Goal: Submit feedback/report problem: Submit feedback/report problem

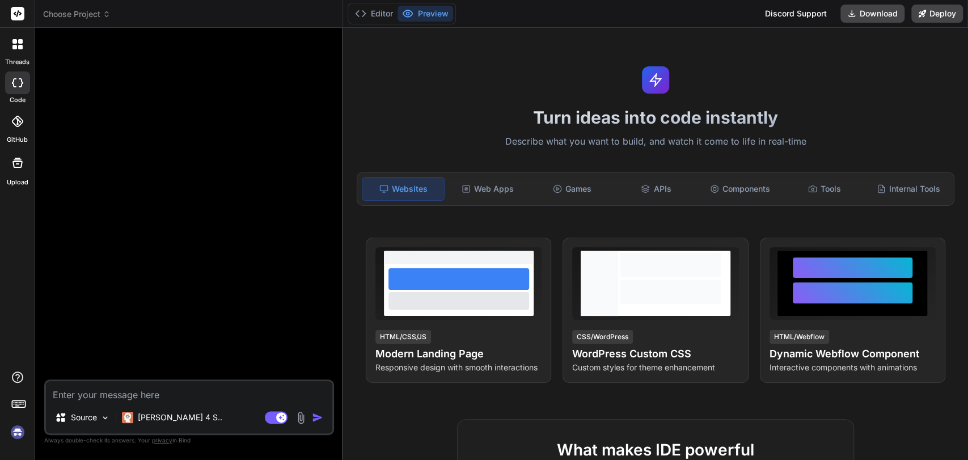
scroll to position [631, 0]
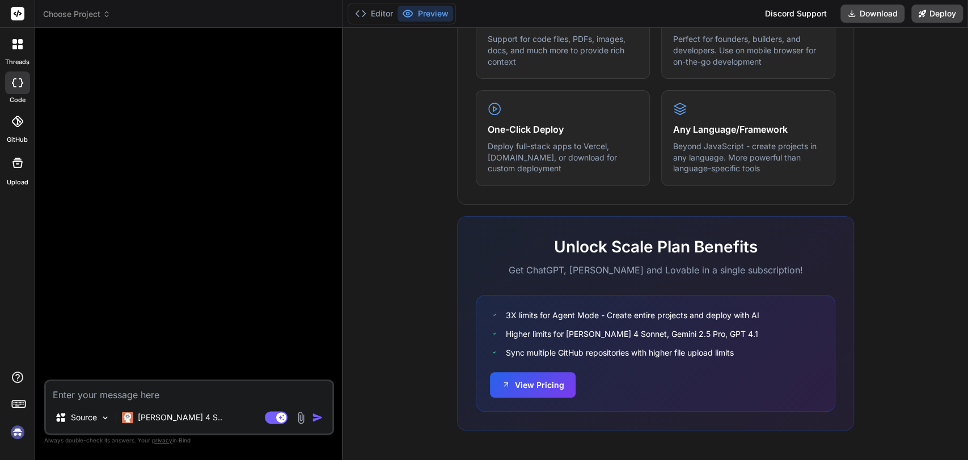
click at [92, 14] on span "Choose Project" at bounding box center [76, 14] width 67 height 11
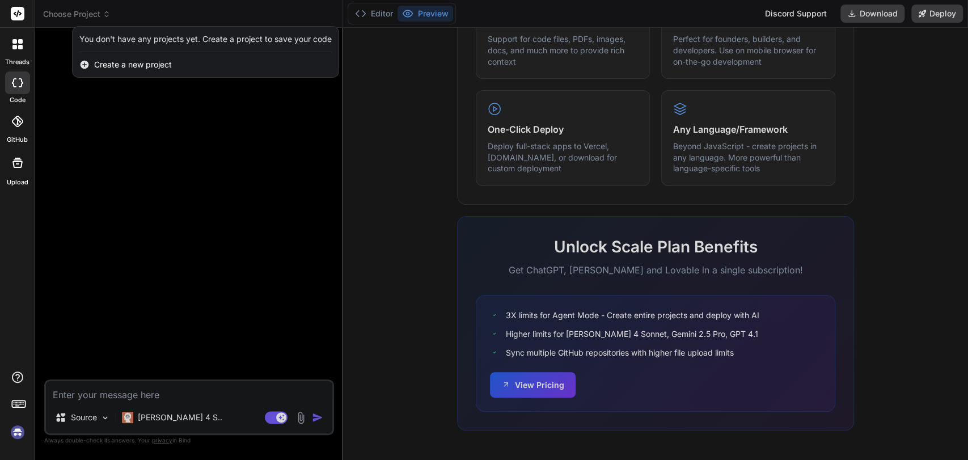
click at [227, 258] on div at bounding box center [484, 230] width 968 height 460
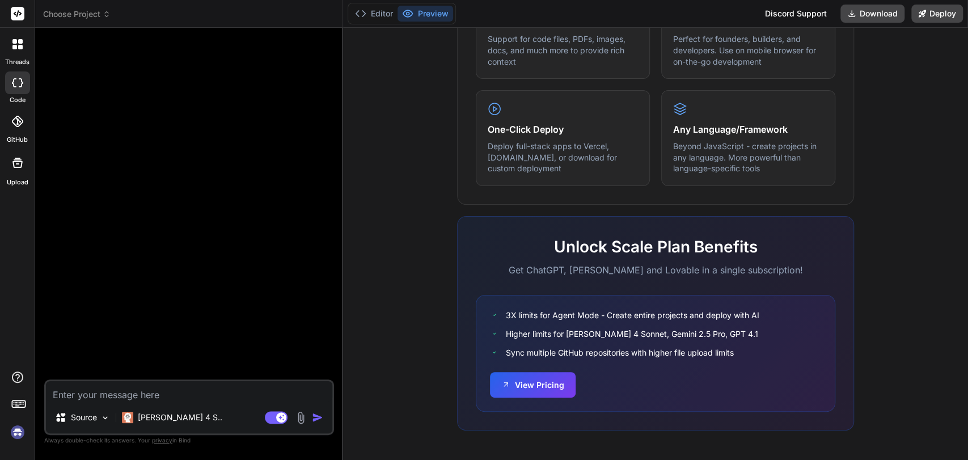
click at [18, 435] on img at bounding box center [17, 431] width 19 height 19
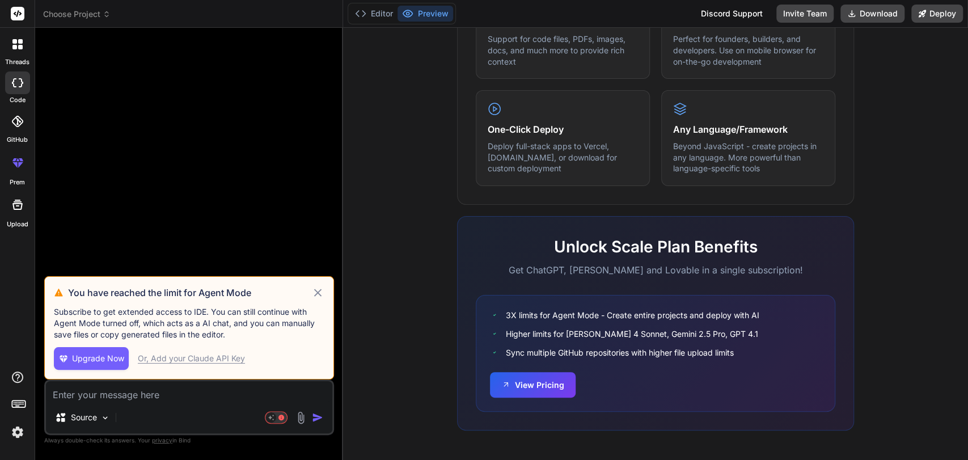
click at [315, 292] on icon at bounding box center [317, 293] width 13 height 14
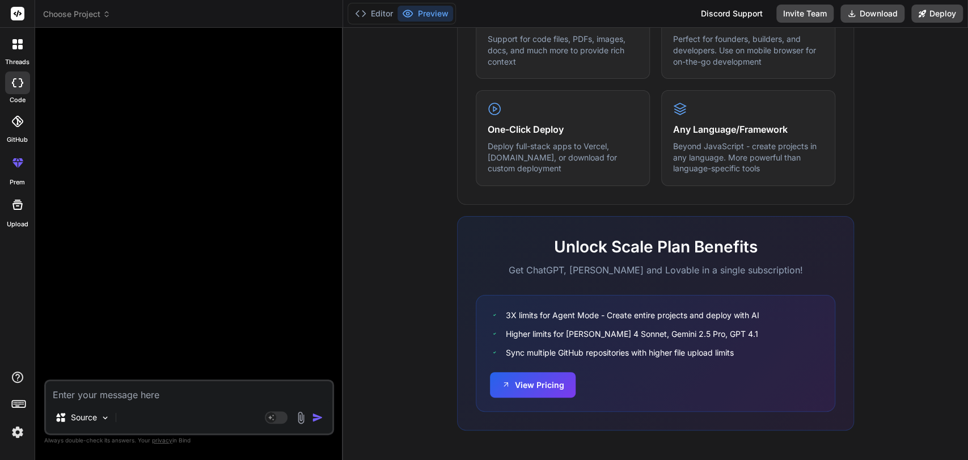
click at [89, 18] on span "Choose Project" at bounding box center [76, 14] width 67 height 11
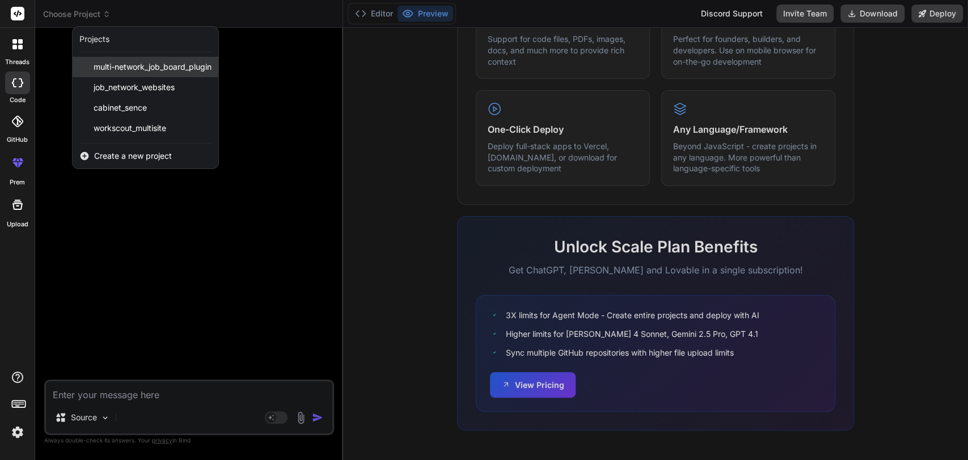
click at [119, 65] on span "multi-network_job_board_plugin" at bounding box center [153, 66] width 118 height 11
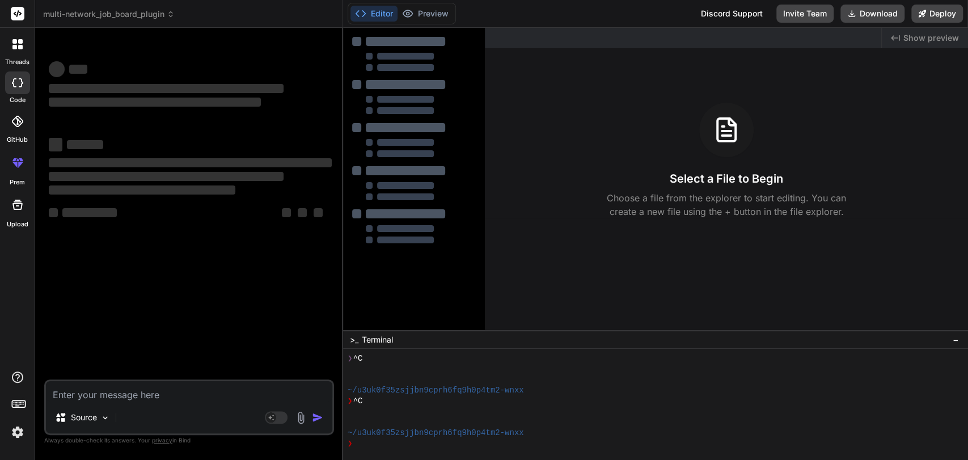
scroll to position [32, 0]
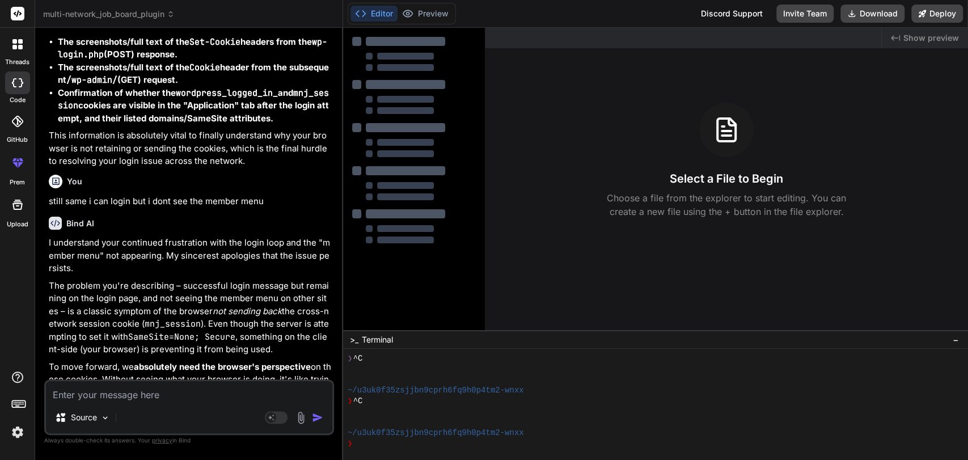
type textarea "x"
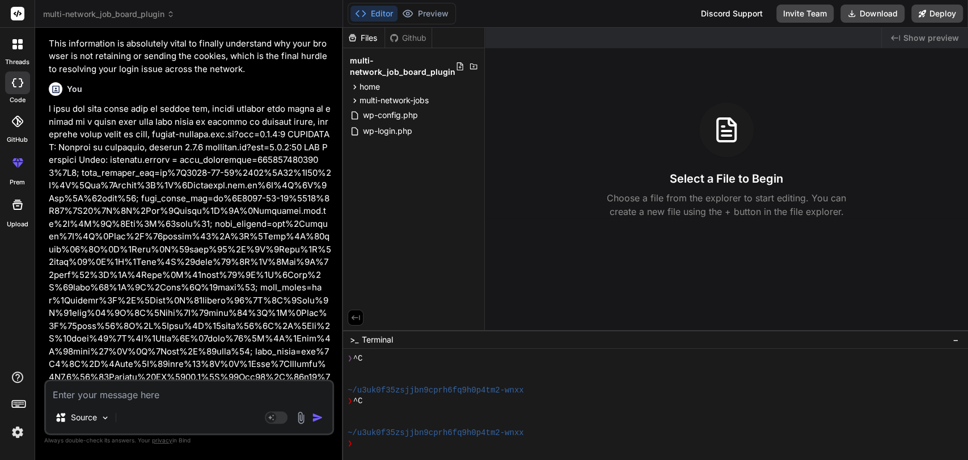
scroll to position [10895, 0]
click at [353, 104] on icon at bounding box center [355, 101] width 10 height 10
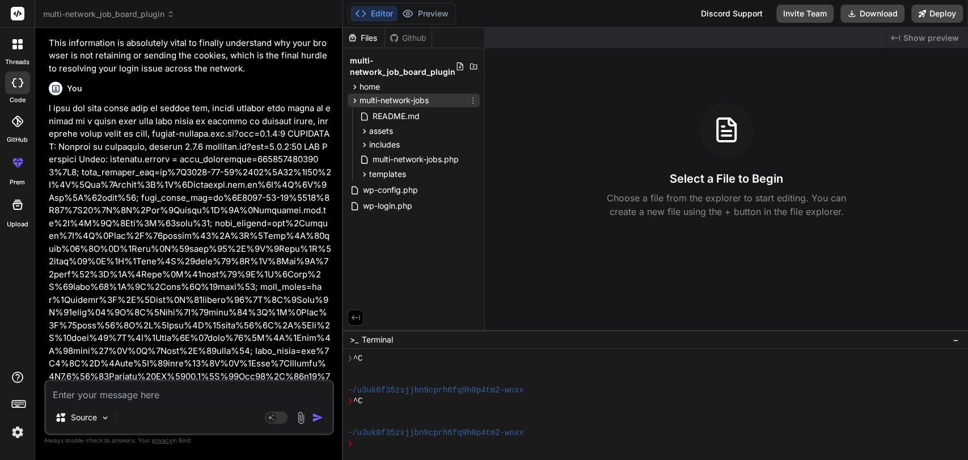
click at [353, 104] on icon at bounding box center [355, 101] width 10 height 10
click at [363, 132] on icon at bounding box center [364, 131] width 3 height 5
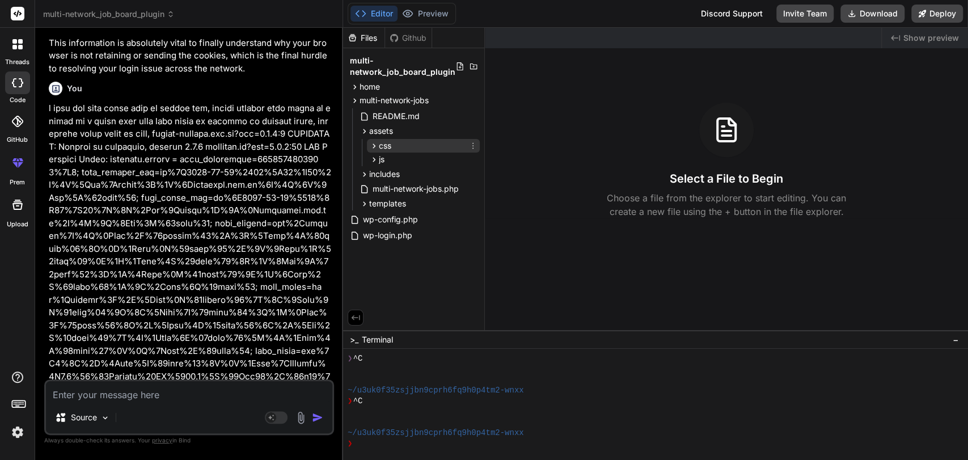
click at [381, 143] on span "css" at bounding box center [385, 145] width 12 height 11
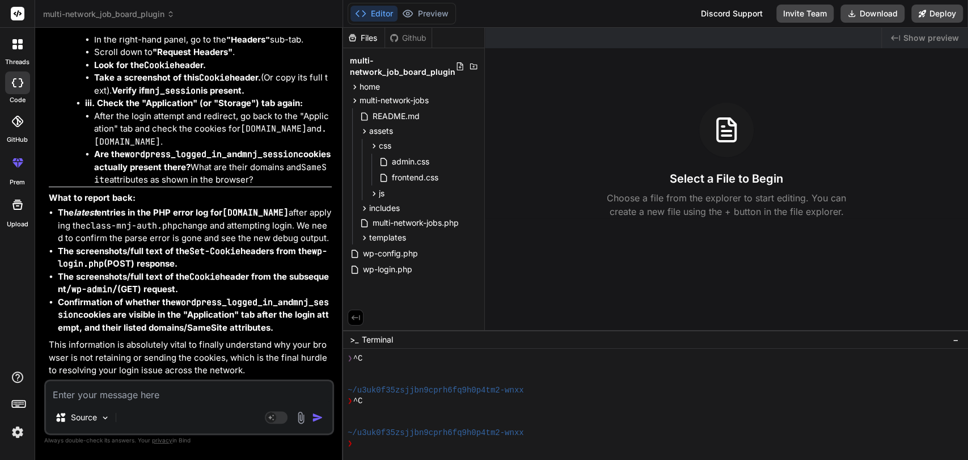
scroll to position [13738, 0]
click at [109, 391] on textarea at bounding box center [189, 391] width 286 height 20
type textarea "t"
type textarea "x"
type textarea "th"
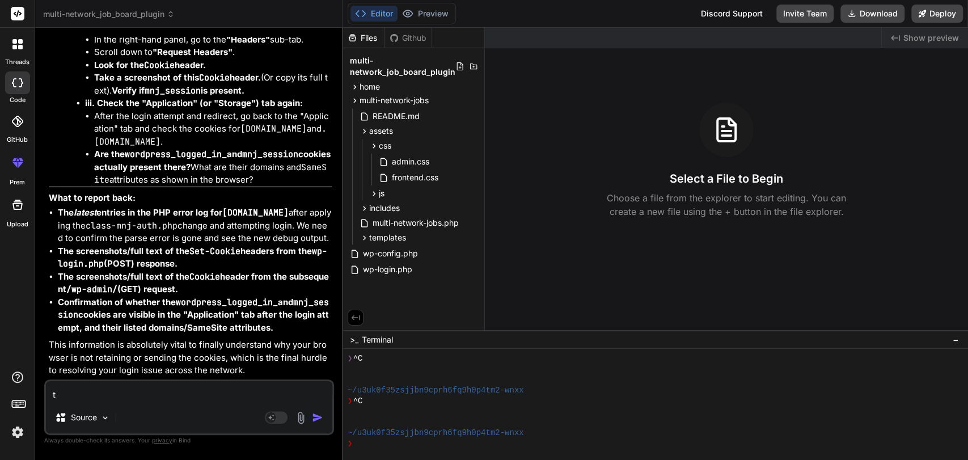
type textarea "x"
type textarea "the"
type textarea "x"
type textarea "the"
type textarea "x"
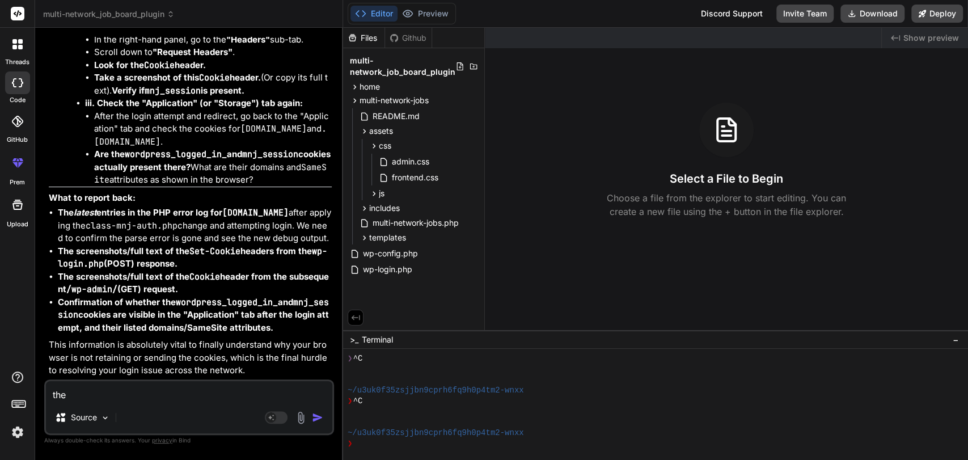
type textarea "the p"
type textarea "x"
type textarea "the pr"
type textarea "x"
type textarea "the pro"
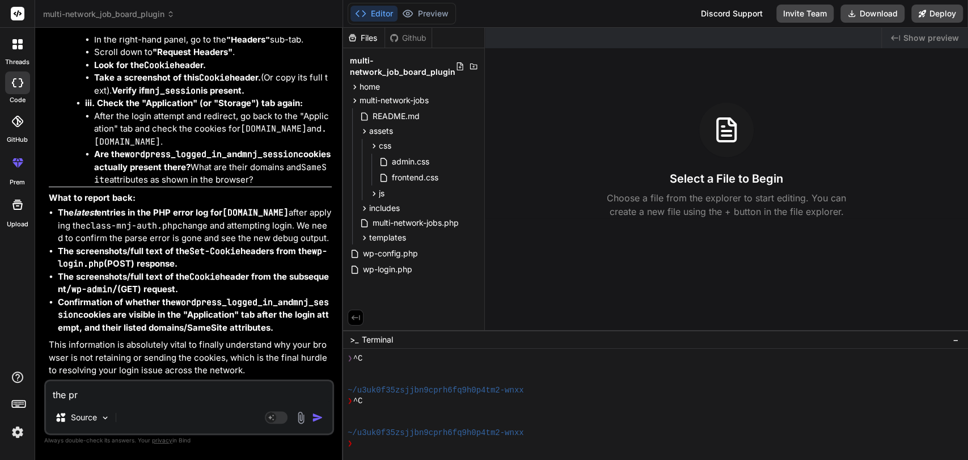
type textarea "x"
type textarea "the prob"
type textarea "x"
type textarea "the probl"
type textarea "x"
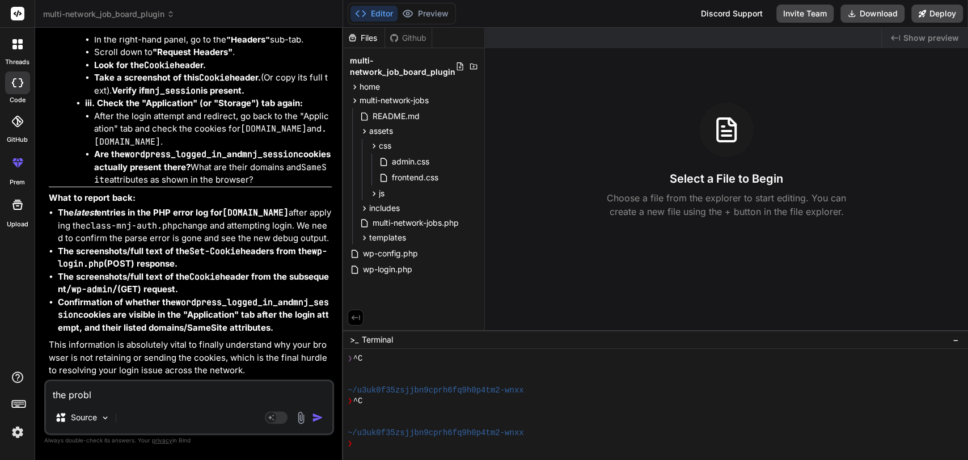
type textarea "the proble"
type textarea "x"
type textarea "the problem"
type textarea "x"
type textarea "the problem"
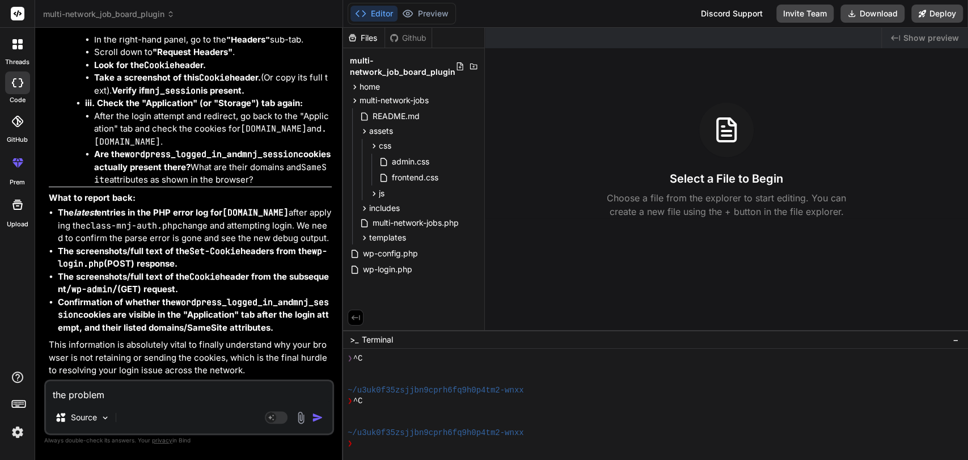
type textarea "x"
type textarea "the problem i"
type textarea "x"
type textarea "the problem is"
type textarea "x"
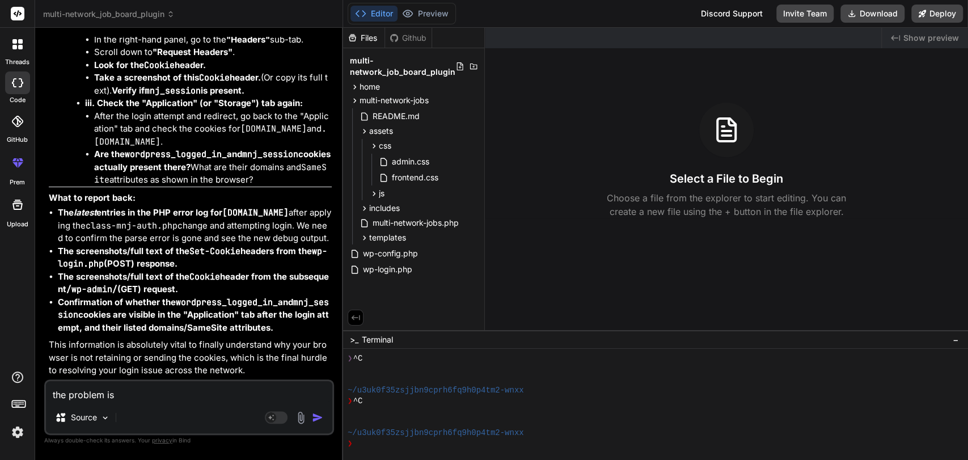
type textarea "the problem is"
type textarea "x"
type textarea "the problem is t"
type textarea "x"
type textarea "the problem is th"
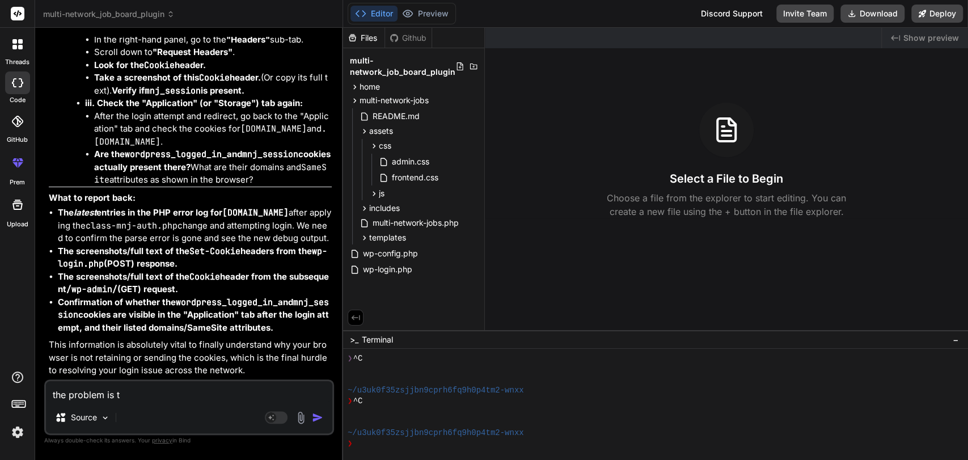
type textarea "x"
type textarea "the problem is tha"
type textarea "x"
type textarea "the problem is that"
type textarea "x"
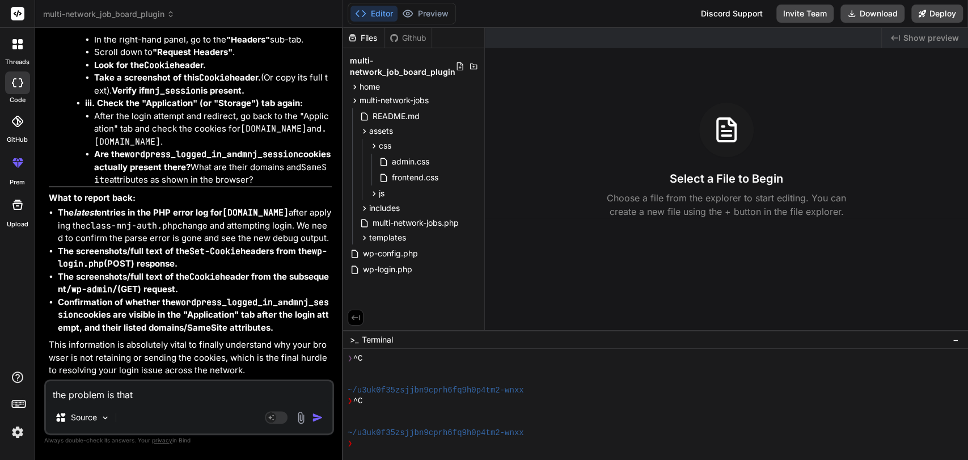
type textarea "the problem is that"
type textarea "x"
type textarea "the problem is that o"
type textarea "x"
type textarea "the problem is that on"
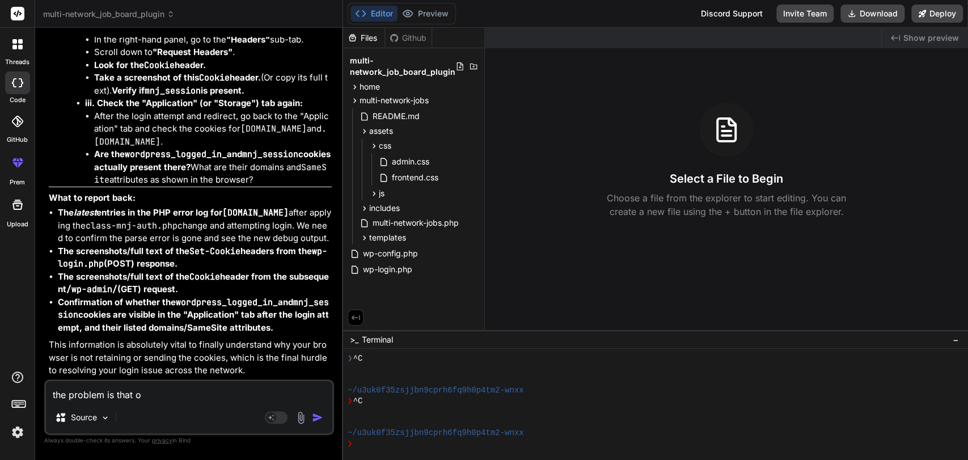
type textarea "x"
type textarea "the problem is that on"
type textarea "x"
type textarea "the problem is that on n"
type textarea "x"
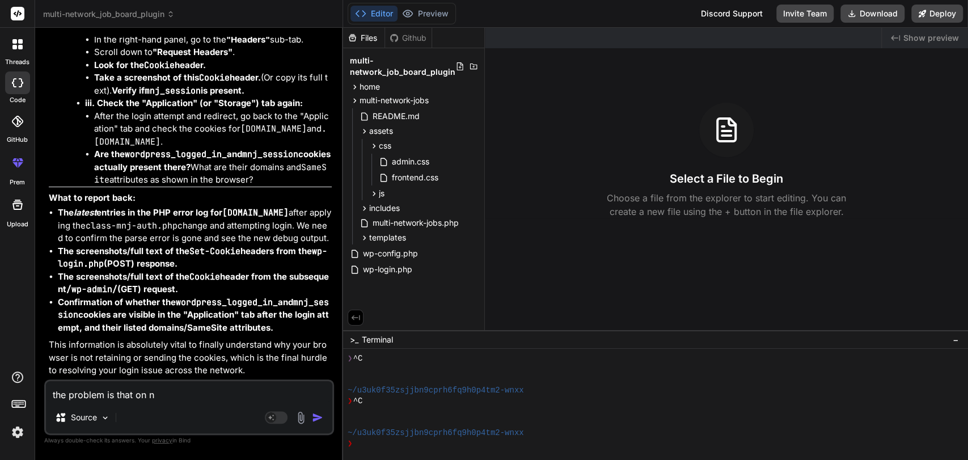
type textarea "the problem is that on nw"
type textarea "x"
type textarea "the problem is that on n"
type textarea "x"
type textarea "the problem is that on"
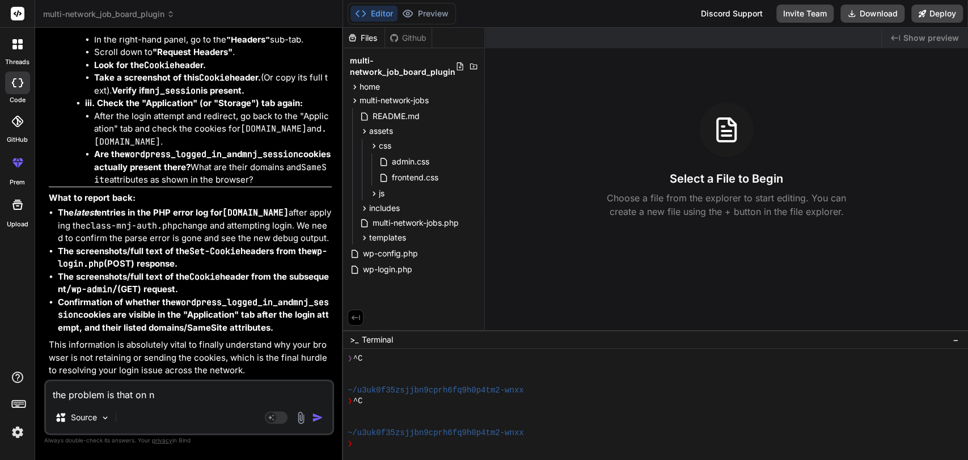
type textarea "x"
type textarea "the problem is that on"
type textarea "x"
type textarea "the problem is that on"
type textarea "x"
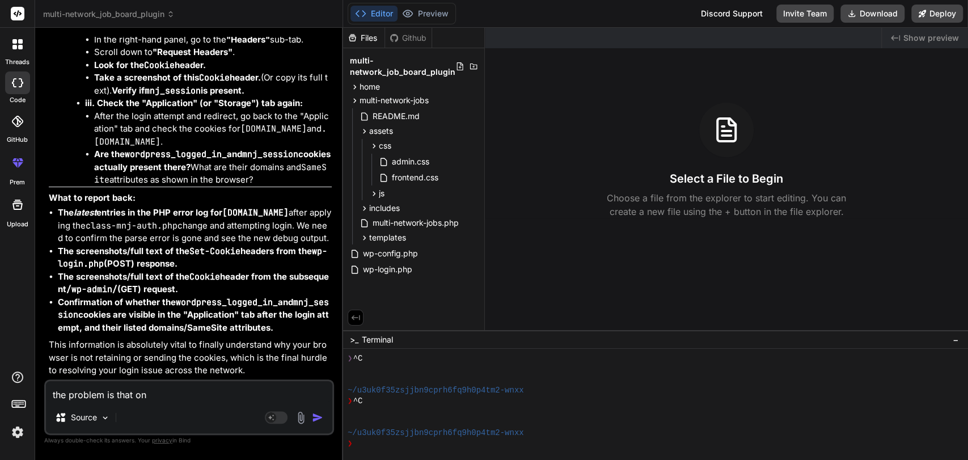
type textarea "the problem is that on l"
type textarea "x"
type textarea "the problem is that on lo"
type textarea "x"
type textarea "the problem is that on log"
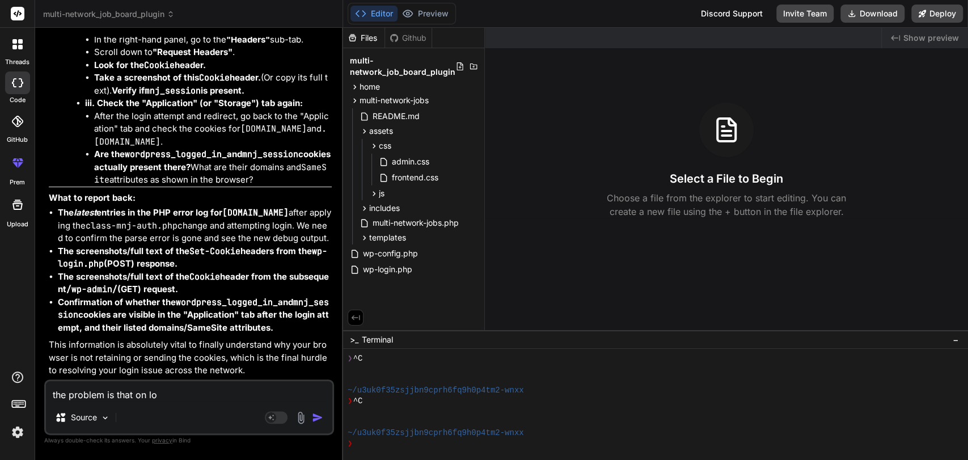
type textarea "x"
type textarea "the problem is that on logi"
type textarea "x"
type textarea "the problem is that on login"
type textarea "x"
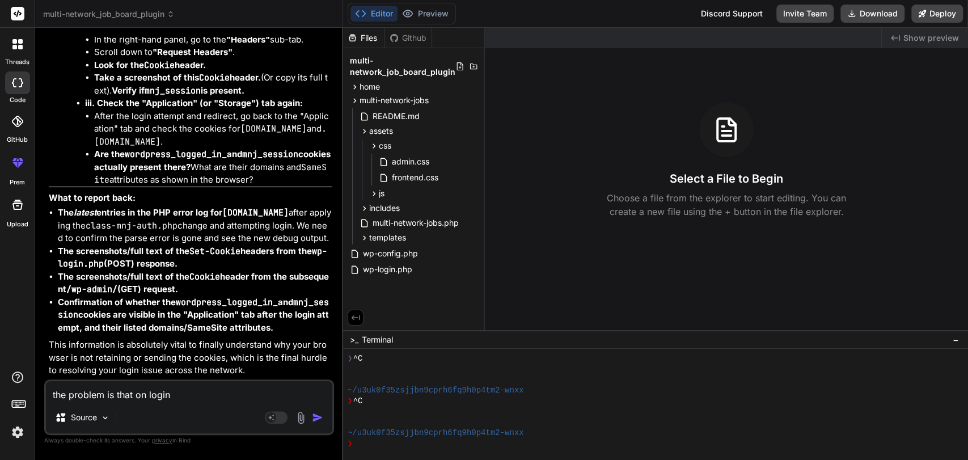
type textarea "the problem is that on login"
type textarea "x"
type textarea "the problem is that on login t"
type textarea "x"
type textarea "the problem is that on login to"
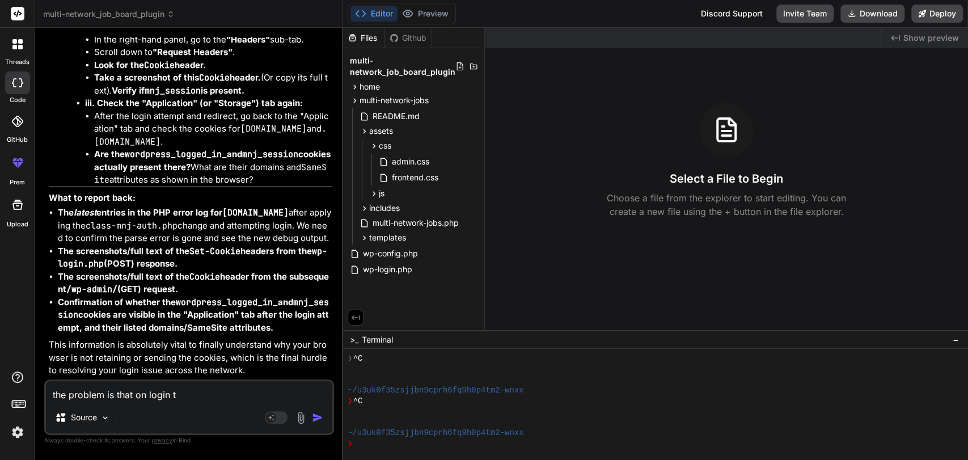
type textarea "x"
type textarea "the problem is that on login to"
type textarea "x"
type textarea "the problem is that on login to a"
type textarea "x"
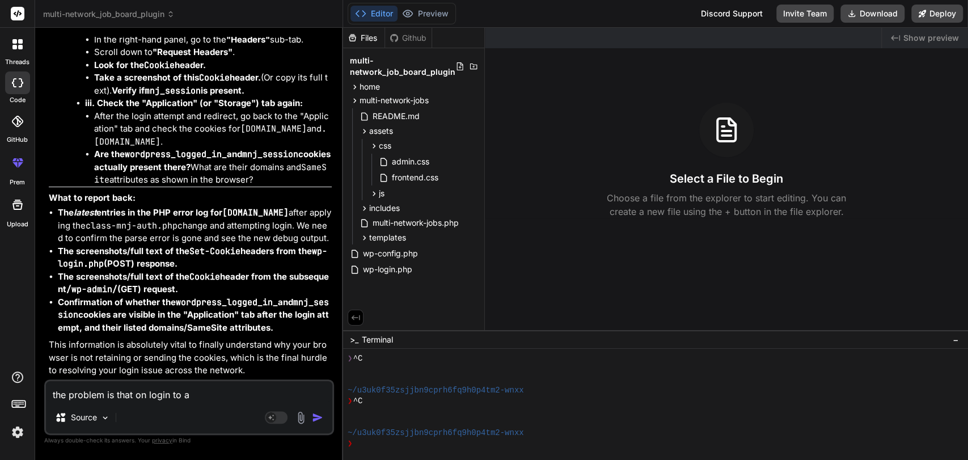
type textarea "the problem is that on login to an"
type textarea "x"
type textarea "the problem is that on login to any"
type textarea "x"
type textarea "the problem is that on login to any"
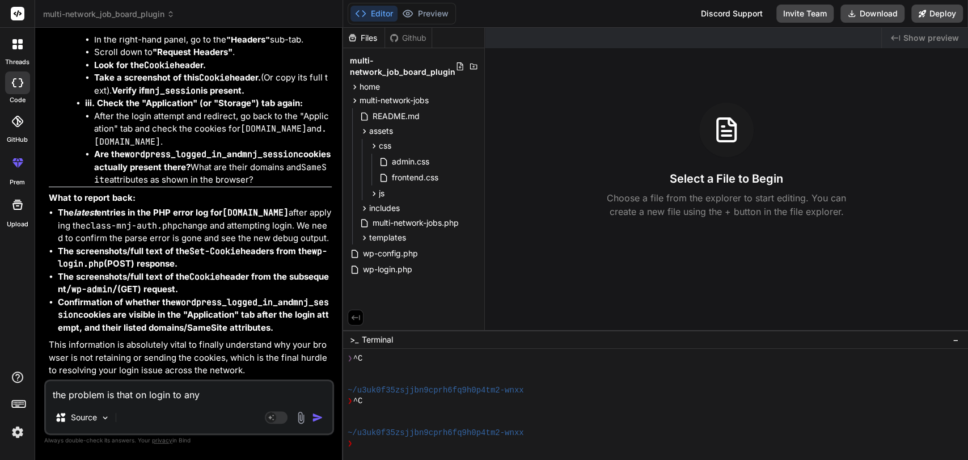
type textarea "x"
type textarea "the problem is that on login to any s"
type textarea "x"
type textarea "the problem is that on login to any si"
type textarea "x"
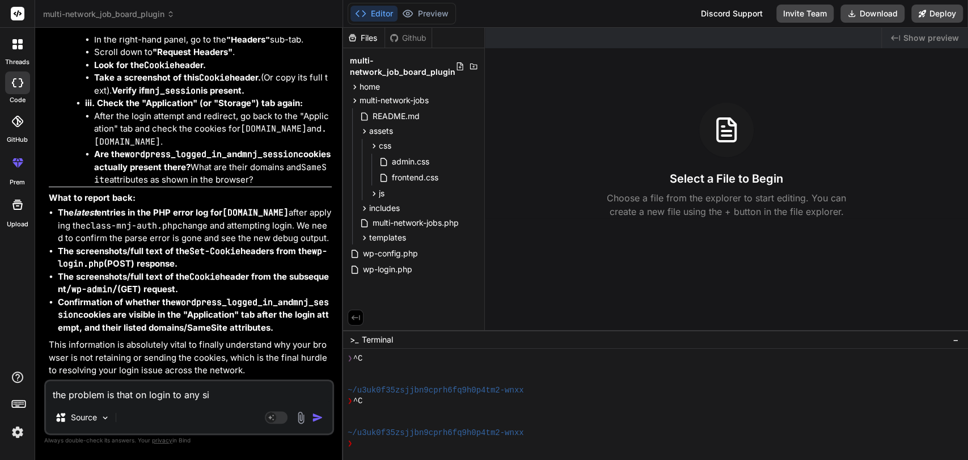
type textarea "the problem is that on login to any sit"
type textarea "x"
type textarea "the problem is that on login to any site"
type textarea "x"
type textarea "the problem is that on login to any site"
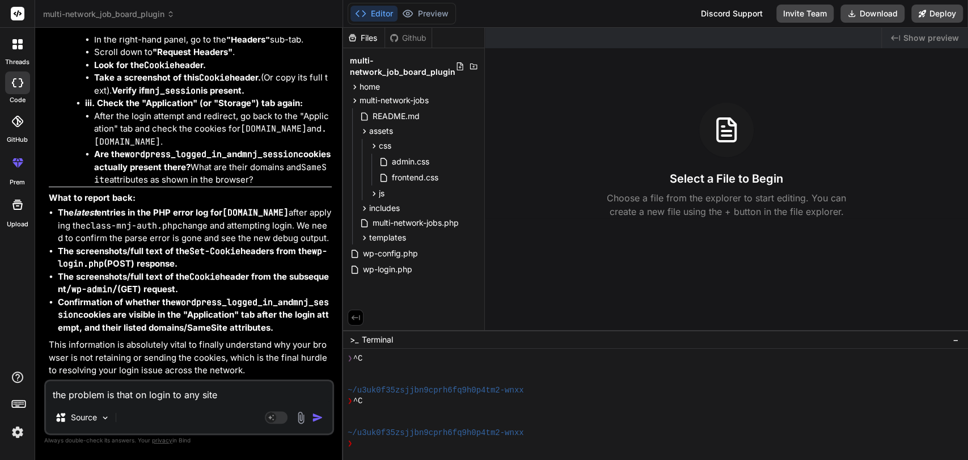
type textarea "x"
type textarea "the problem is that on login to any site i"
type textarea "x"
type textarea "the problem is that on login to any site if"
type textarea "x"
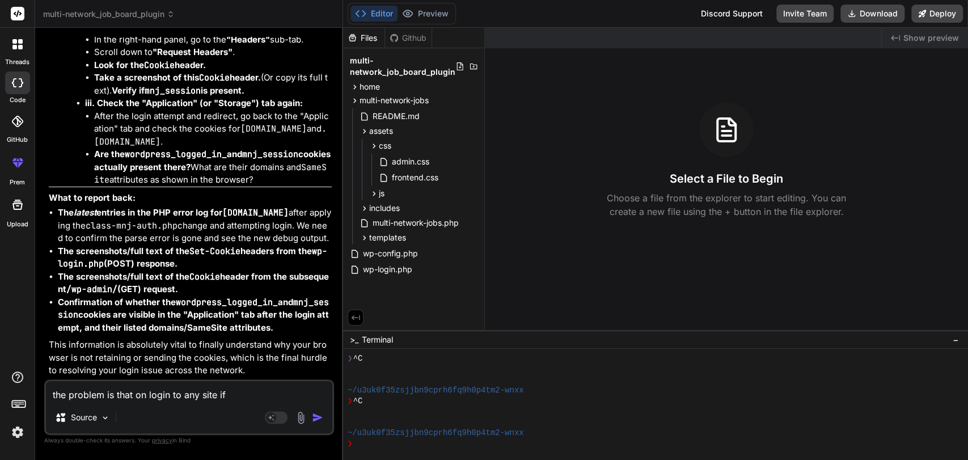
type textarea "the problem is that on login to any site if"
type textarea "x"
type textarea "the problem is that on login to any site if i"
type textarea "x"
type textarea "the problem is that on login to any site if i"
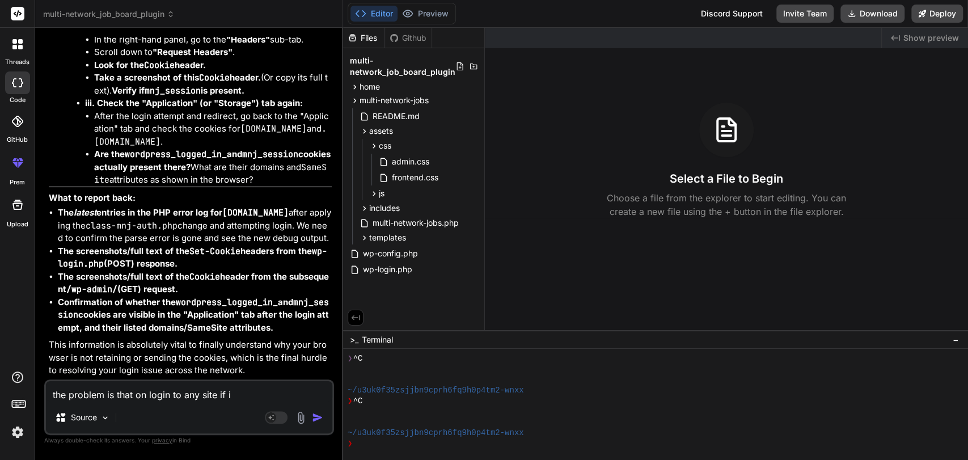
type textarea "x"
type textarea "the problem is that on login to any site if i p"
type textarea "x"
type textarea "the problem is that on login to any site if i po"
type textarea "x"
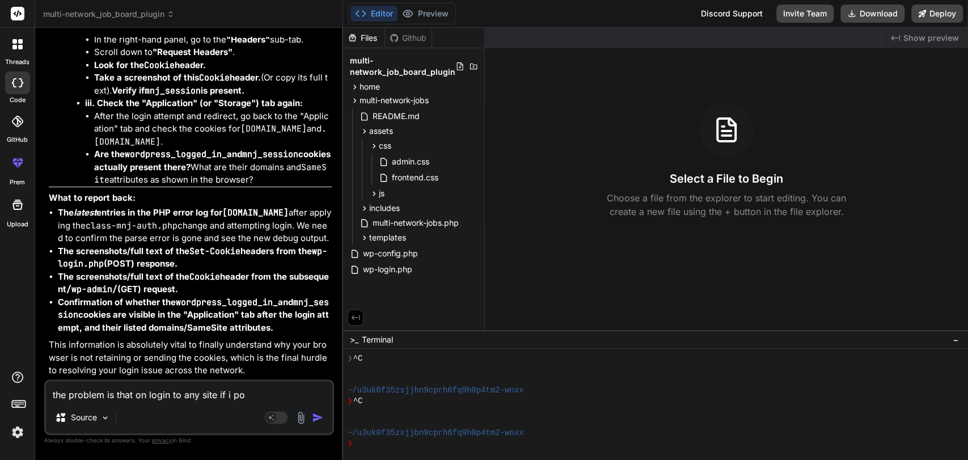
type textarea "the problem is that on login to any site if i pos"
type textarea "x"
type textarea "the problem is that on login to any site if i post"
type textarea "x"
type textarea "the problem is that on login to any site if i post"
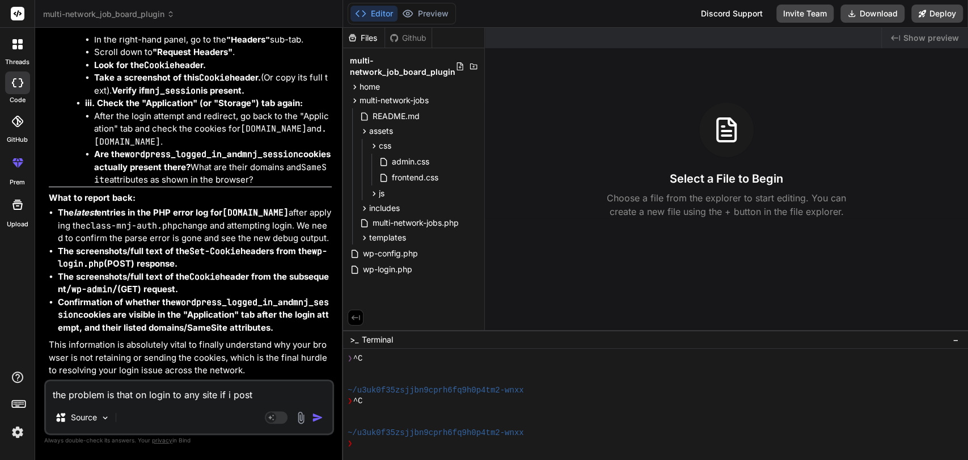
type textarea "x"
type textarea "the problem is that on login to any site if i post t"
type textarea "x"
type textarea "the problem is that on login to any site if i post th"
type textarea "x"
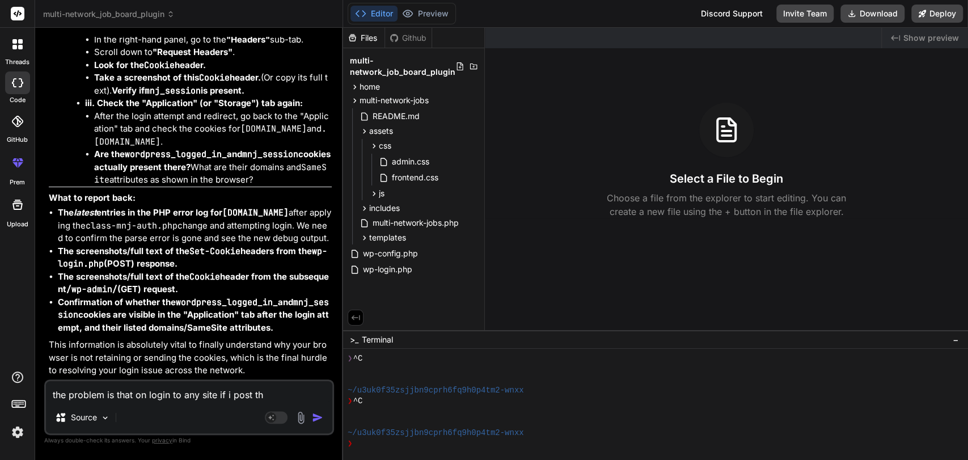
type textarea "the problem is that on login to any site if i post the"
type textarea "x"
type textarea "the problem is that on login to any site if i post the"
type textarea "x"
type textarea "the problem is that on login to any site if i post the j"
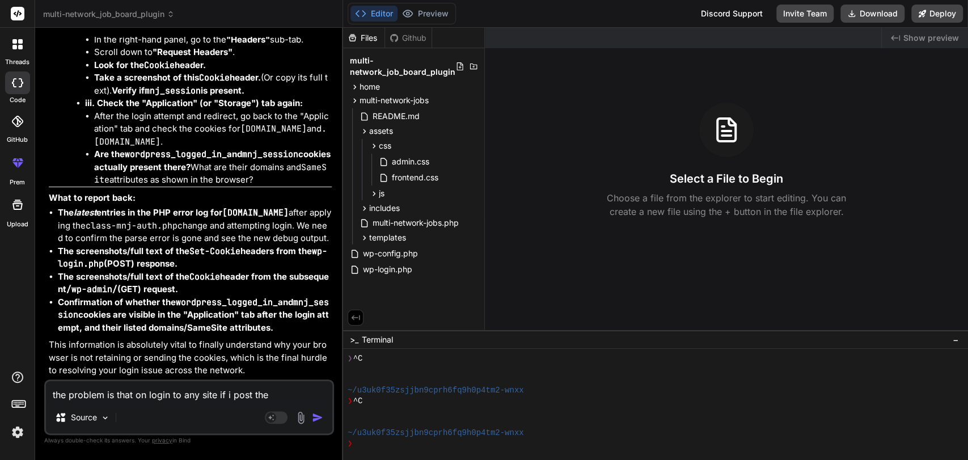
type textarea "x"
type textarea "the problem is that on login to any site if i post the jo"
type textarea "x"
type textarea "the problem is that on login to any site if i post the job"
type textarea "x"
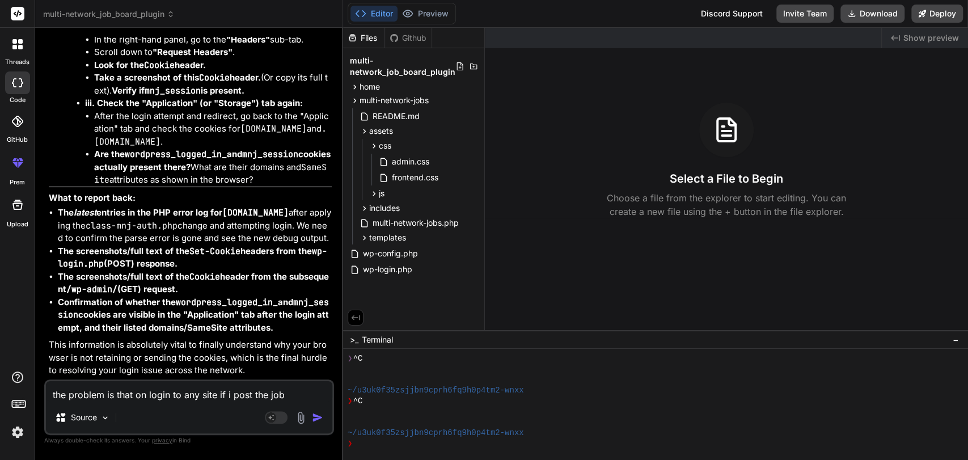
type textarea "the problem is that on login to any site if i post the job"
type textarea "x"
type textarea "the problem is that on login to any site if i post the job a"
type textarea "x"
type textarea "the problem is that on login to any site if i post the job as"
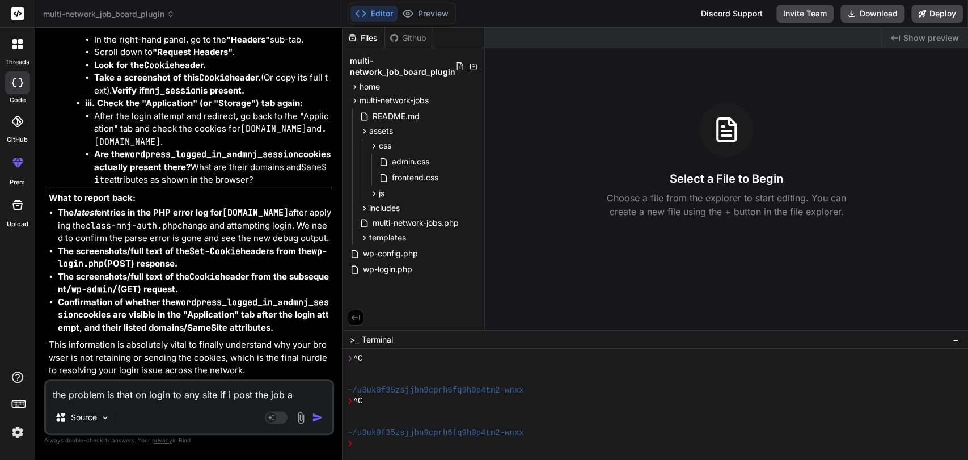
type textarea "x"
type textarea "the problem is that on login to any site if i post the job as"
type textarea "x"
type textarea "the problem is that on login to any site if i post the job as a"
type textarea "x"
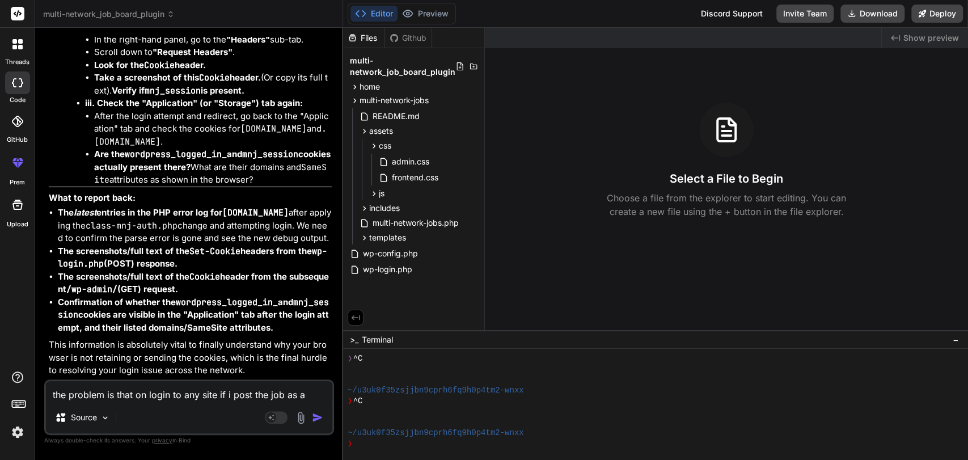
type textarea "the problem is that on login to any site if i post the job as ad"
type textarea "x"
type textarea "the problem is that on login to any site if i post the job as adm"
type textarea "x"
type textarea "the problem is that on login to any site if i post the job as admi"
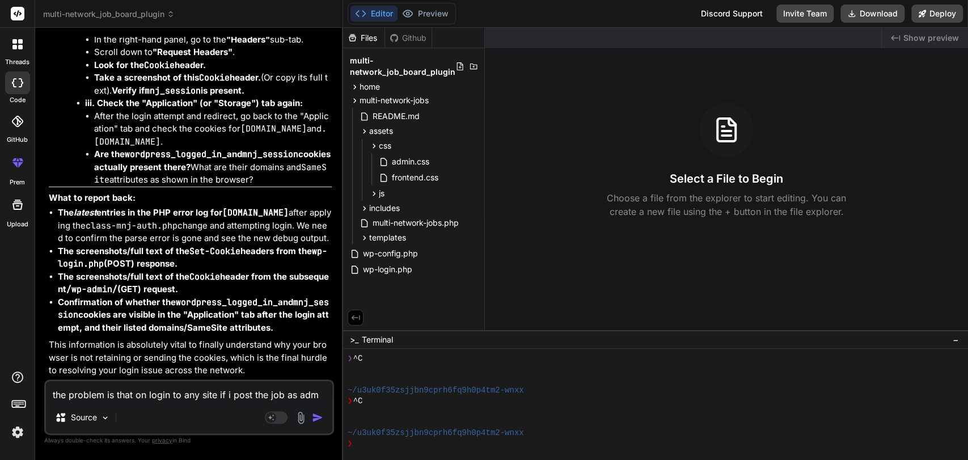
type textarea "x"
type textarea "the problem is that on login to any site if i post the job as admin"
type textarea "x"
type textarea "the problem is that on login to any site if i post the job as admin"
type textarea "x"
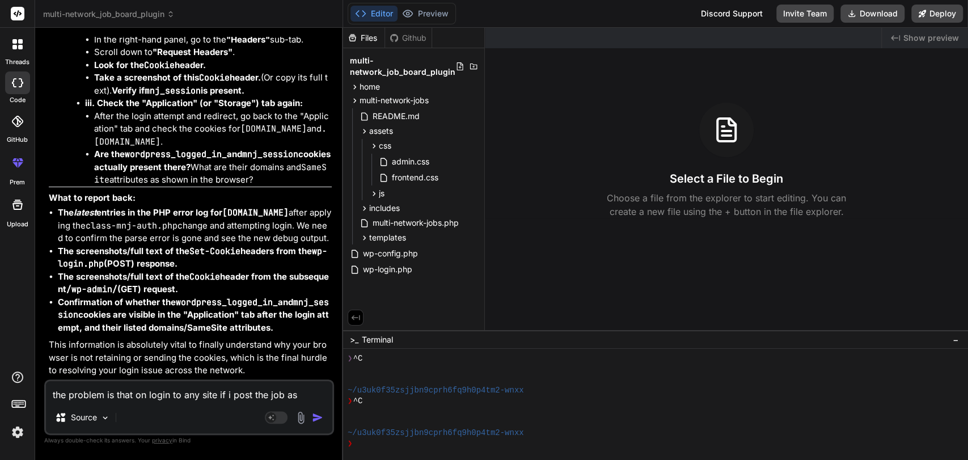
type textarea "the problem is that on login to any site if i post the job as admin f"
type textarea "x"
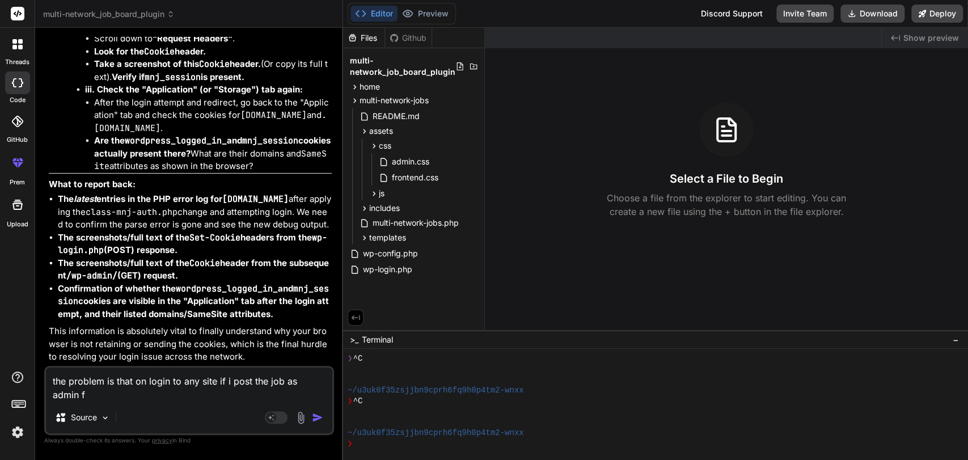
type textarea "the problem is that on login to any site if i post the job as admin fr"
type textarea "x"
type textarea "the problem is that on login to any site if i post the job as admin fro"
type textarea "x"
type textarea "the problem is that on login to any site if i post the job as admin fron"
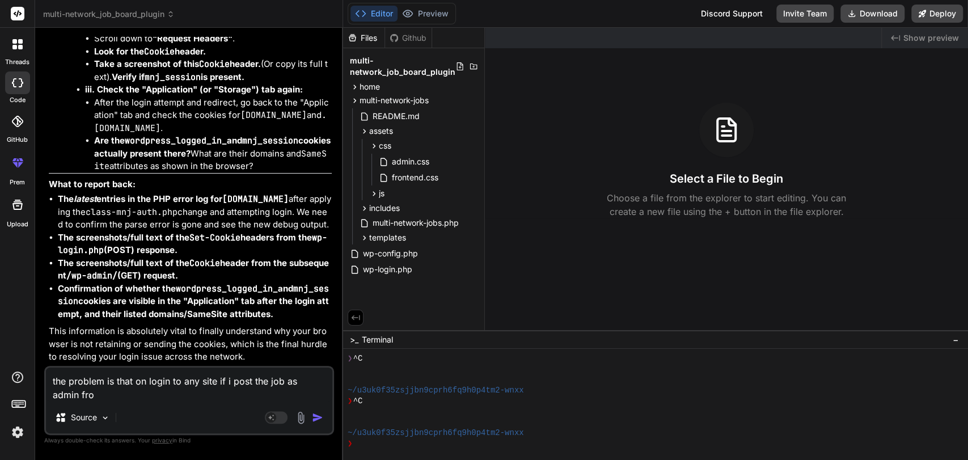
type textarea "x"
type textarea "the problem is that on login to any site if i post the job as admin fron"
type textarea "x"
type textarea "the problem is that on login to any site if i post the job as admin fron c"
type textarea "x"
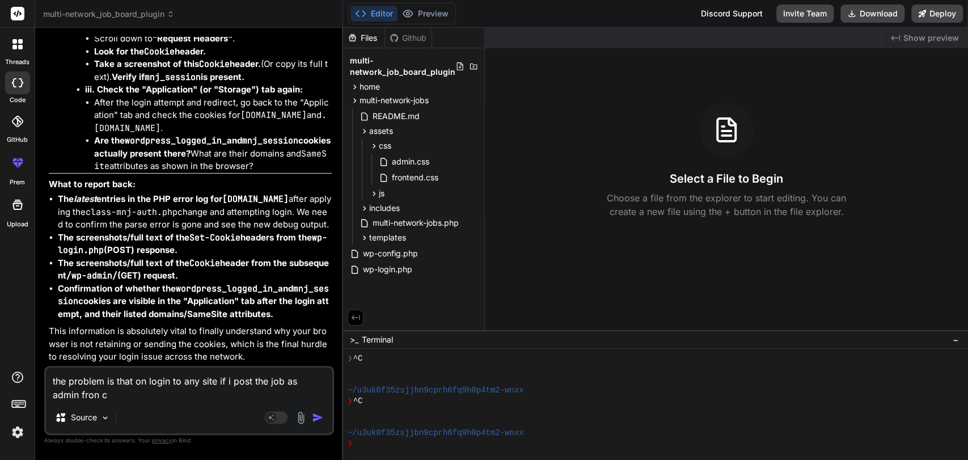
type textarea "the problem is that on login to any site if i post the job as admin fron cp"
type textarea "x"
type textarea "the problem is that on login to any site if i post the job as admin fron cpa"
type textarea "x"
type textarea "the problem is that on login to any site if i post the job as admin fron cpan"
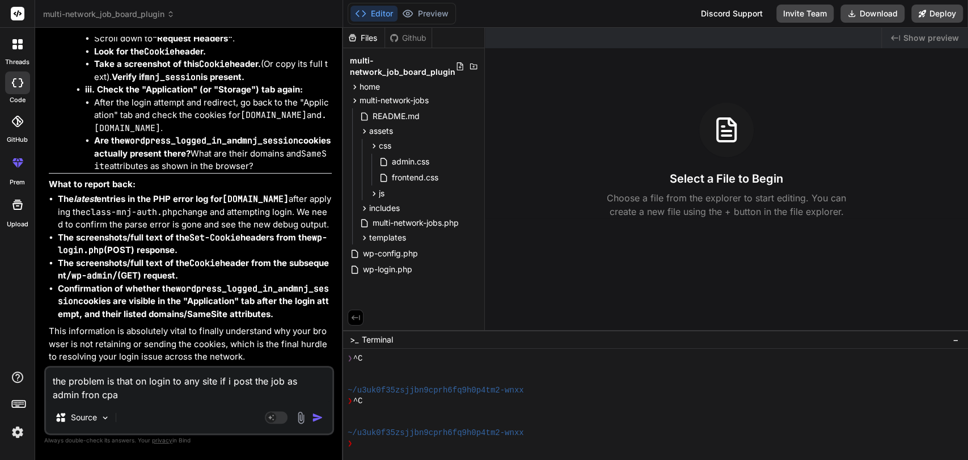
type textarea "x"
type textarea "the problem is that on login to any site if i post the job as admin fron cpana"
type textarea "x"
type textarea "the problem is that on login to any site if i post the job as admin fron cpan"
type textarea "x"
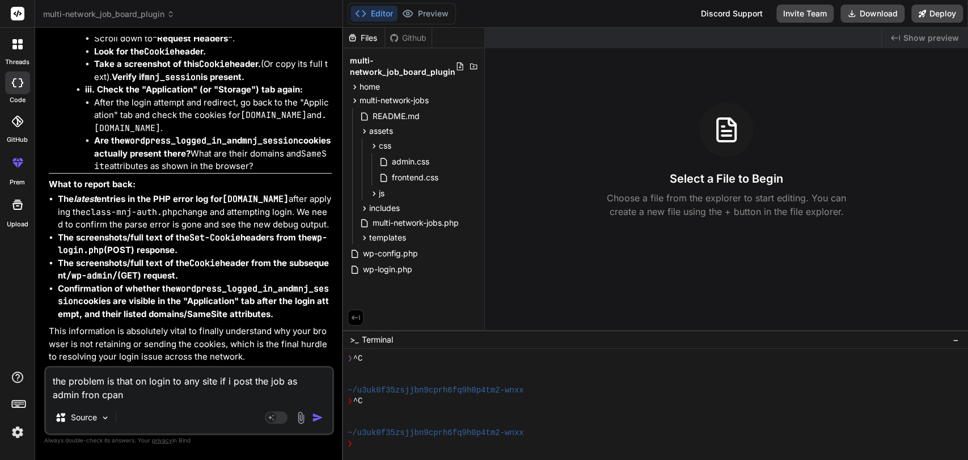
type textarea "the problem is that on login to any site if i post the job as admin fron cpane"
type textarea "x"
type textarea "the problem is that on login to any site if i post the job as admin fron cpanel"
type textarea "x"
type textarea "the problem is that on login to any site if i post the job as admin fron cpanel"
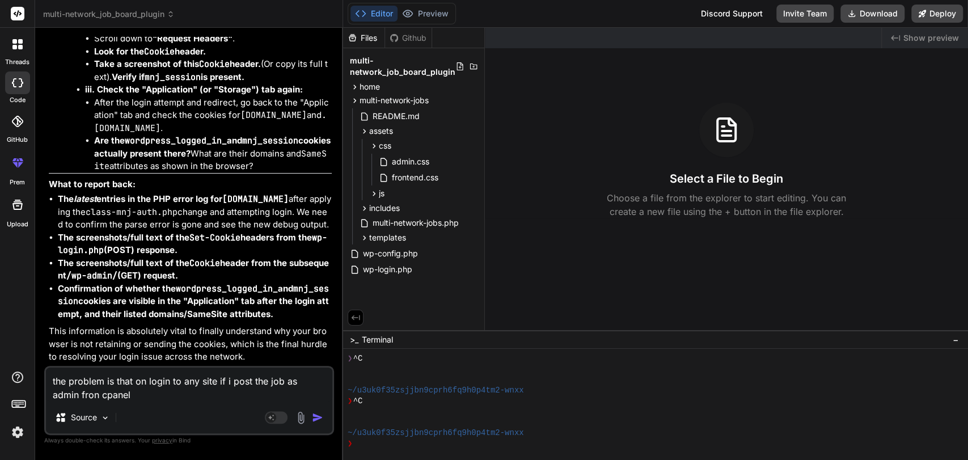
type textarea "x"
type textarea "the problem is that on login to any site if i post the job as admin fron cpanel…"
type textarea "x"
type textarea "the problem is that on login to any site if i post the job as admin fron cpanel…"
type textarea "x"
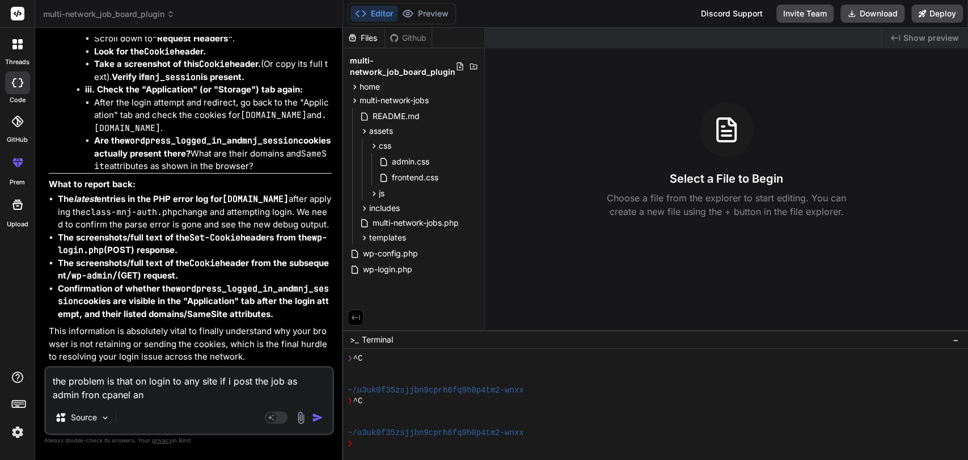
type textarea "the problem is that on login to any site if i post the job as admin fron cpanel…"
type textarea "x"
type textarea "the problem is that on login to any site if i post the job as admin fron cpanel…"
type textarea "x"
type textarea "the problem is that on login to any site if i post the job as admin fron cpanel…"
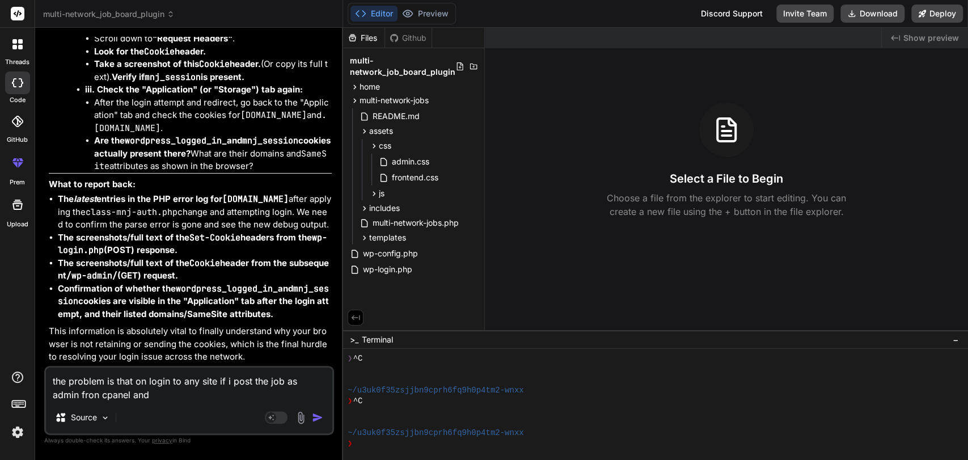
type textarea "x"
type textarea "the problem is that on login to any site if i post the job as admin fron cpanel…"
type textarea "x"
type textarea "the problem is that on login to any site if i post the job as admin fron cpanel…"
type textarea "x"
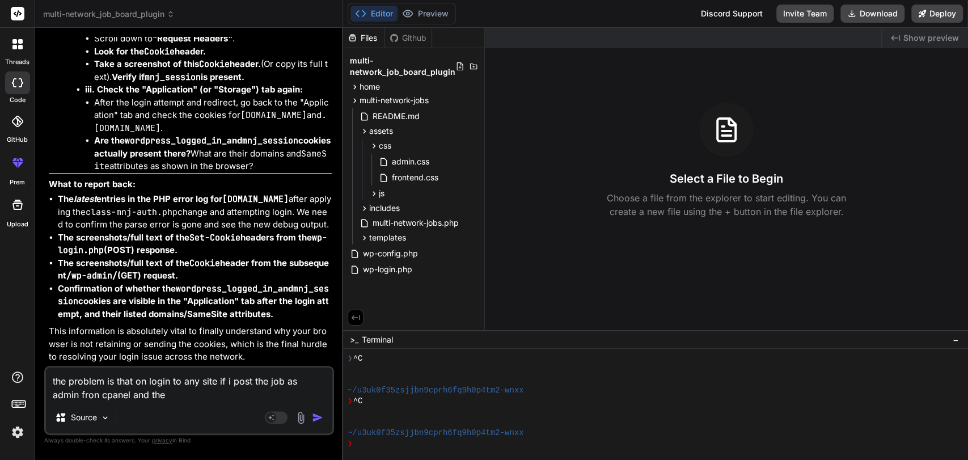
type textarea "the problem is that on login to any site if i post the job as admin fron cpanel…"
type textarea "x"
type textarea "the problem is that on login to any site if i post the job as admin fron cpanel…"
type textarea "x"
type textarea "the problem is that on login to any site if i post the job as admin fron cpanel…"
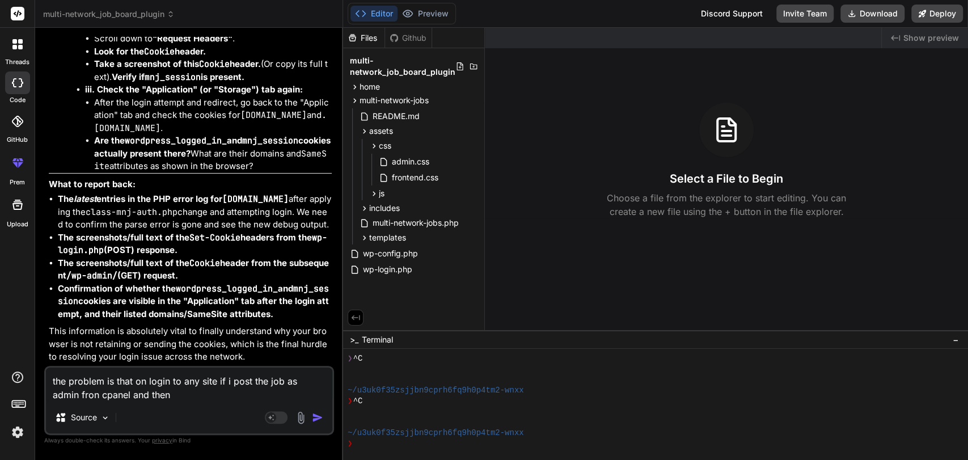
type textarea "x"
type textarea "the problem is that on login to any site if i post the job as admin fron cpanel…"
type textarea "x"
type textarea "the problem is that on login to any site if i post the job as admin fron cpanel…"
click at [227, 400] on textarea "the problem is that on login to any site if i post the job as admin fron cpanel…" at bounding box center [189, 384] width 286 height 34
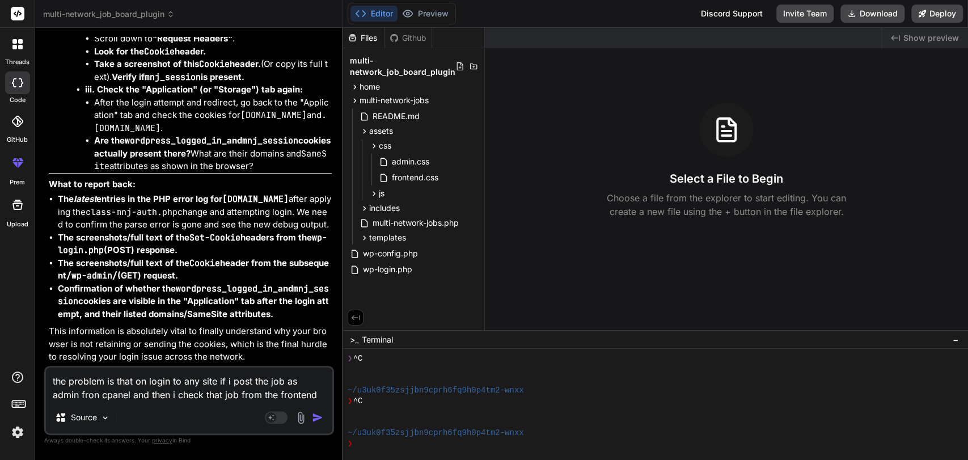
click at [186, 379] on textarea "the problem is that on login to any site if i post the job as admin fron cpanel…" at bounding box center [189, 384] width 286 height 34
click at [295, 389] on textarea "the problem is that on login to any site if i post the job as admin fron cpanel…" at bounding box center [189, 384] width 286 height 34
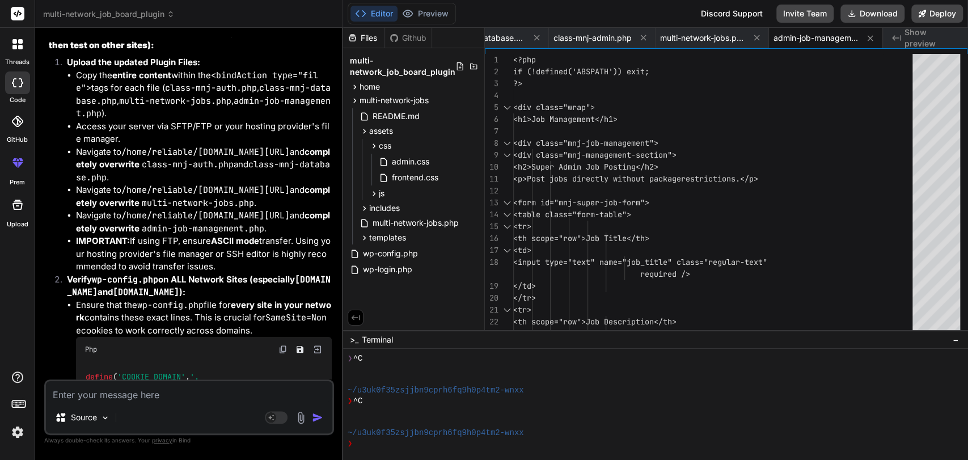
scroll to position [14673, 0]
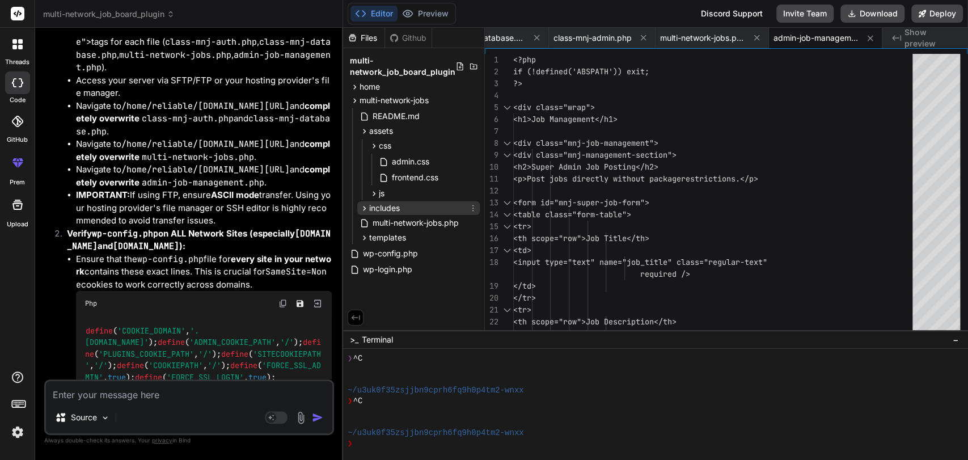
click at [359, 208] on icon at bounding box center [364, 209] width 10 height 10
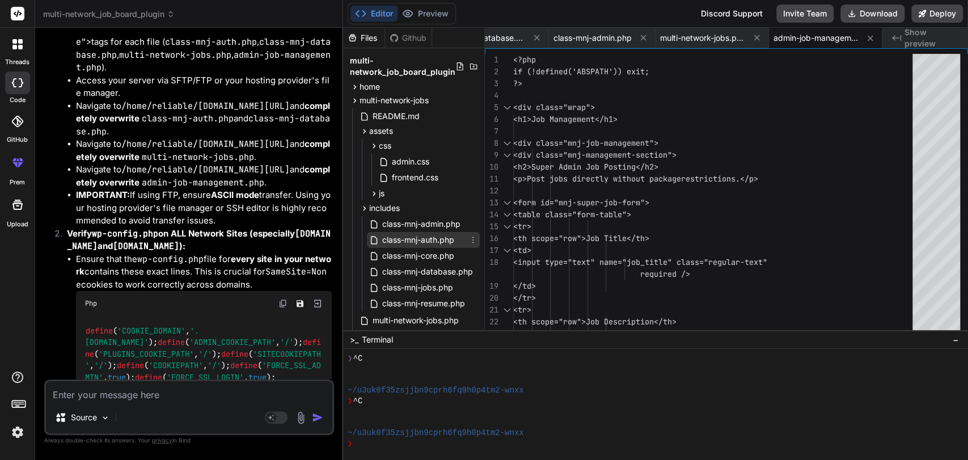
click at [422, 239] on span "class-mnj-auth.php" at bounding box center [418, 240] width 74 height 14
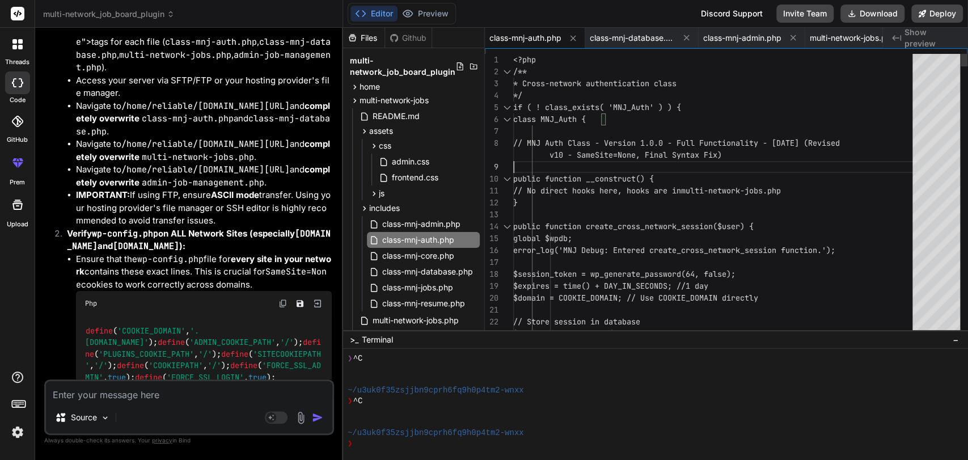
scroll to position [0, 0]
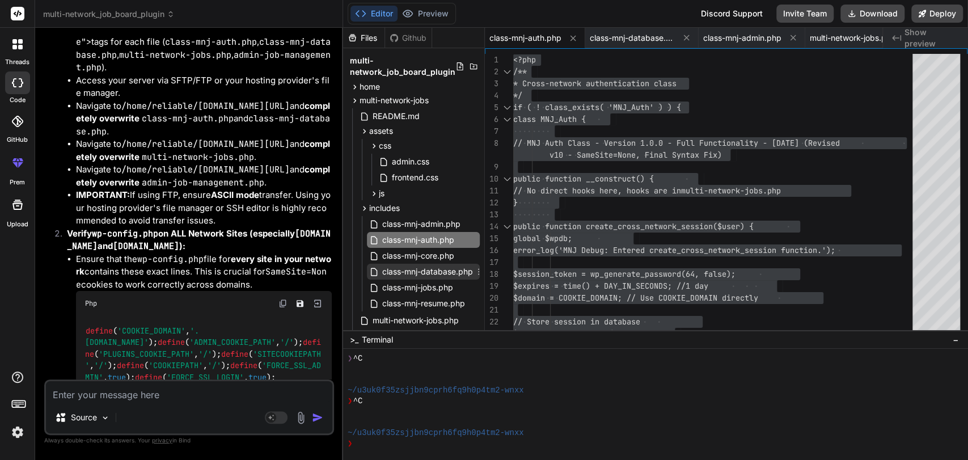
click at [426, 273] on span "class-mnj-database.php" at bounding box center [427, 272] width 93 height 14
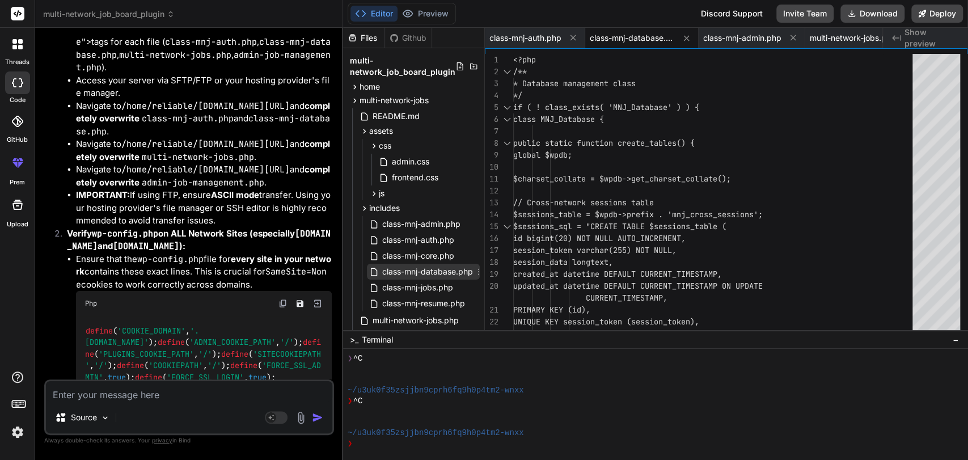
click at [422, 272] on span "class-mnj-database.php" at bounding box center [427, 272] width 93 height 14
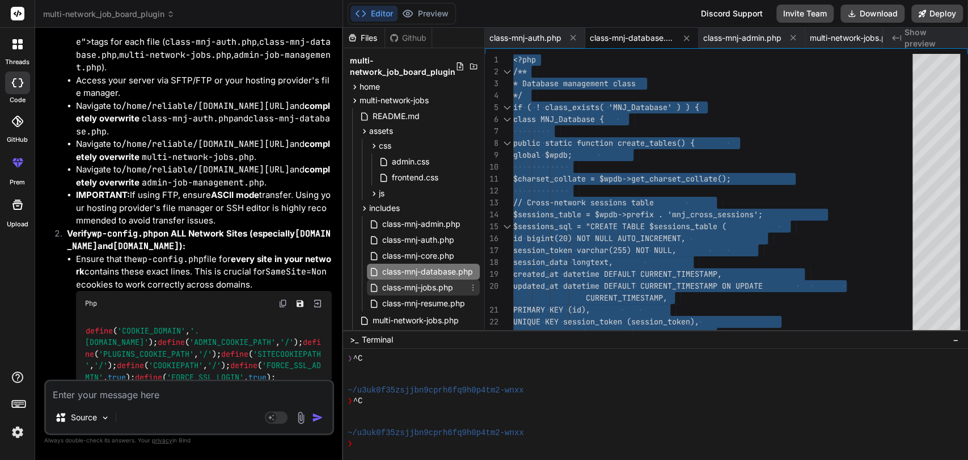
click at [413, 287] on span "class-mnj-jobs.php" at bounding box center [417, 288] width 73 height 14
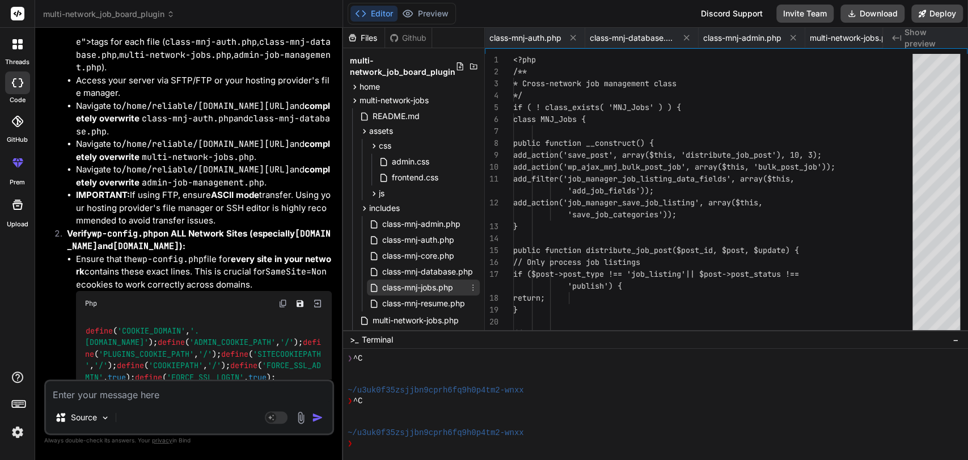
scroll to position [0, 253]
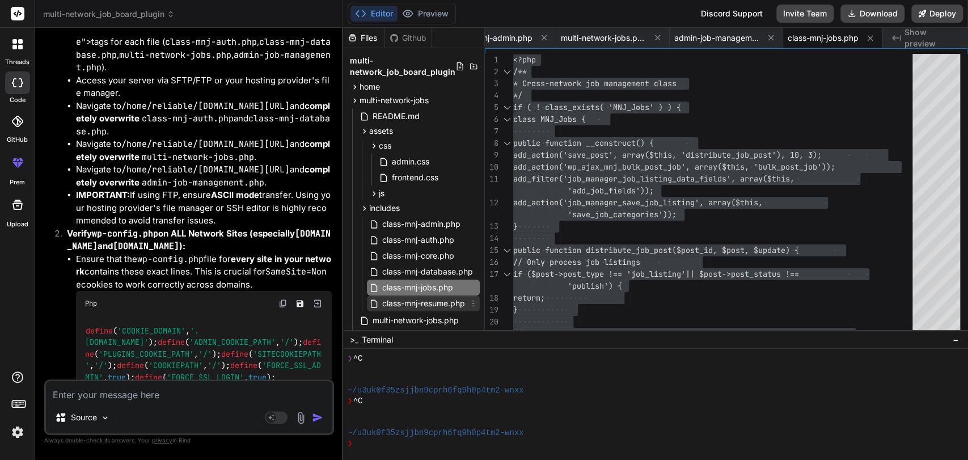
click at [429, 300] on span "class-mnj-resume.php" at bounding box center [423, 304] width 85 height 14
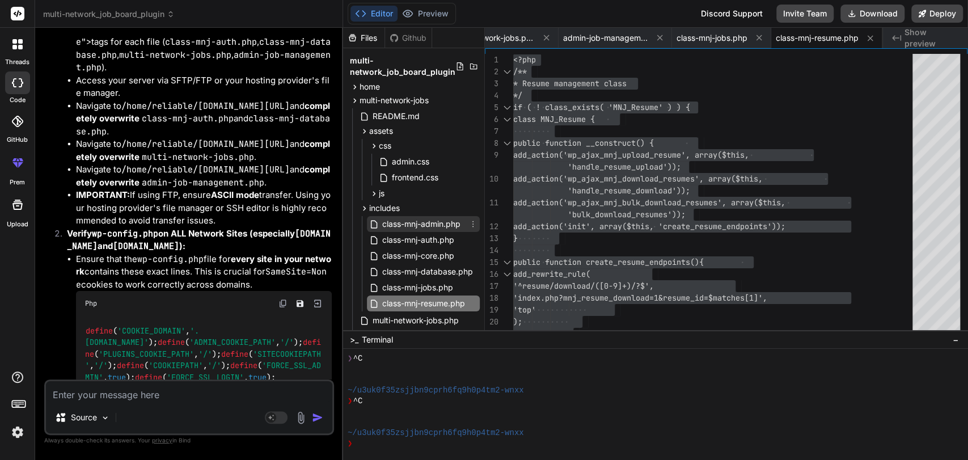
click at [412, 223] on span "class-mnj-admin.php" at bounding box center [421, 224] width 81 height 14
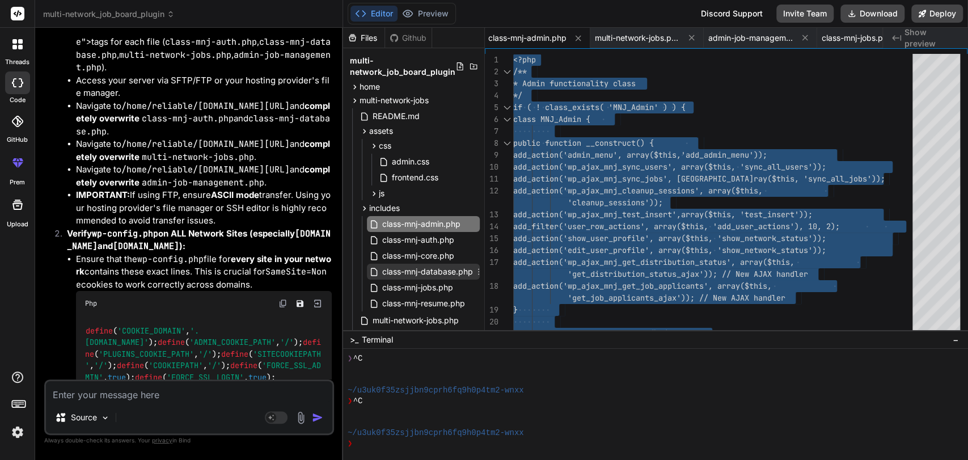
click at [425, 269] on span "class-mnj-database.php" at bounding box center [427, 272] width 93 height 14
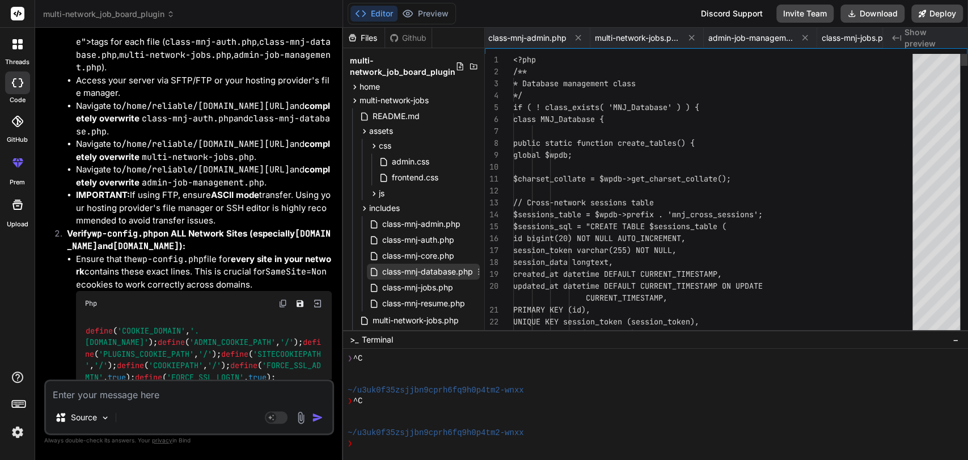
scroll to position [0, 101]
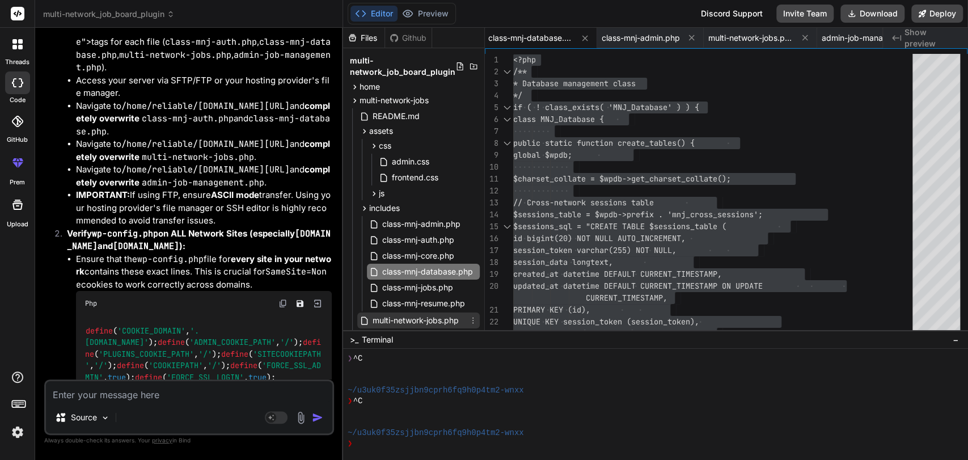
click at [395, 323] on span "multi-network-jobs.php" at bounding box center [415, 321] width 88 height 14
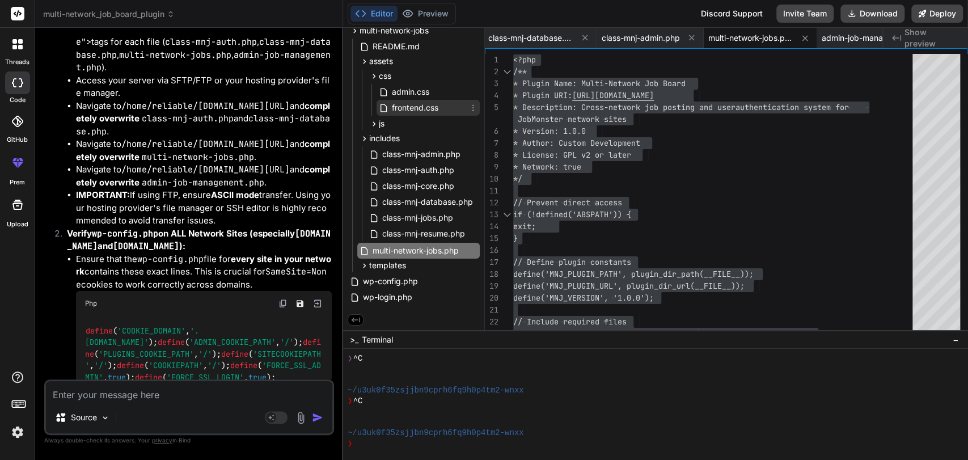
scroll to position [71, 0]
click at [373, 266] on span "templates" at bounding box center [387, 265] width 37 height 11
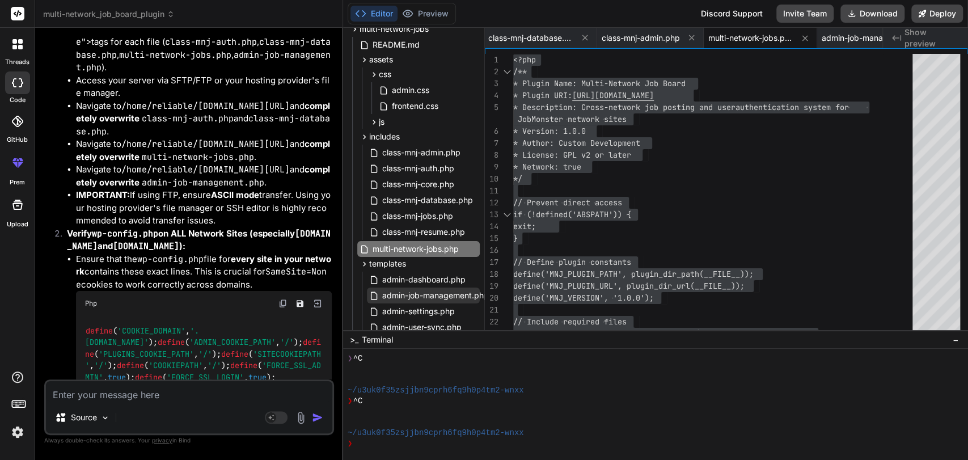
click at [407, 297] on span "admin-job-management.php" at bounding box center [435, 296] width 109 height 14
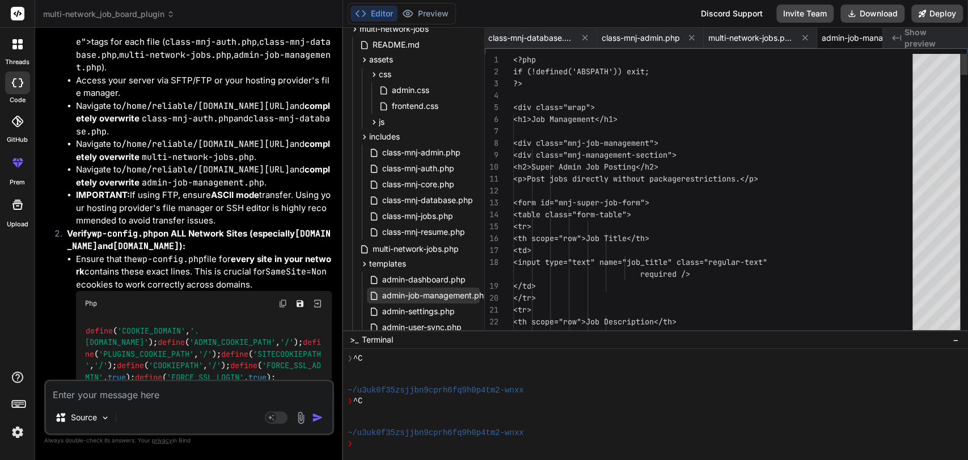
scroll to position [0, 152]
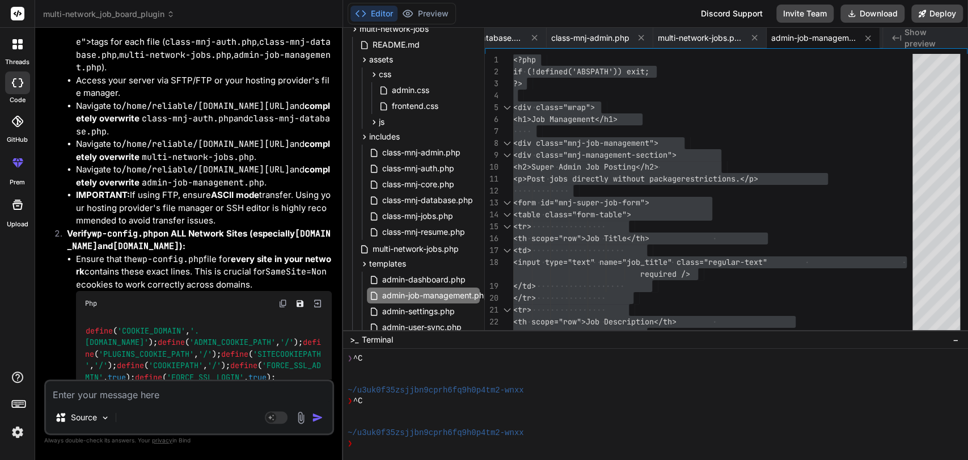
click at [92, 384] on textarea at bounding box center [189, 391] width 286 height 20
paste textarea "[[DATE] 11:15:12 UTC] PHP Parse error: syntax error, unexpected identifier "mnj…"
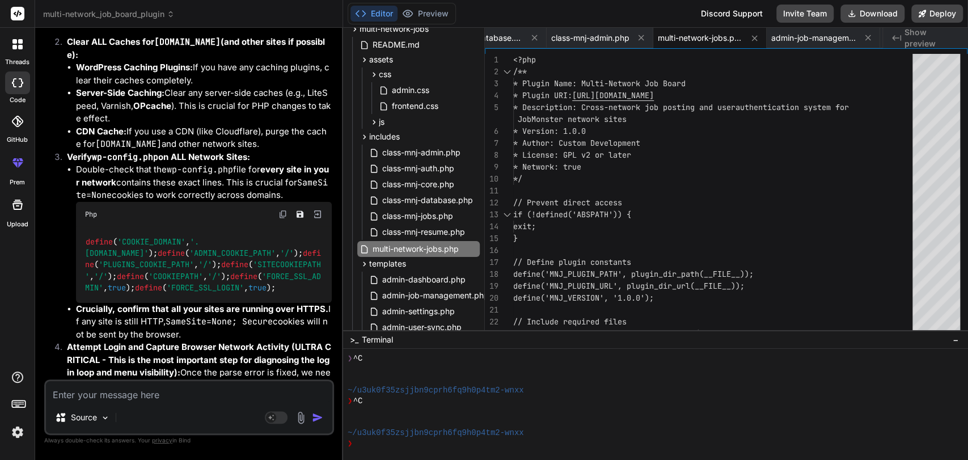
scroll to position [16719, 0]
click at [424, 247] on span "multi-network-jobs.php" at bounding box center [415, 249] width 88 height 14
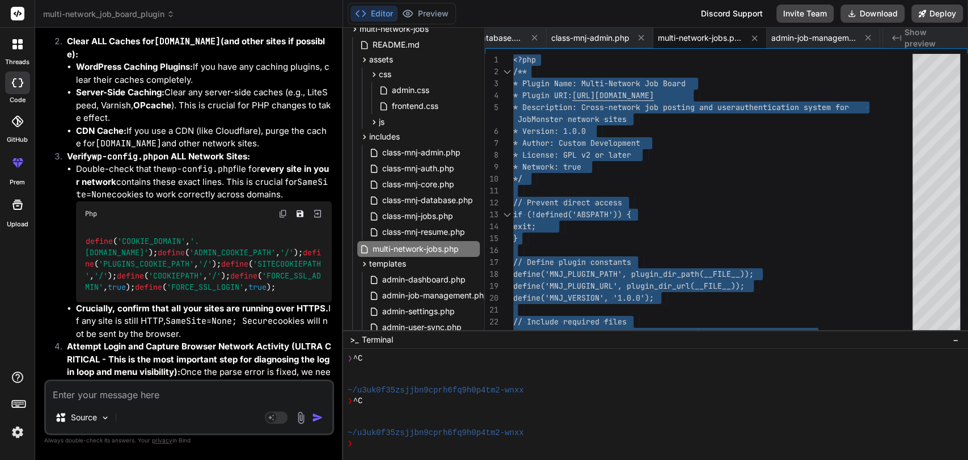
click at [113, 391] on textarea at bounding box center [189, 391] width 286 height 20
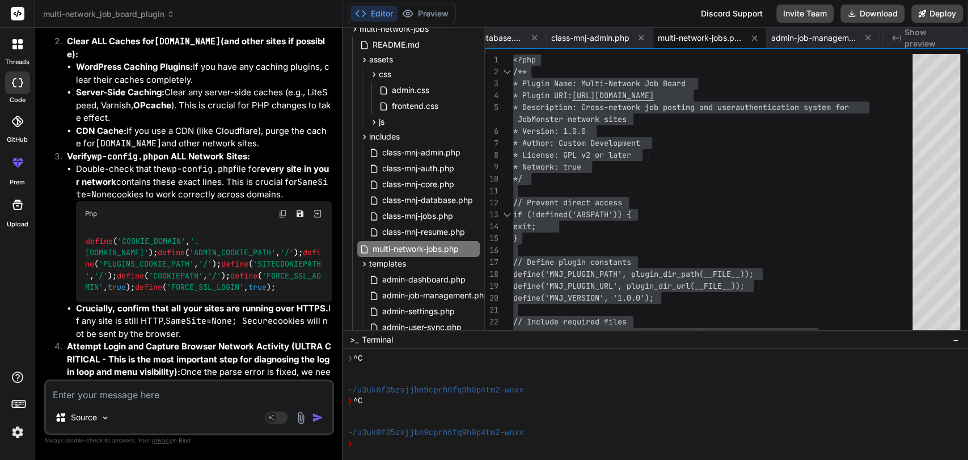
paste textarea "[[DATE] 11:17:19 UTC] PHP Parse error: syntax error, unexpected single-quoted s…"
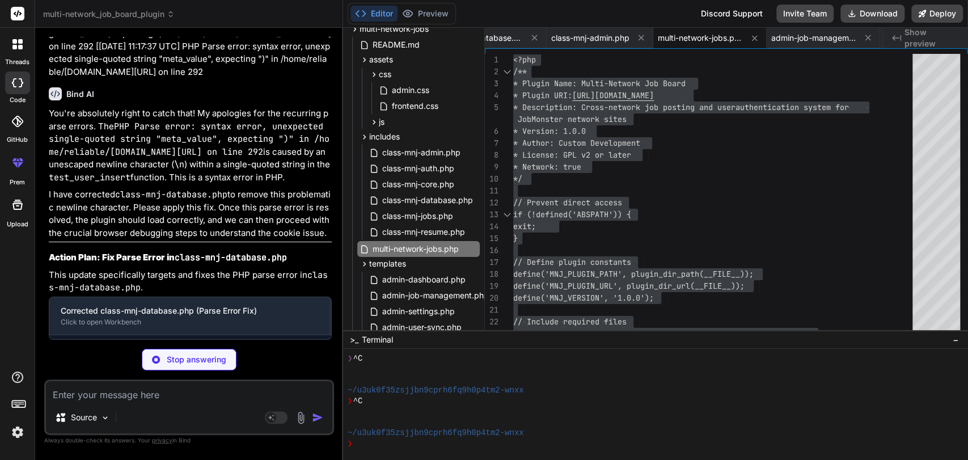
scroll to position [18658, 0]
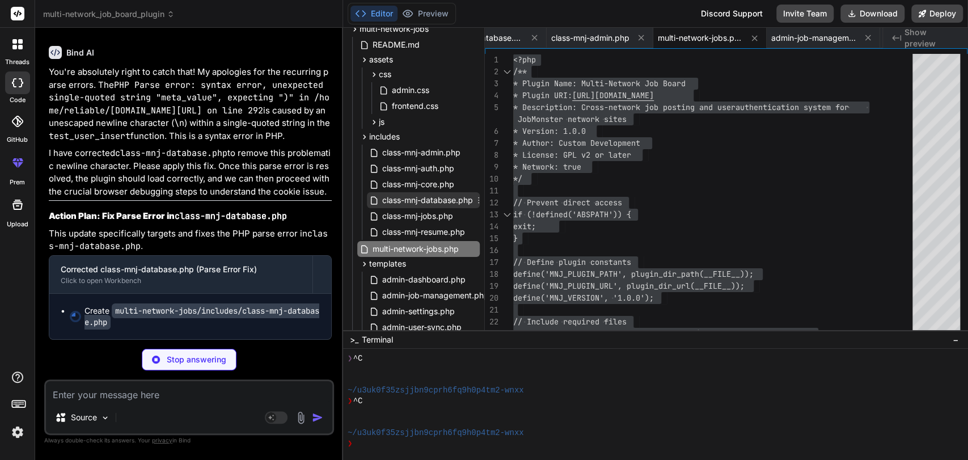
click at [421, 201] on span "class-mnj-database.php" at bounding box center [427, 200] width 93 height 14
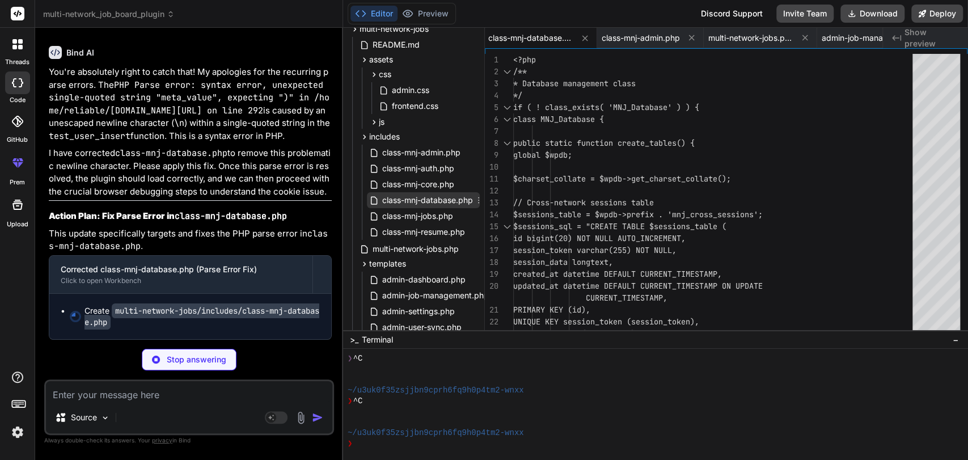
click at [412, 197] on span "class-mnj-database.php" at bounding box center [427, 200] width 93 height 14
click at [406, 219] on span "class-mnj-jobs.php" at bounding box center [417, 216] width 73 height 14
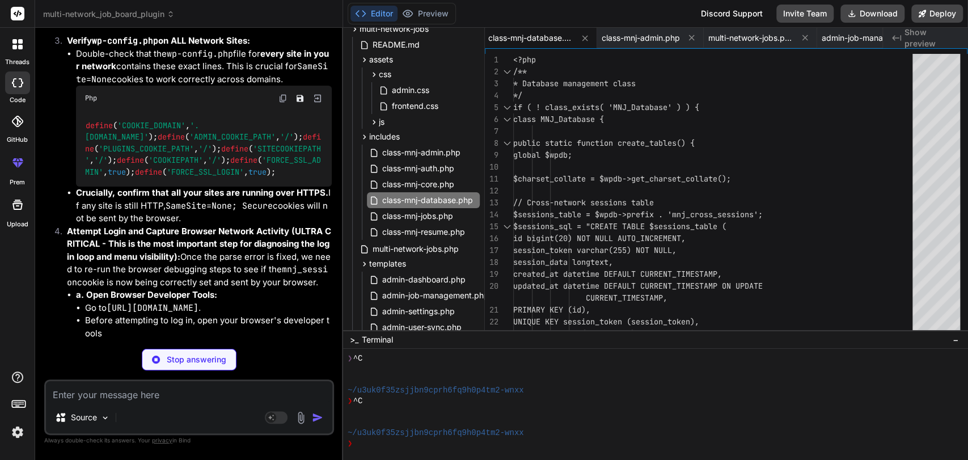
scroll to position [18757, 0]
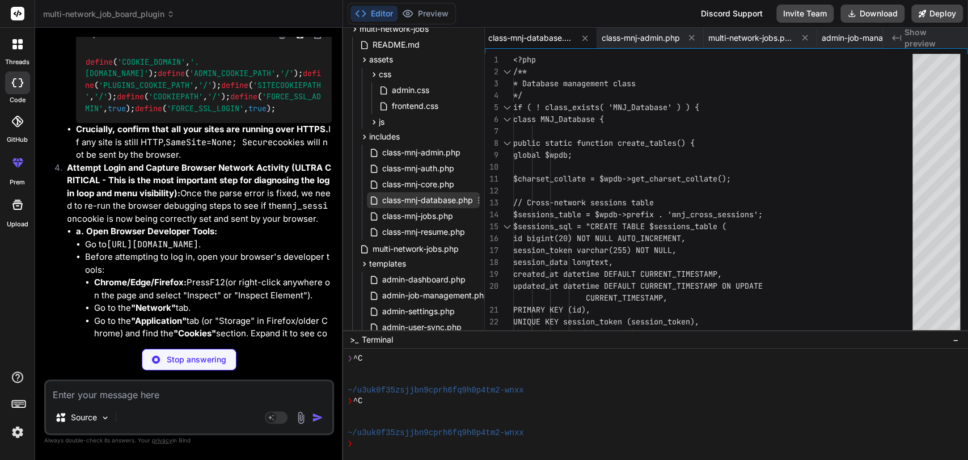
click at [426, 201] on span "class-mnj-database.php" at bounding box center [427, 200] width 93 height 14
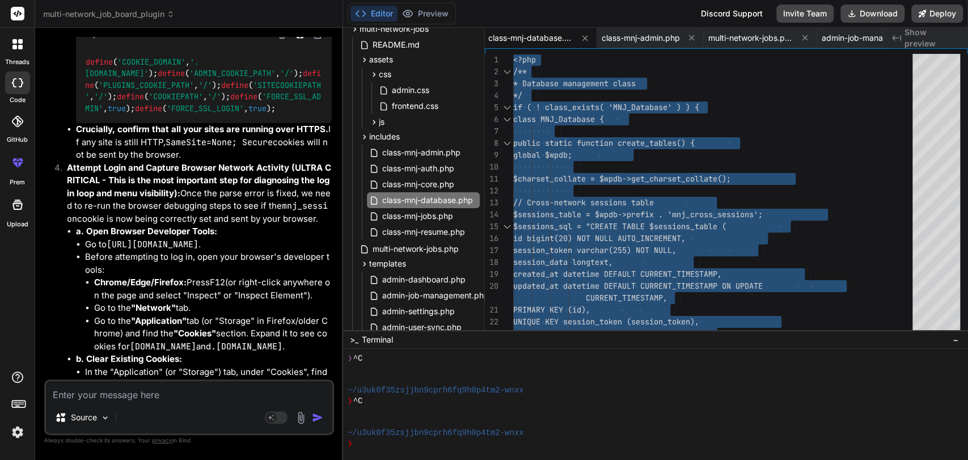
click at [87, 396] on textarea at bounding box center [189, 391] width 286 height 20
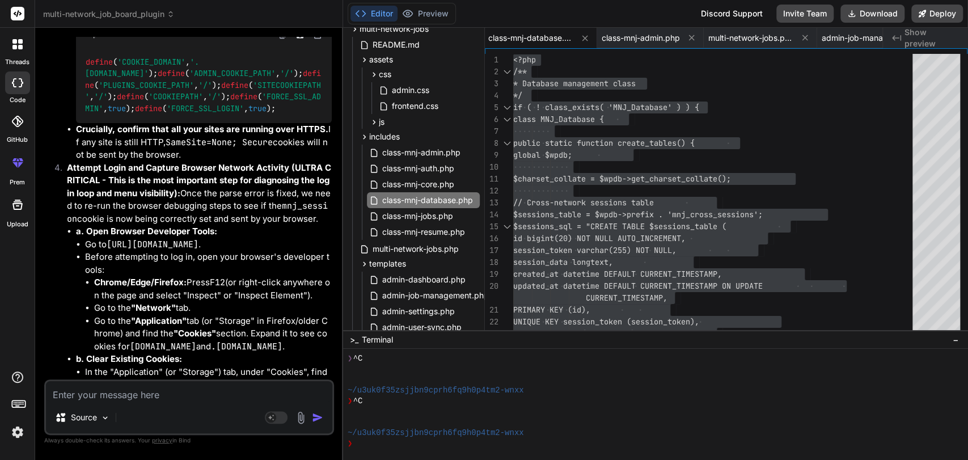
paste textarea "[[DATE] 11:19:10 UTC] PHP Parse error: syntax error, unexpected single-quoted s…"
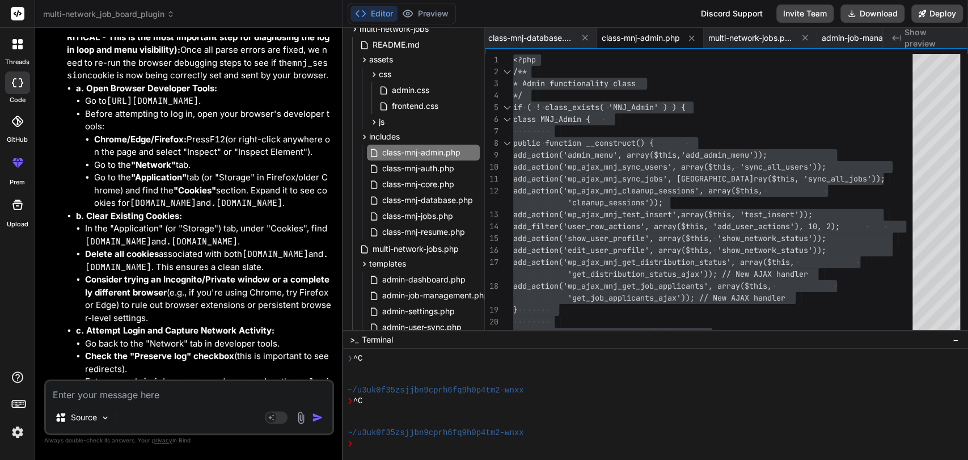
click at [100, 396] on textarea at bounding box center [189, 391] width 286 height 20
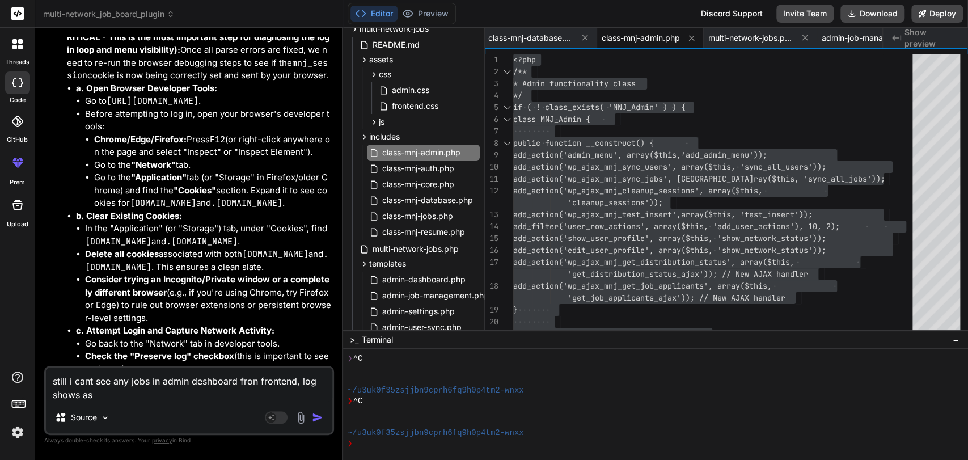
paste textarea "[[DATE] 11:20:41 UTC] MNJ Debug: wp_loaded fired. Current URL: / [[DATE] 11:20:…"
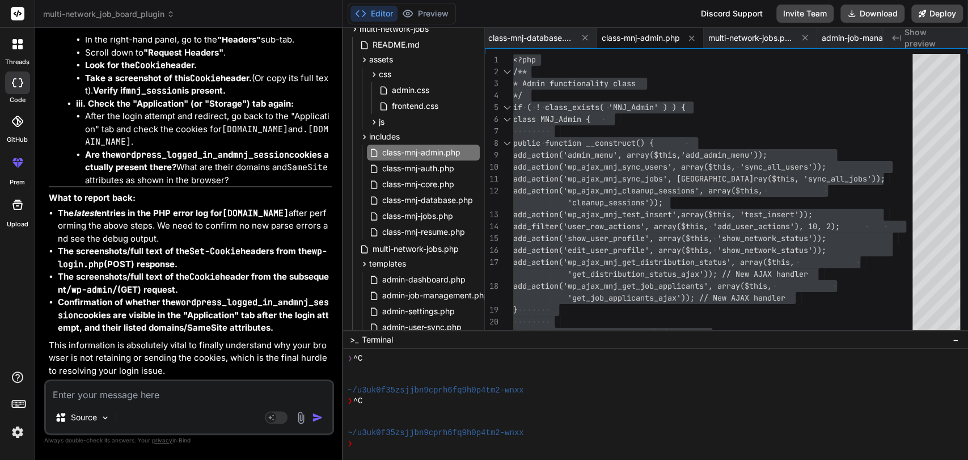
scroll to position [23605, 0]
click at [103, 396] on textarea at bounding box center [189, 391] width 286 height 20
paste textarea "LOREMI_DOLORSIT AmET_c3A .elitse.doe / 4014-77-81T25:16:16.461I 66 Utlabo Etdol…"
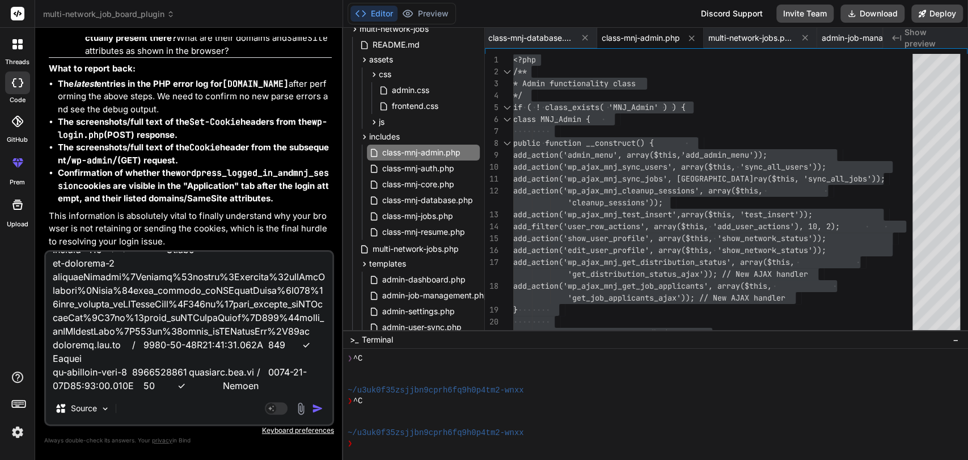
scroll to position [23757, 0]
paste textarea "POST [URL][DOMAIN_NAME] 400 (Bad Request)Understand this error"
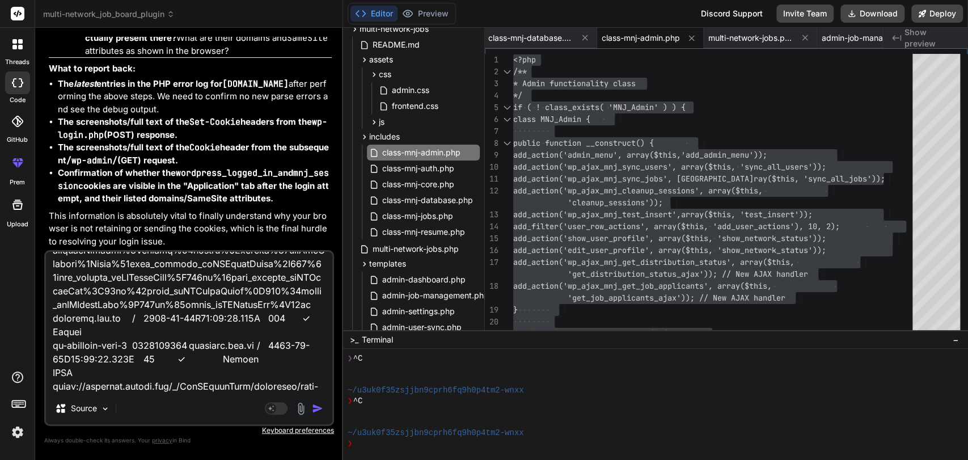
scroll to position [409, 0]
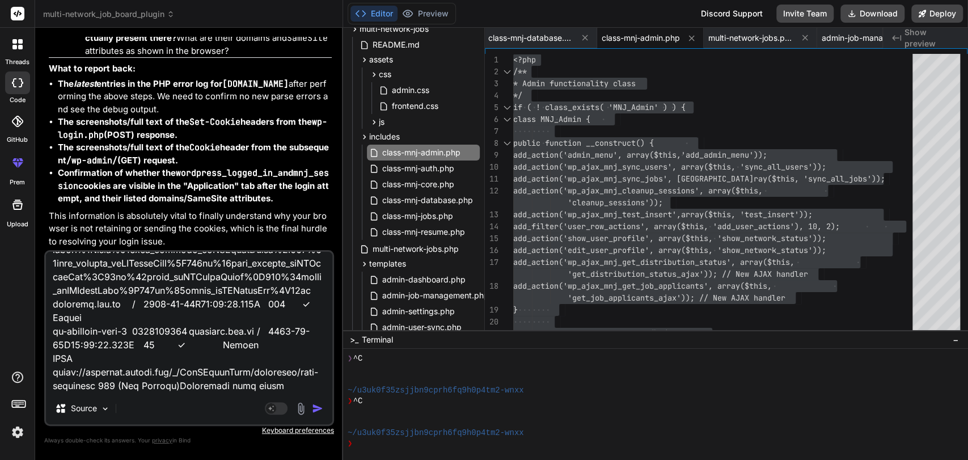
click at [312, 409] on img "button" at bounding box center [317, 408] width 11 height 11
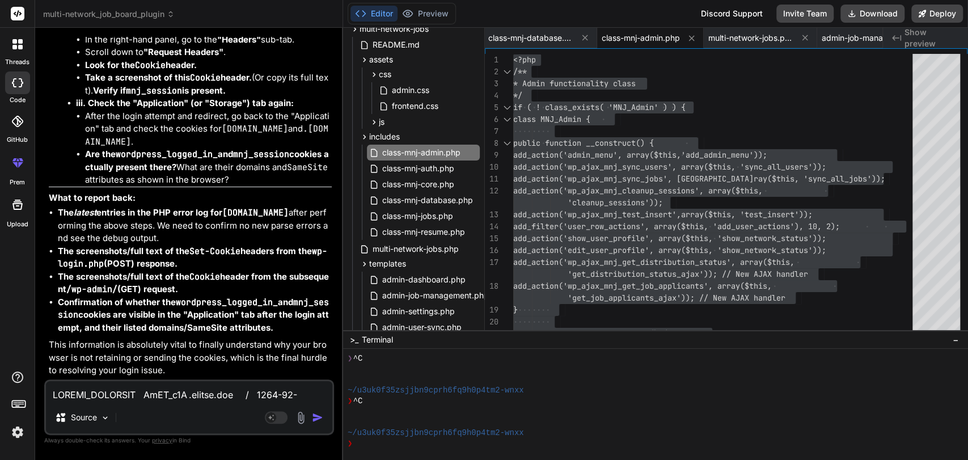
scroll to position [26130, 0]
click at [123, 387] on textarea at bounding box center [189, 391] width 286 height 20
paste textarea "<?php /** * The base configuration for WordPress * * The wp-config.php creation…"
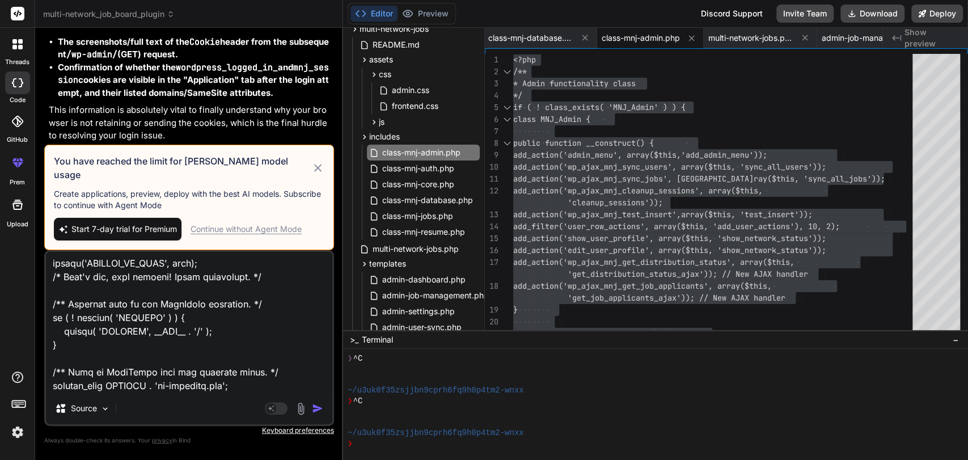
click at [218, 234] on div "Continue without Agent Mode" at bounding box center [246, 228] width 111 height 11
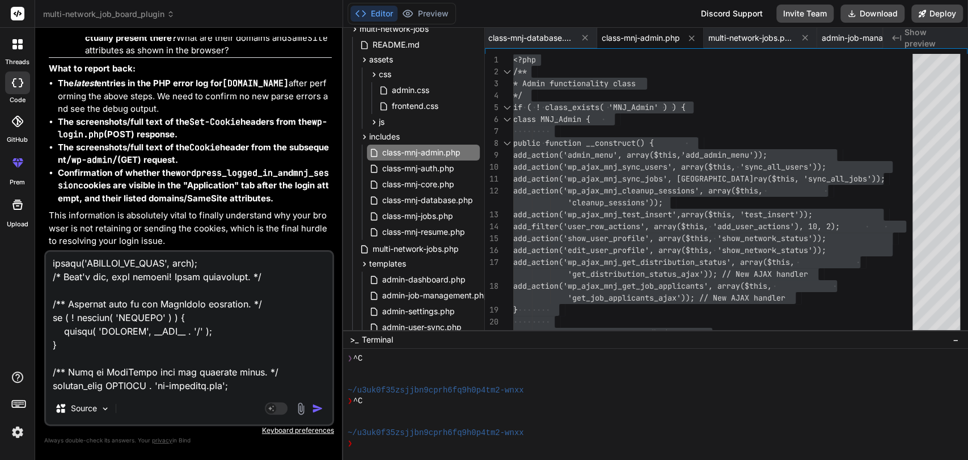
click at [314, 412] on img "button" at bounding box center [317, 408] width 11 height 11
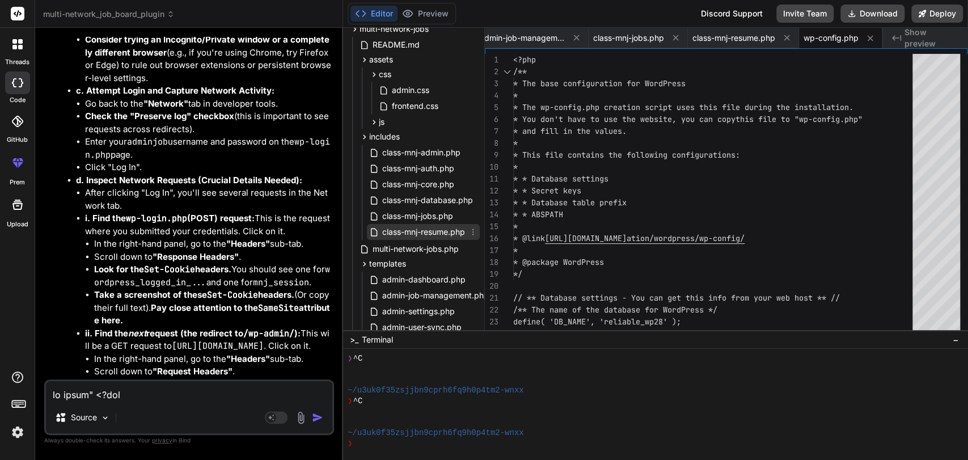
scroll to position [137, 0]
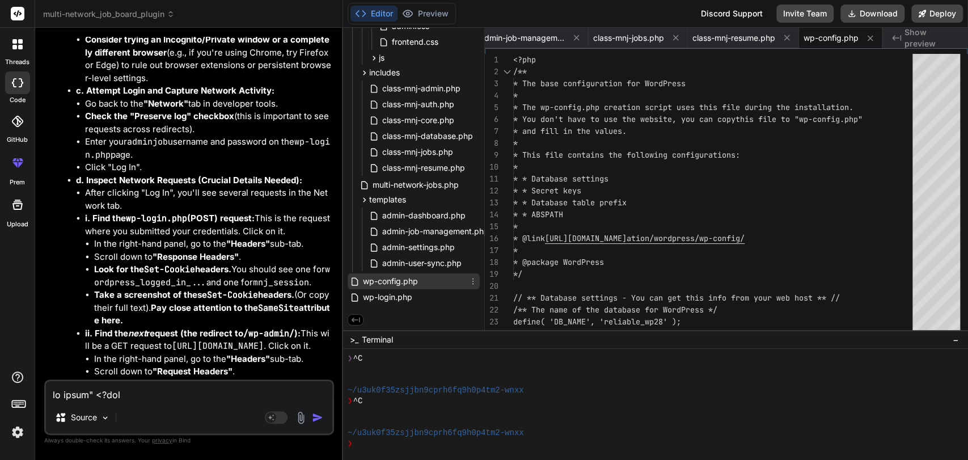
click at [391, 279] on span "wp-config.php" at bounding box center [390, 281] width 57 height 14
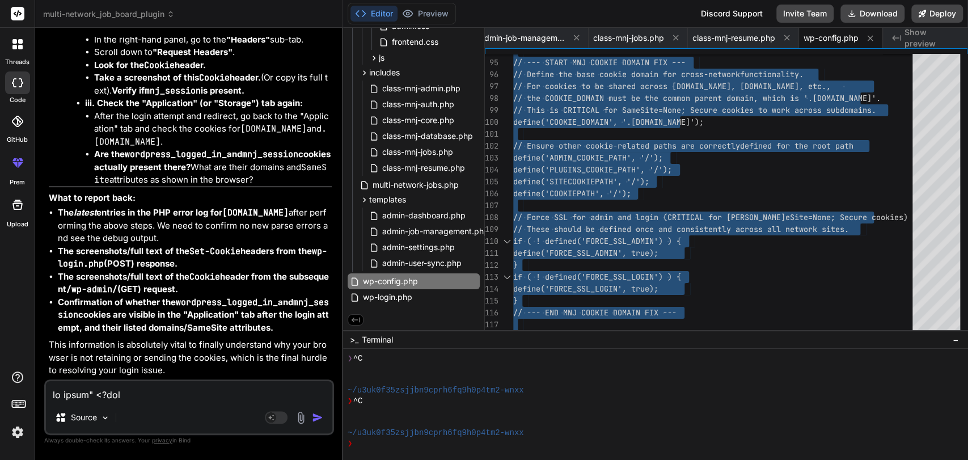
scroll to position [29062, 0]
click at [92, 399] on textarea at bounding box center [189, 391] width 286 height 20
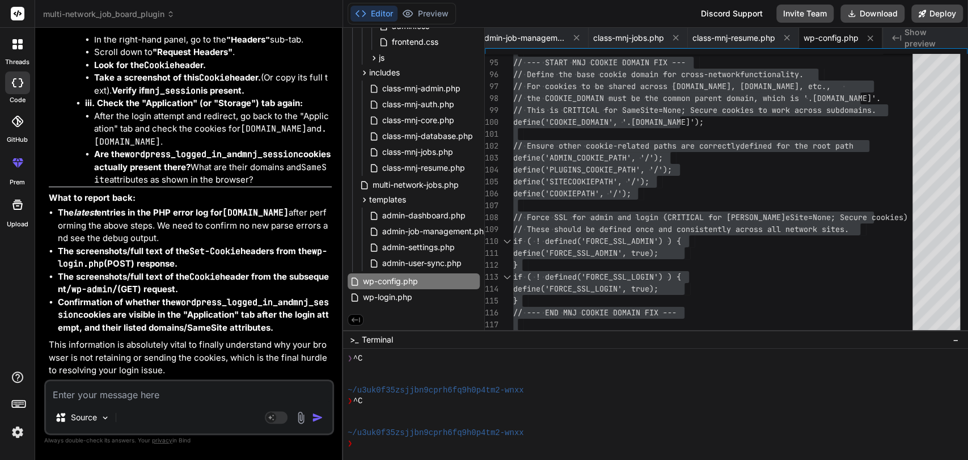
paste textarea "Error: Cookies are blocked or not supported by your browser. You must enable co…"
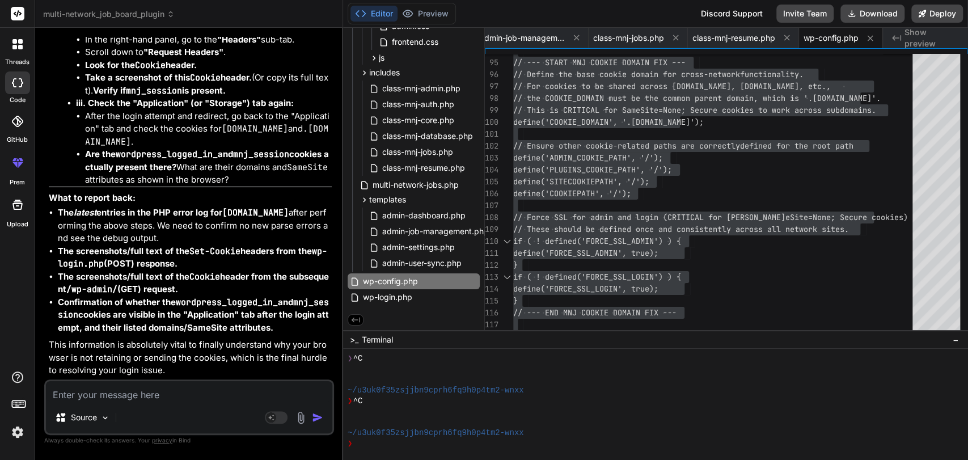
scroll to position [29883, 0]
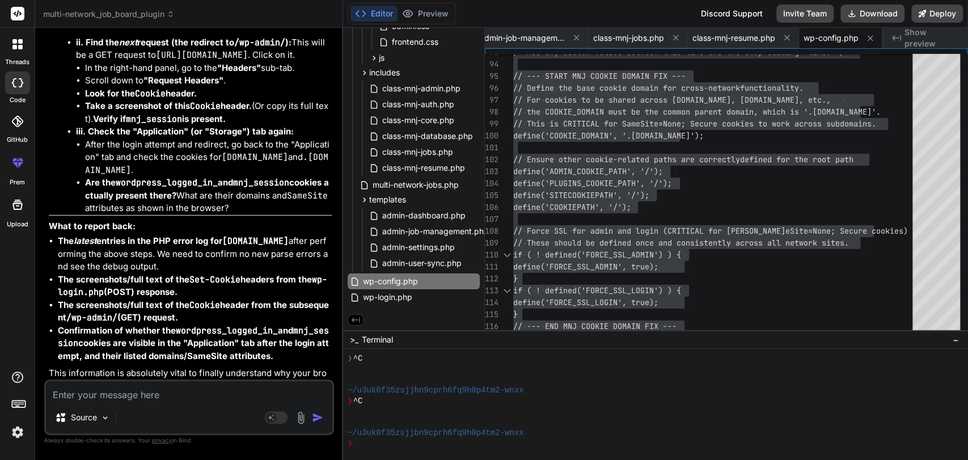
drag, startPoint x: 79, startPoint y: 230, endPoint x: 249, endPoint y: 244, distance: 170.7
copy code "define ( 'FORCE_SSL_ADMIN' , true ); define ( 'FORCE_SSL_LOGIN' , true );"
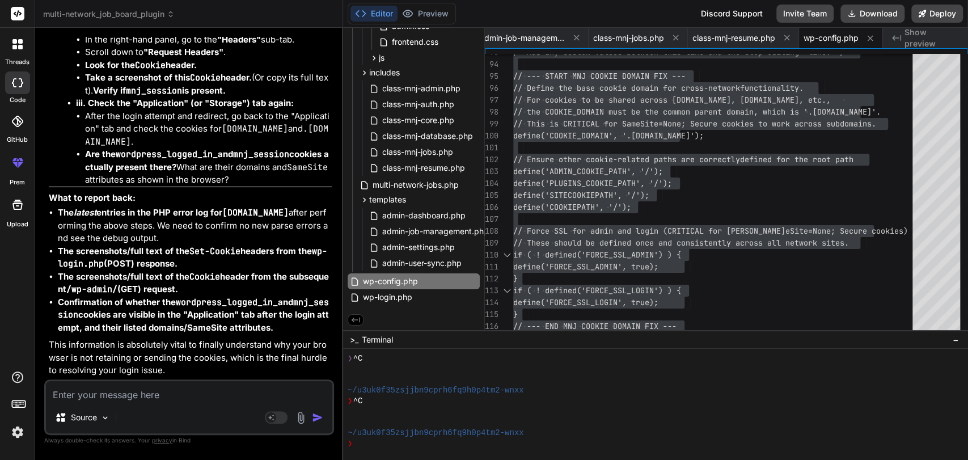
scroll to position [30579, 0]
click at [109, 395] on textarea at bounding box center [189, 391] width 286 height 20
paste textarea "[[DATE] 11:46:50 UTC] MNJ Debug: wp_loaded fired. Current URL: /wp-login.php [[…"
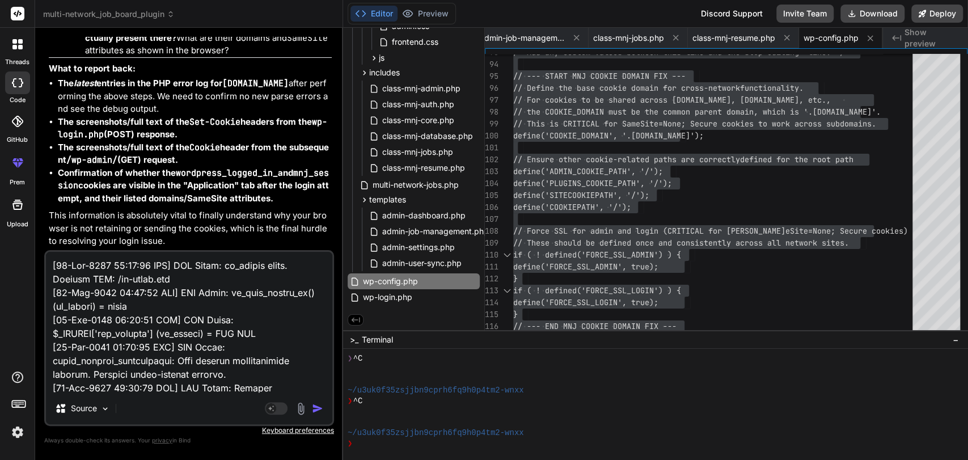
scroll to position [1484, 0]
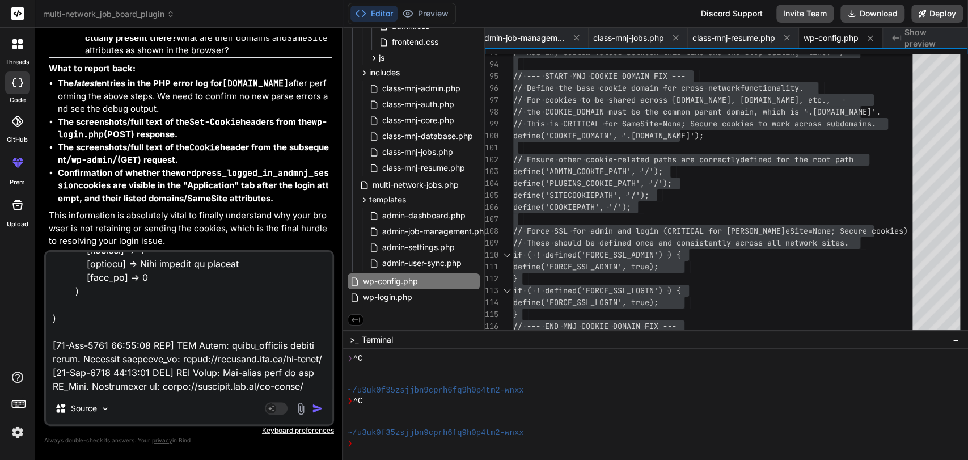
paste textarea "Error: Cookies are blocked or not supported by your browser. You must enable co…"
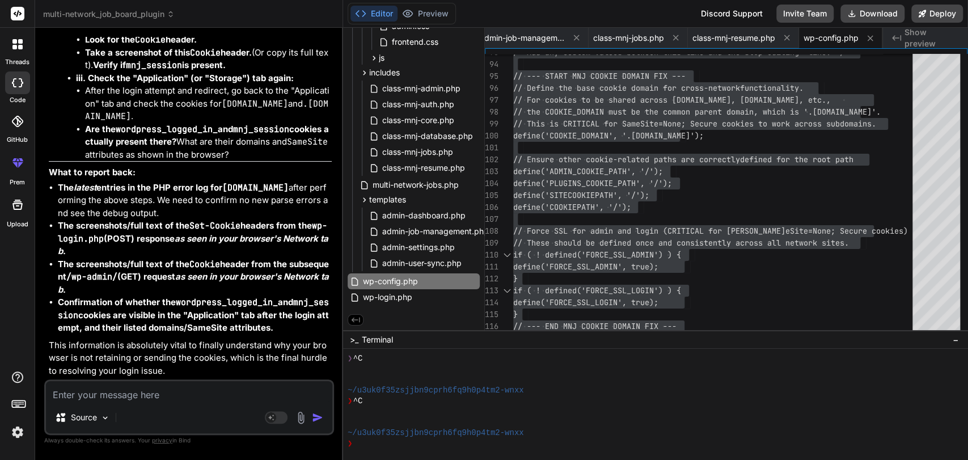
scroll to position [32665, 0]
click at [166, 391] on textarea at bounding box center [189, 391] width 286 height 20
paste textarea "Error: Cookies are blocked or not supported by your browser. You must enable co…"
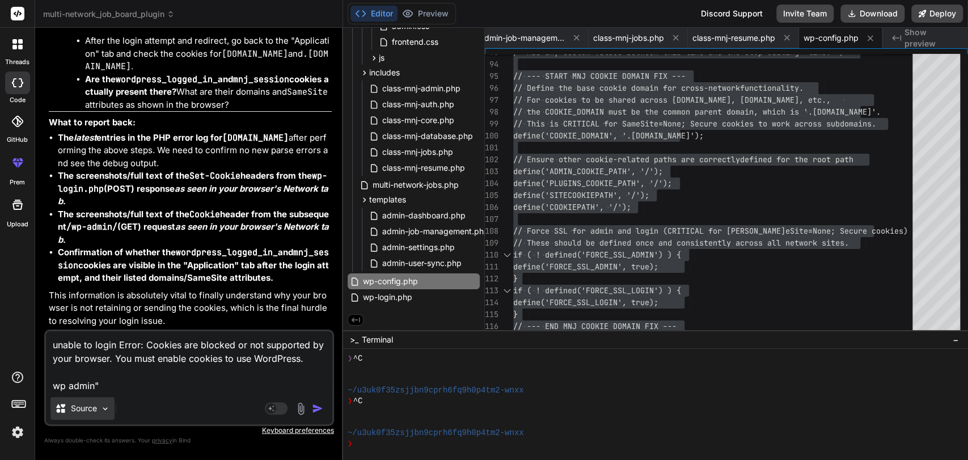
paste textarea "<?php /** * The base configuration for WordPress * * The wp-config.php creation…"
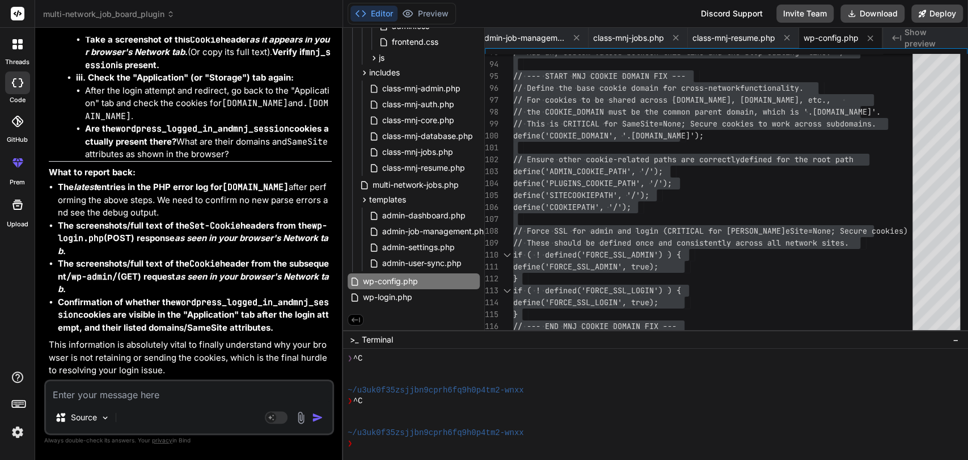
scroll to position [36198, 0]
click at [87, 394] on textarea at bounding box center [189, 391] width 286 height 20
paste textarea "[[DATE] 10:36:30 UTC] MNJ Debug: is_user_logged_in() (wp_loaded) = false [[DATE…"
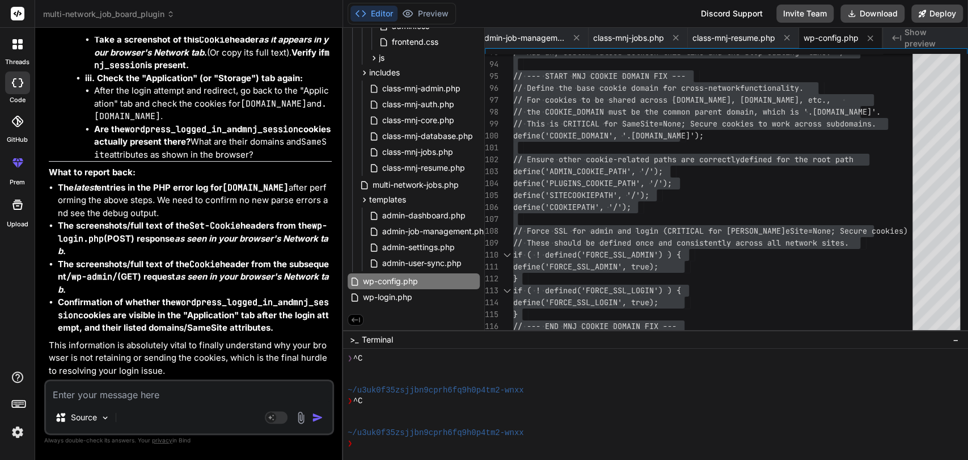
scroll to position [39718, 0]
click at [399, 282] on span "wp-config.php" at bounding box center [390, 281] width 57 height 14
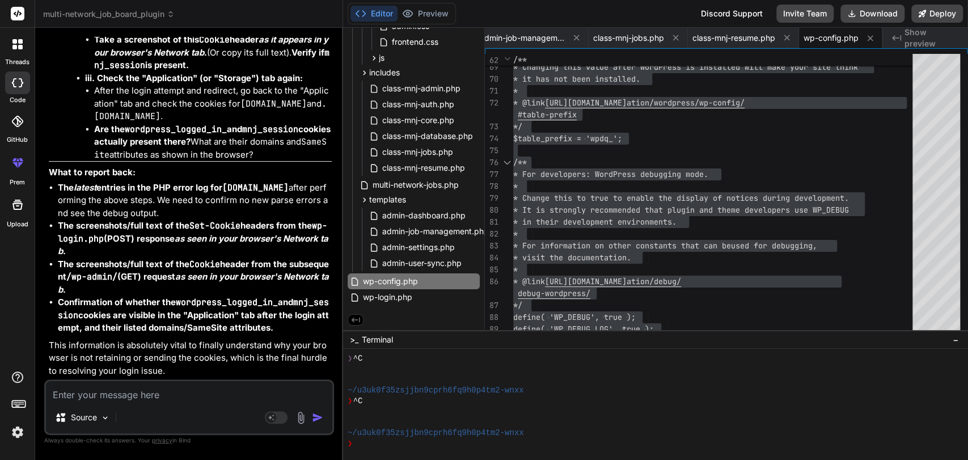
click at [77, 391] on textarea at bounding box center [189, 391] width 286 height 20
paste textarea "Error: Cookies are blocked or not supported by your browser. You must enable co…"
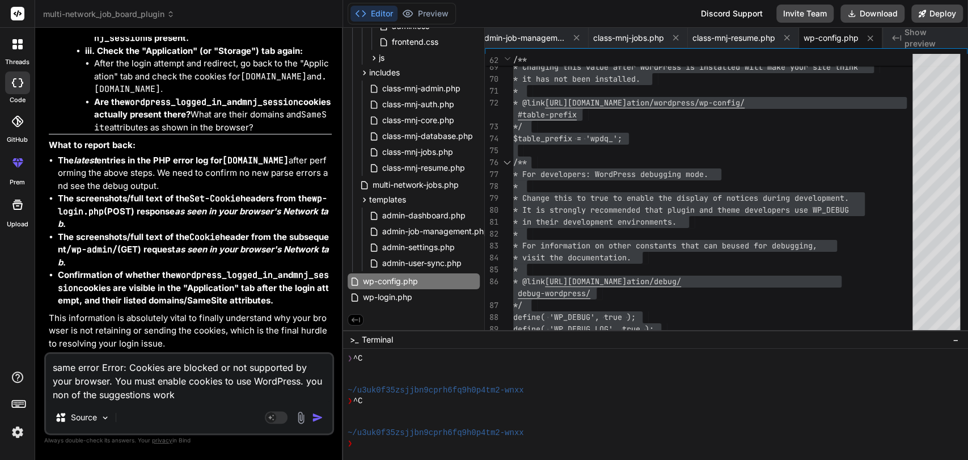
paste textarea "[[DATE] 11:50:07 UTC] MNJ Debug: wp_loaded fired. Current URL: /wp-admin/admin-…"
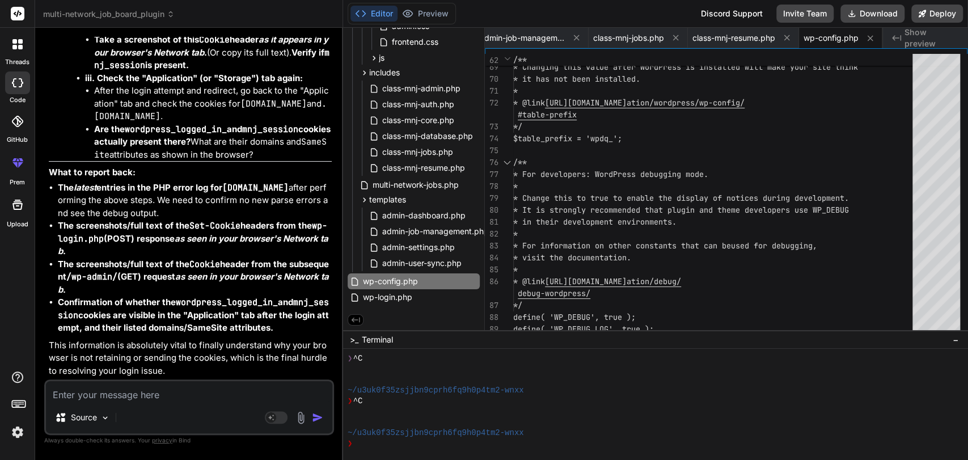
scroll to position [42709, 0]
click at [393, 296] on span "wp-login.php" at bounding box center [388, 297] width 52 height 14
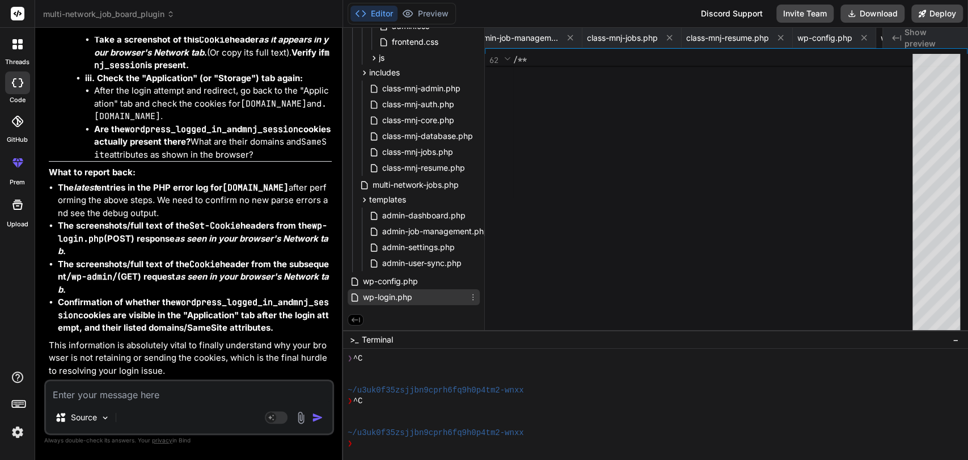
scroll to position [0, 528]
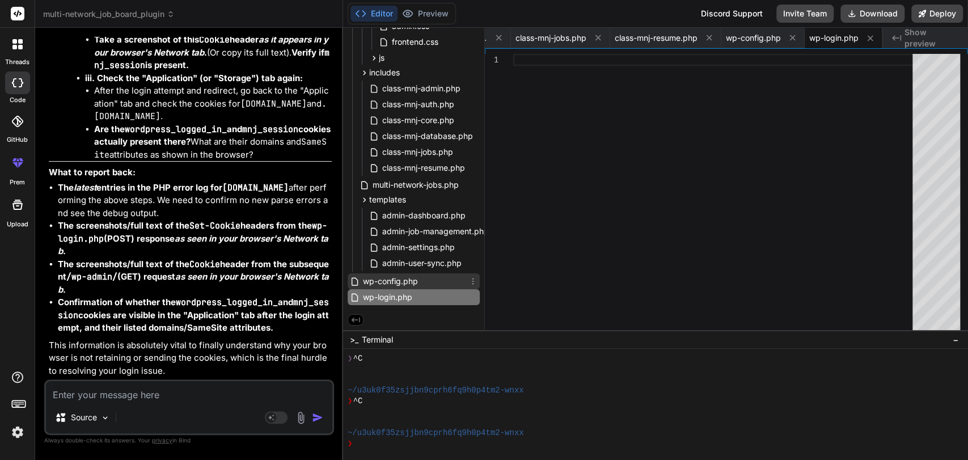
click at [384, 281] on span "wp-config.php" at bounding box center [390, 281] width 57 height 14
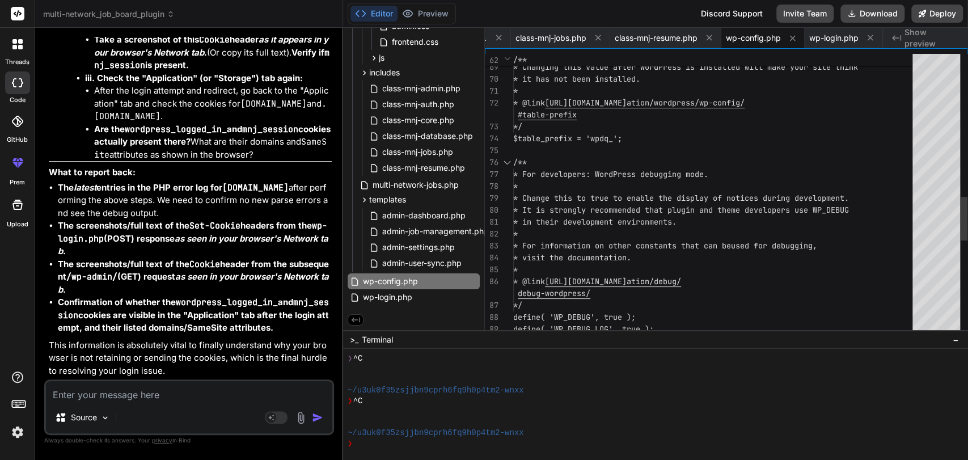
scroll to position [0, 0]
click at [601, 242] on div "* At the installation time, database tables are c reated with the specified pre…" at bounding box center [716, 43] width 406 height 1798
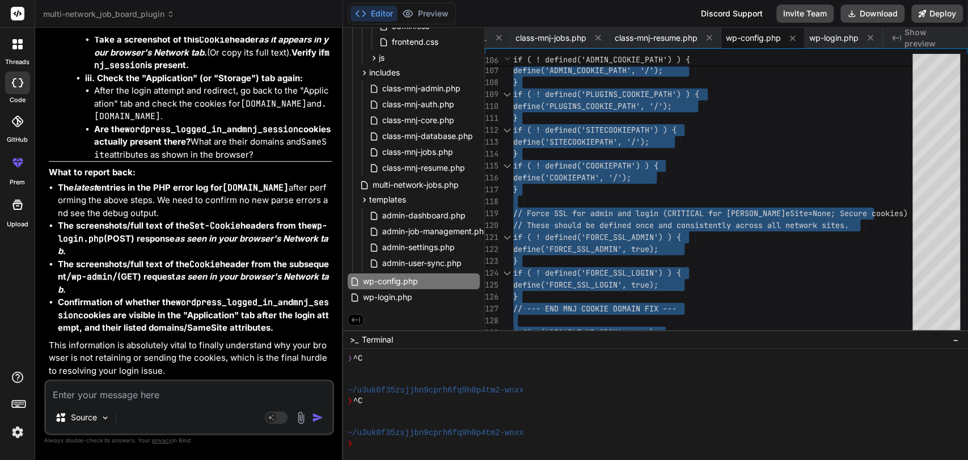
scroll to position [43993, 0]
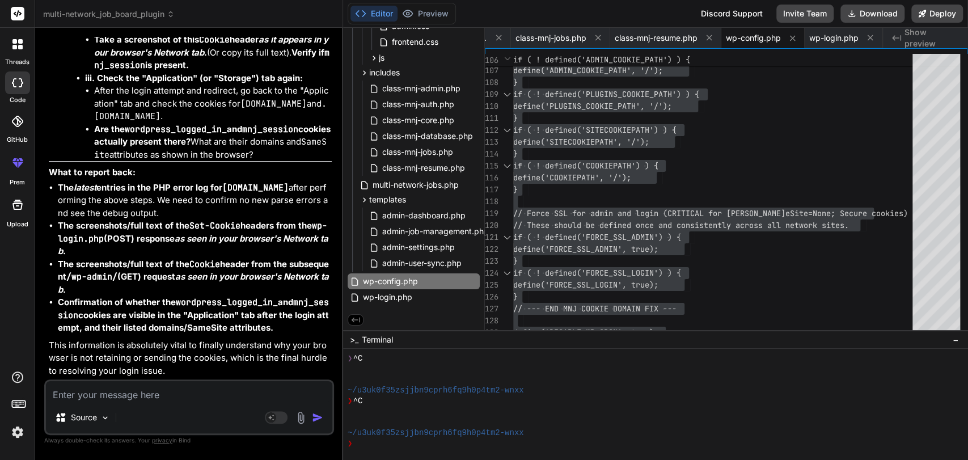
click at [95, 396] on textarea at bounding box center [189, 391] width 286 height 20
paste textarea "Error: Cookies are blocked or not supported by your browser. You must enable co…"
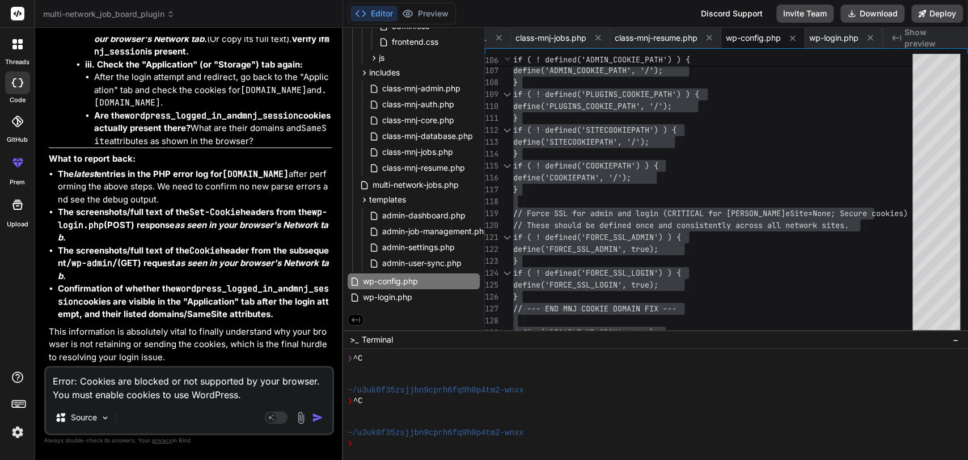
paste textarea "[[DATE] 11:52:45 UTC] PHP Fatal error: Uncaught ArgumentCountError: 3 arguments…"
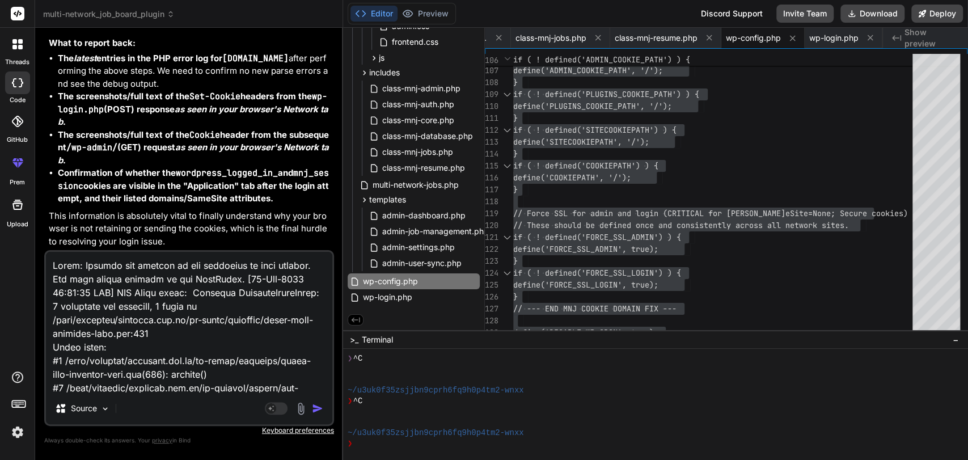
scroll to position [250858, 0]
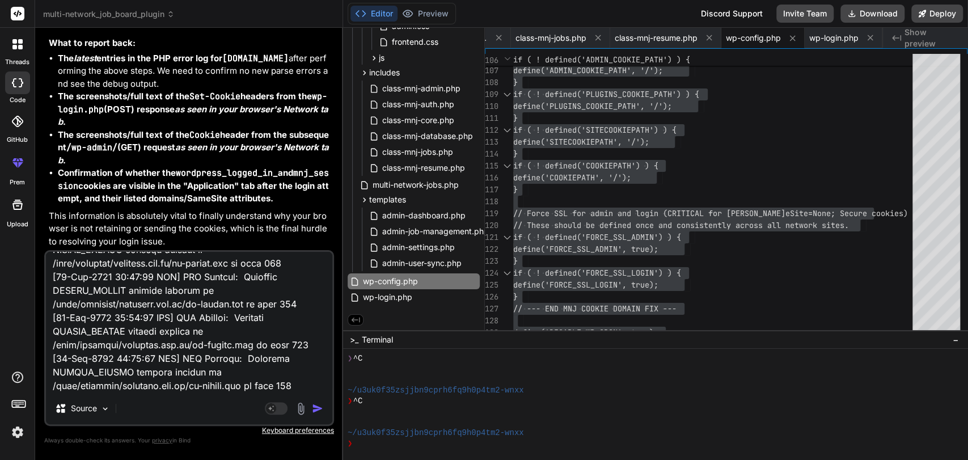
click at [314, 405] on img "button" at bounding box center [317, 408] width 11 height 11
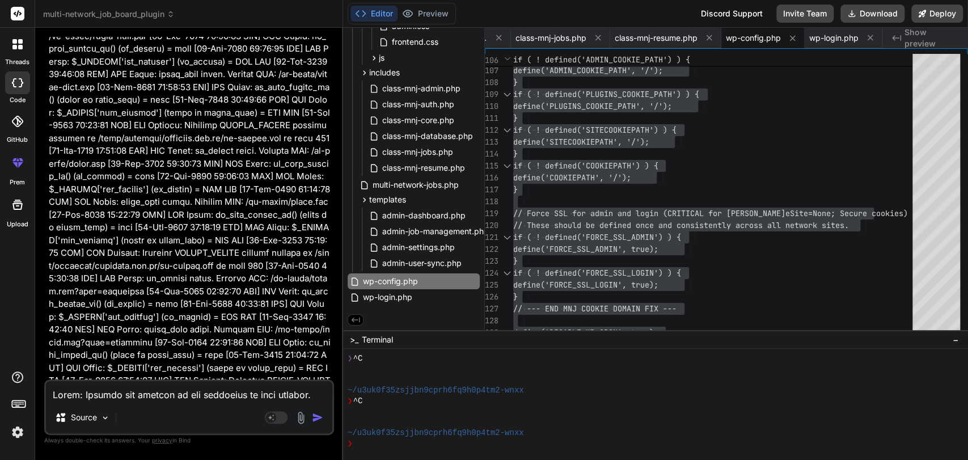
scroll to position [64018, 0]
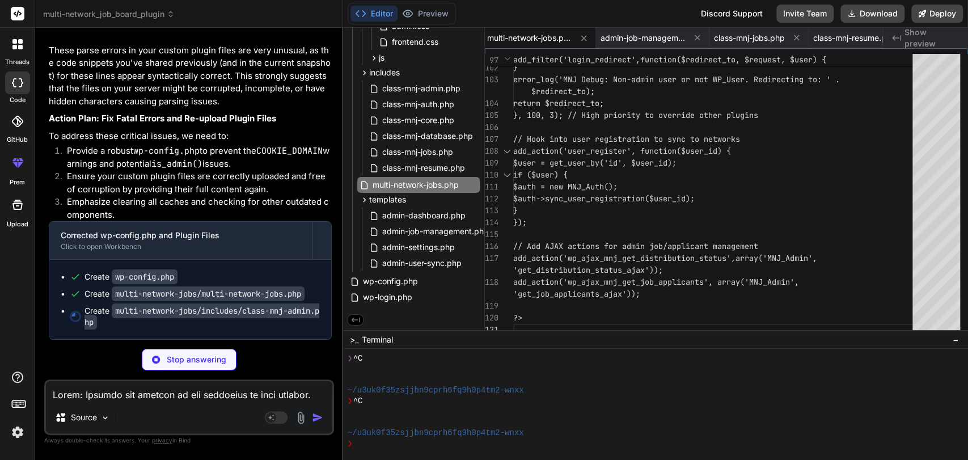
scroll to position [204058, 0]
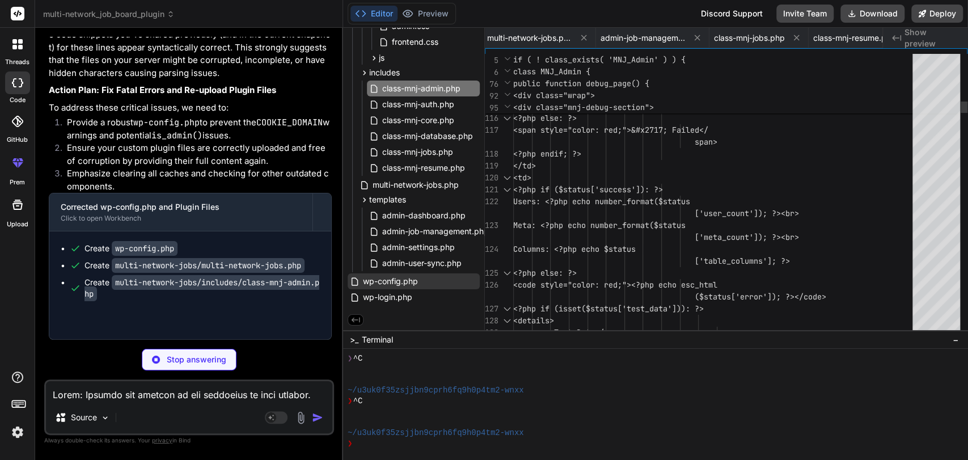
click at [389, 280] on span "wp-config.php" at bounding box center [390, 281] width 57 height 14
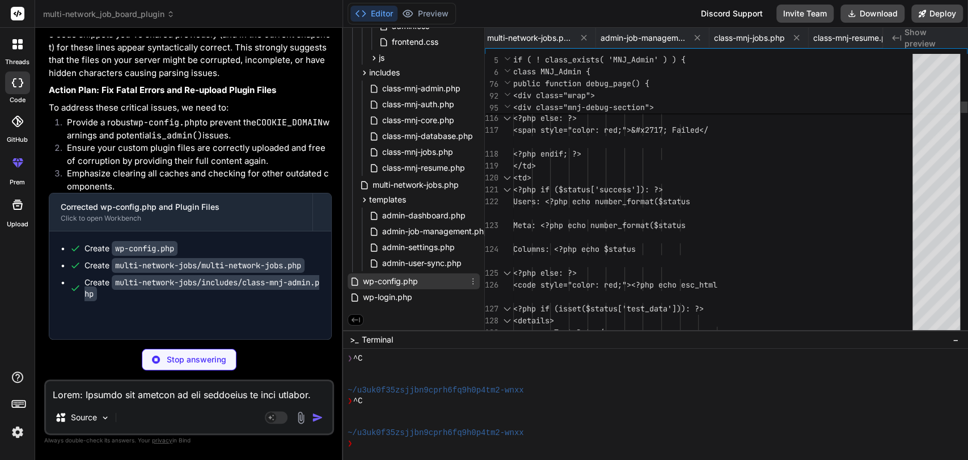
click at [389, 280] on span "wp-config.php" at bounding box center [390, 281] width 57 height 14
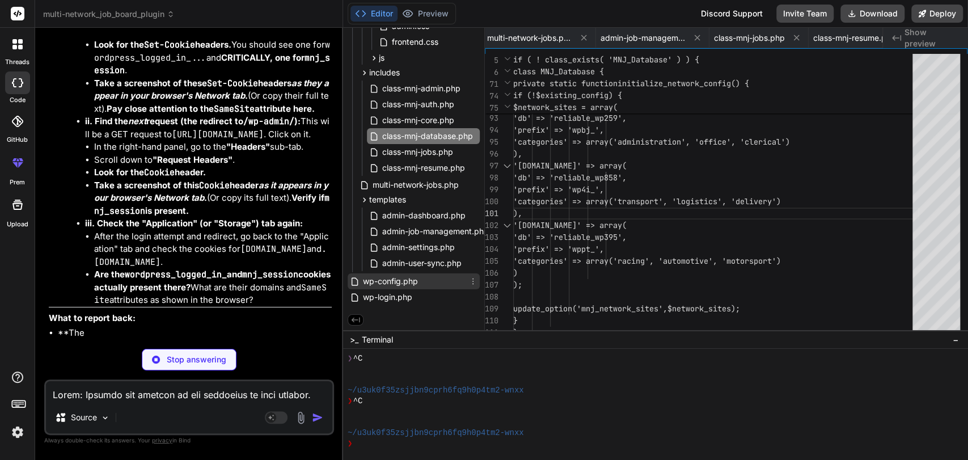
click at [389, 276] on span "wp-config.php" at bounding box center [390, 281] width 57 height 14
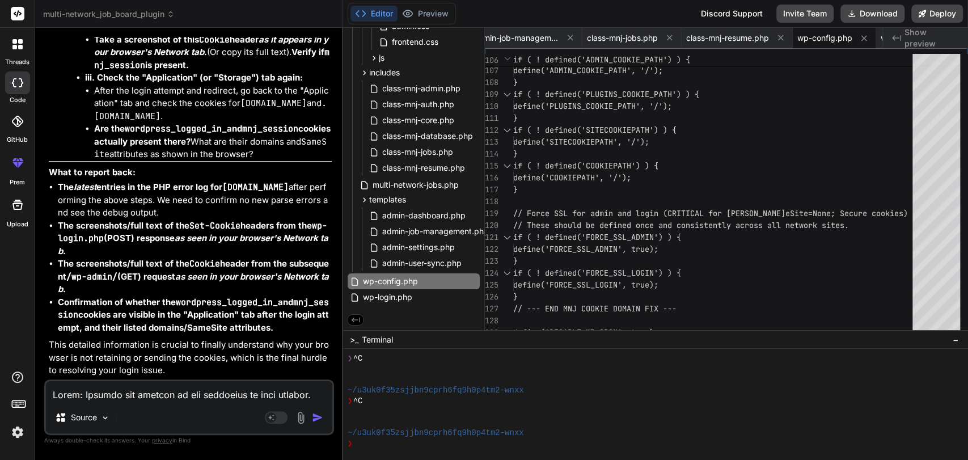
scroll to position [204090, 0]
click at [405, 276] on span "wp-config.php" at bounding box center [390, 281] width 57 height 14
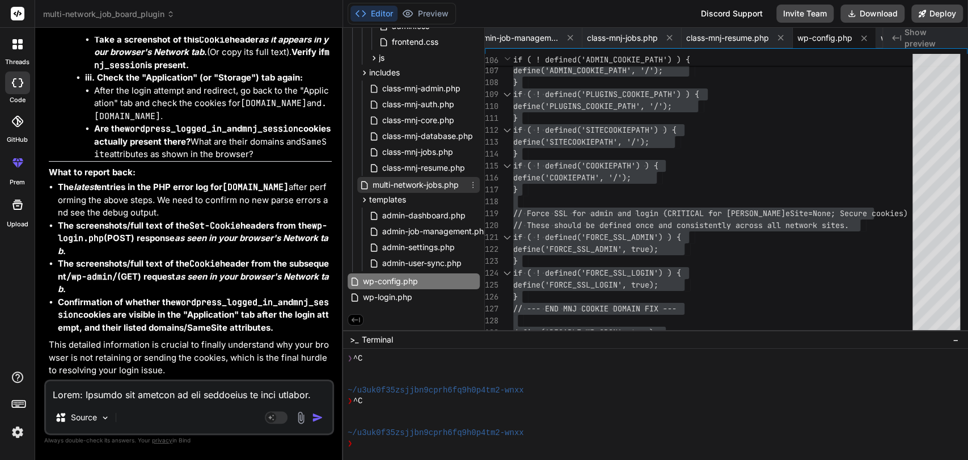
click at [425, 180] on span "multi-network-jobs.php" at bounding box center [415, 185] width 88 height 14
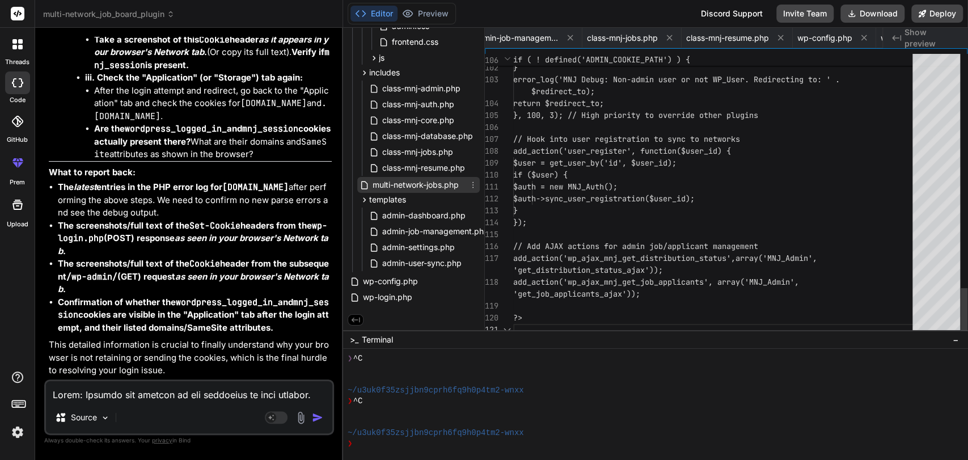
scroll to position [0, 323]
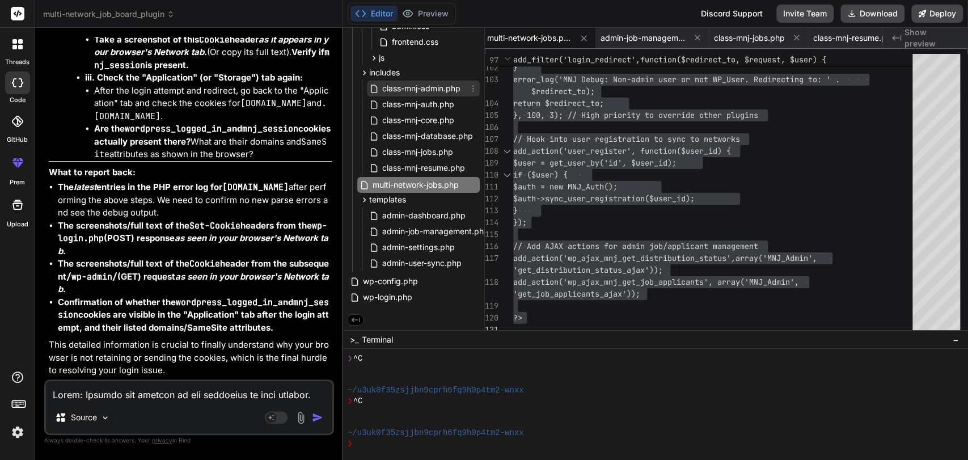
click at [430, 84] on span "class-mnj-admin.php" at bounding box center [421, 89] width 81 height 14
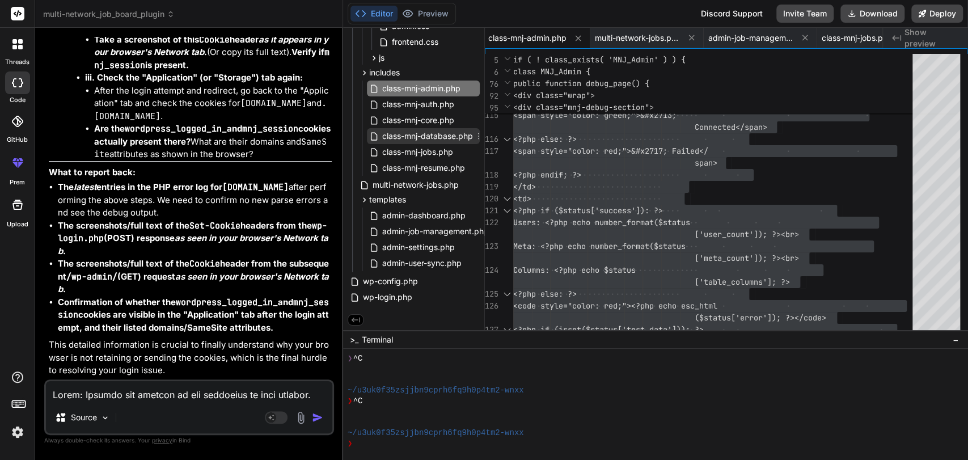
click at [434, 134] on span "class-mnj-database.php" at bounding box center [427, 136] width 93 height 14
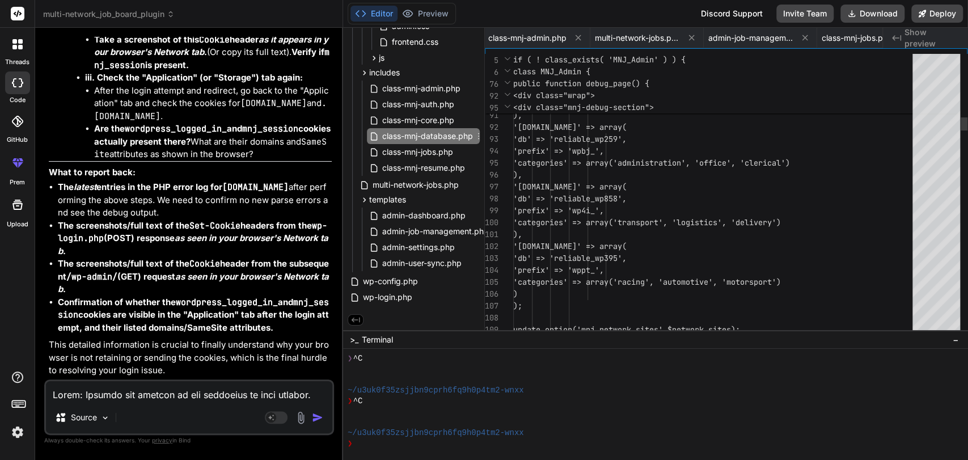
scroll to position [0, 101]
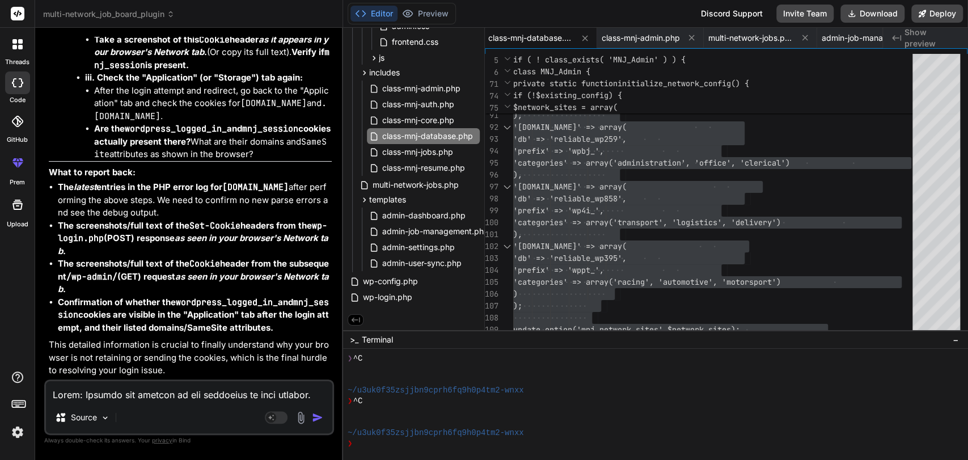
click at [72, 390] on textarea at bounding box center [189, 391] width 286 height 20
paste textarea "[[DATE] 11:58:15 UTC] MNJ Debug: wp_loaded fired. Current URL: /wp-login.php [[…"
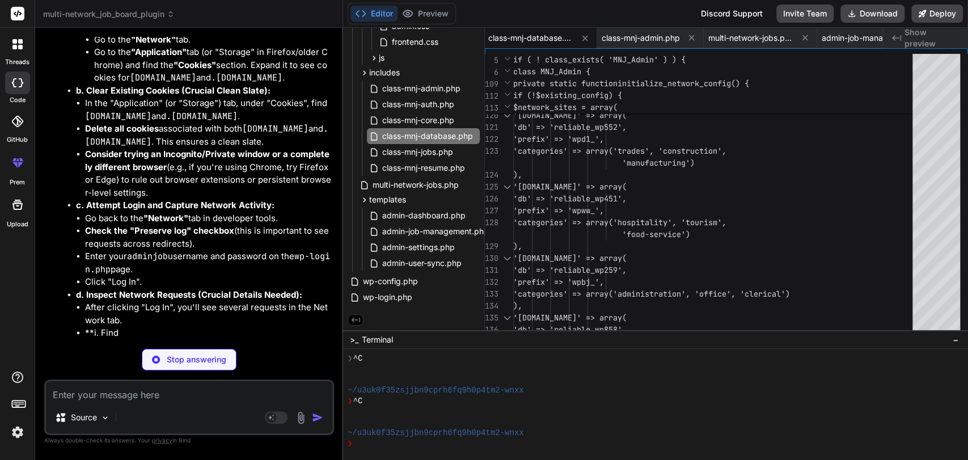
scroll to position [207802, 0]
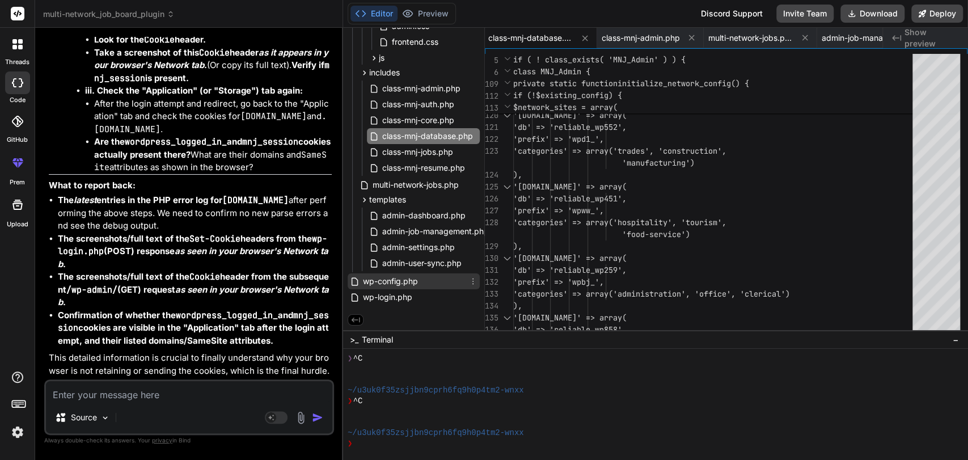
click at [396, 279] on span "wp-config.php" at bounding box center [390, 281] width 57 height 14
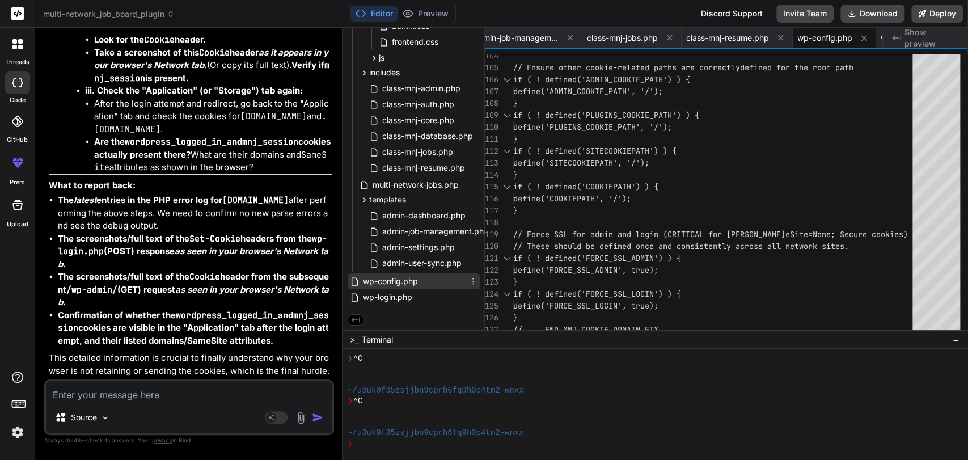
click at [396, 279] on span "wp-config.php" at bounding box center [390, 281] width 57 height 14
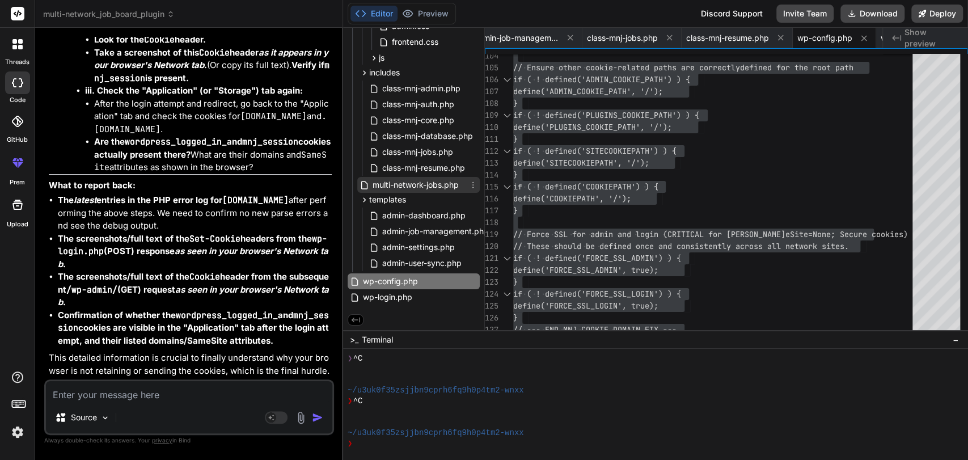
click at [407, 180] on span "multi-network-jobs.php" at bounding box center [415, 185] width 88 height 14
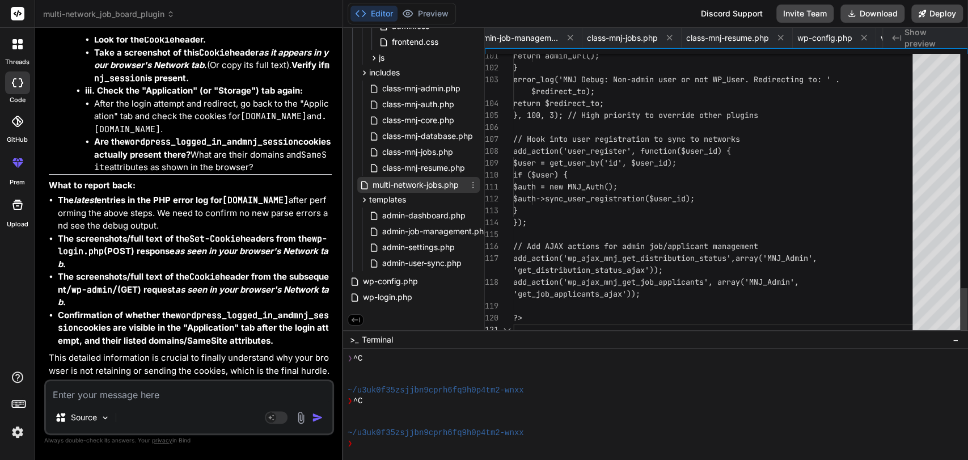
scroll to position [0, 323]
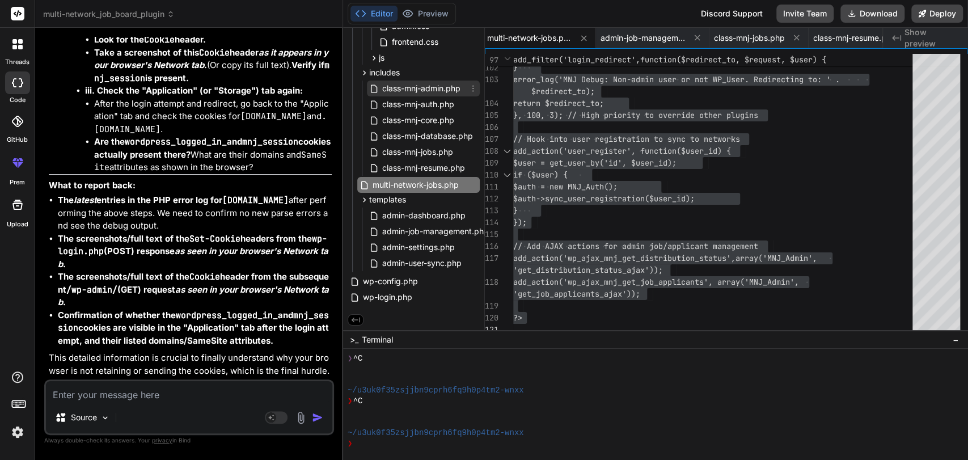
click at [425, 84] on span "class-mnj-admin.php" at bounding box center [421, 89] width 81 height 14
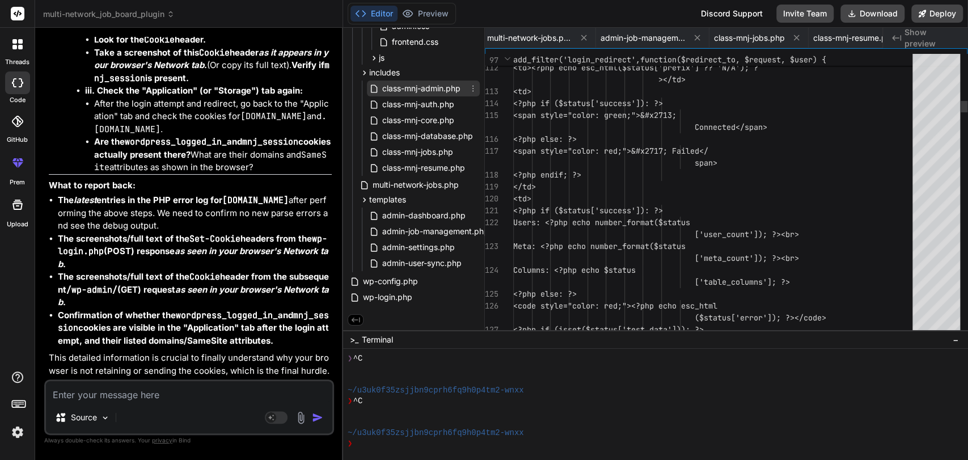
scroll to position [0, 215]
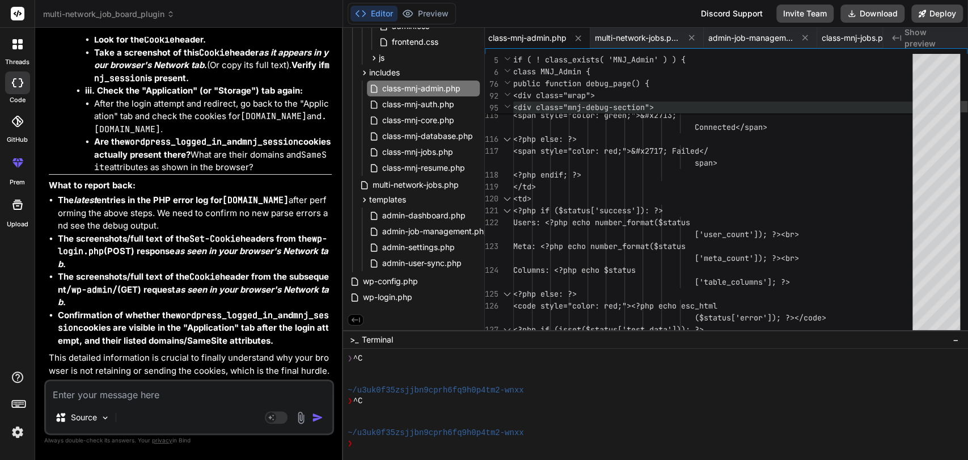
click at [583, 108] on span "<div class="mnj-debug-section">" at bounding box center [583, 107] width 141 height 10
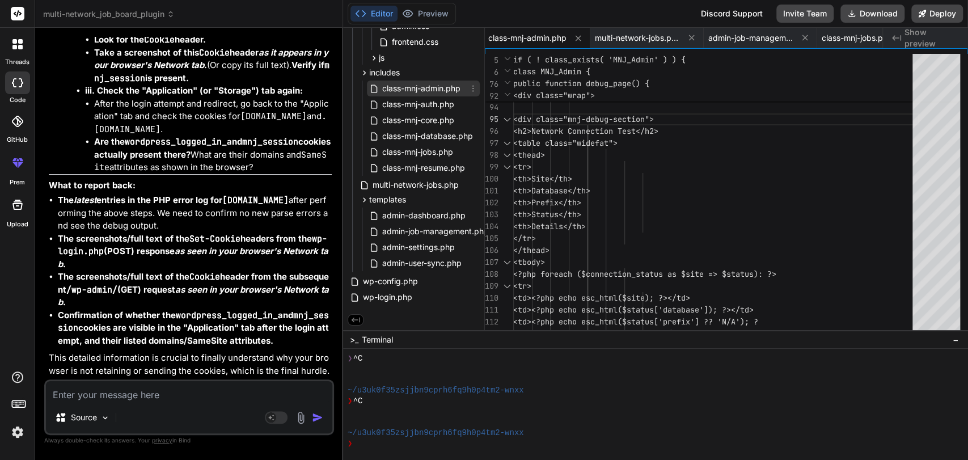
click at [410, 91] on span "class-mnj-admin.php" at bounding box center [421, 89] width 81 height 14
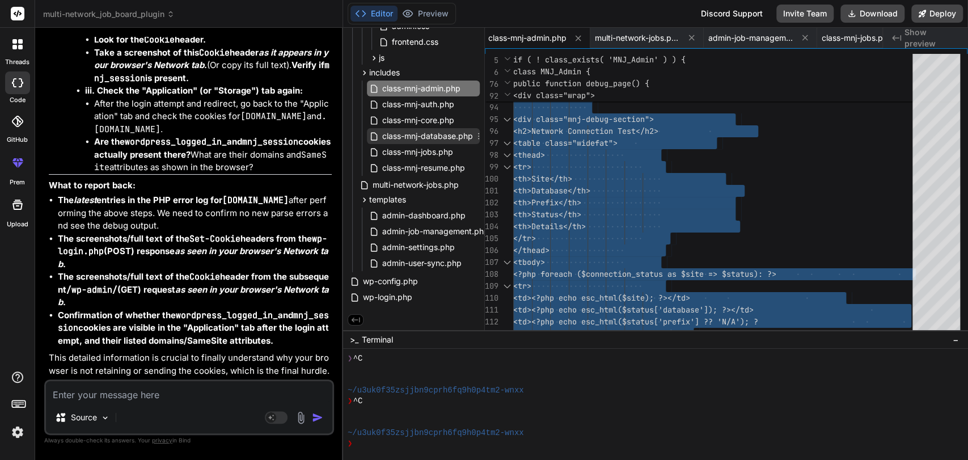
click at [435, 133] on span "class-mnj-database.php" at bounding box center [427, 136] width 93 height 14
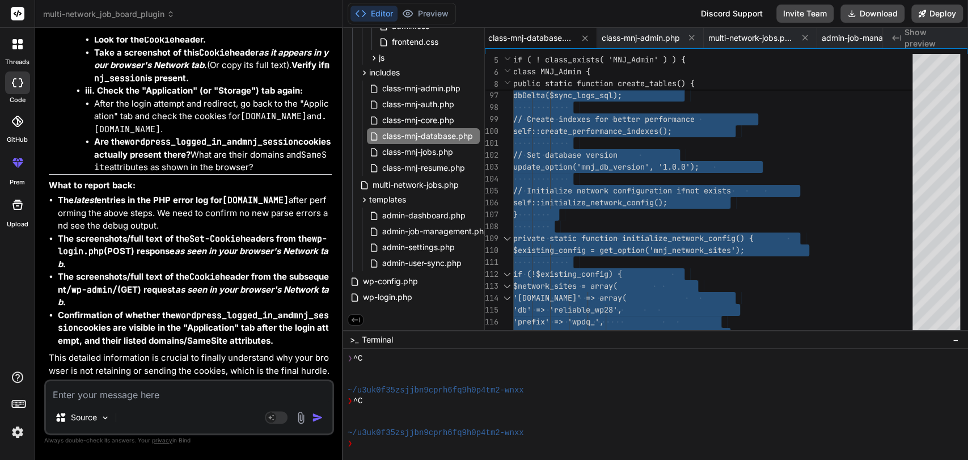
scroll to position [209371, 0]
click at [73, 392] on textarea at bounding box center [189, 391] width 286 height 20
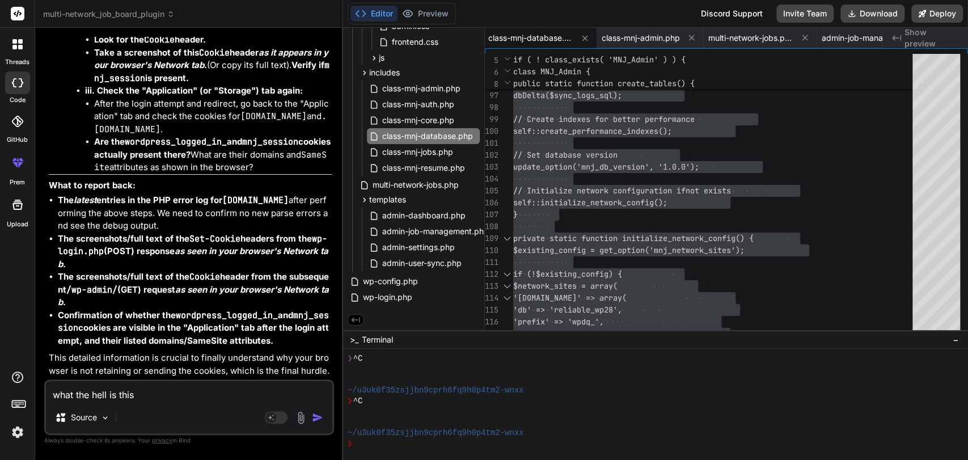
paste textarea "Error: Cookies are blocked or not supported by your browser. You must enable co…"
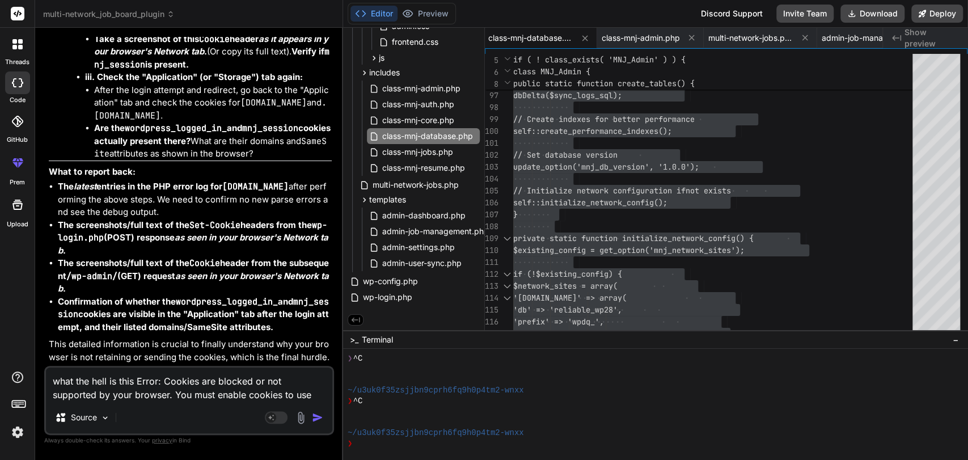
scroll to position [14, 0]
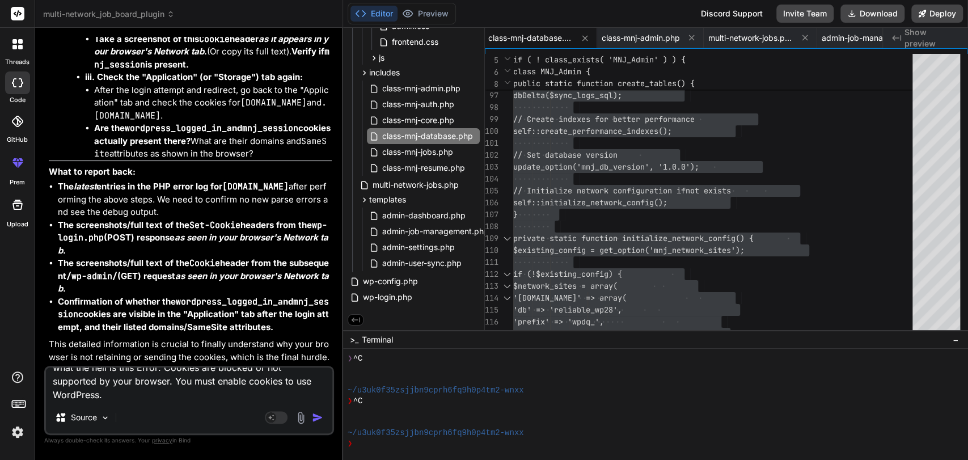
paste textarea "[[DATE] 12:07:12 UTC] PHP Parse error: syntax error, unexpected fully qualified…"
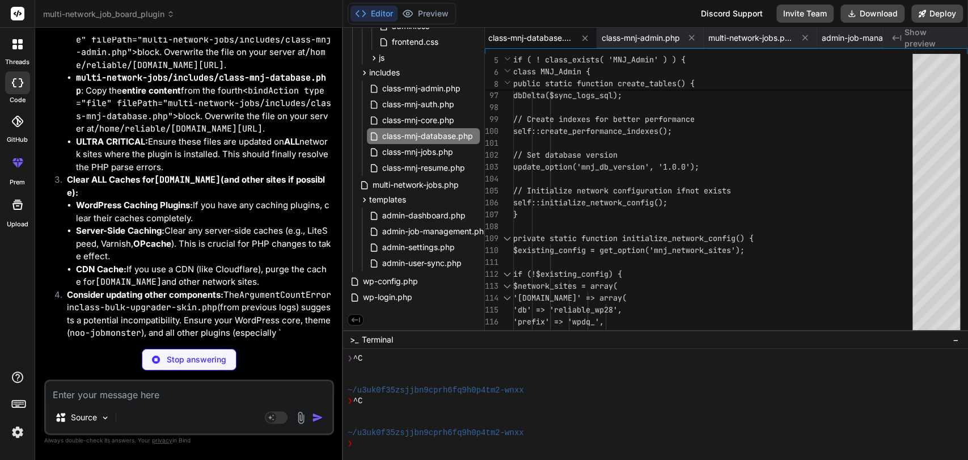
scroll to position [211559, 0]
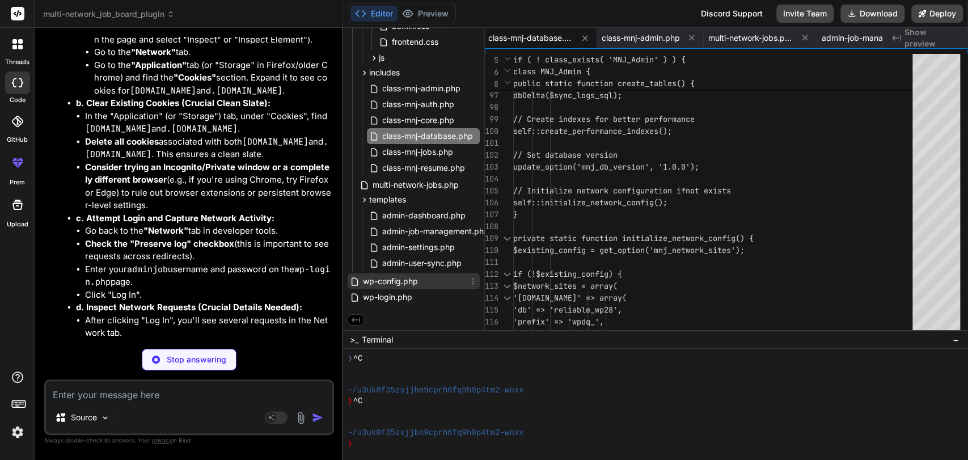
click at [398, 276] on span "wp-config.php" at bounding box center [390, 281] width 57 height 14
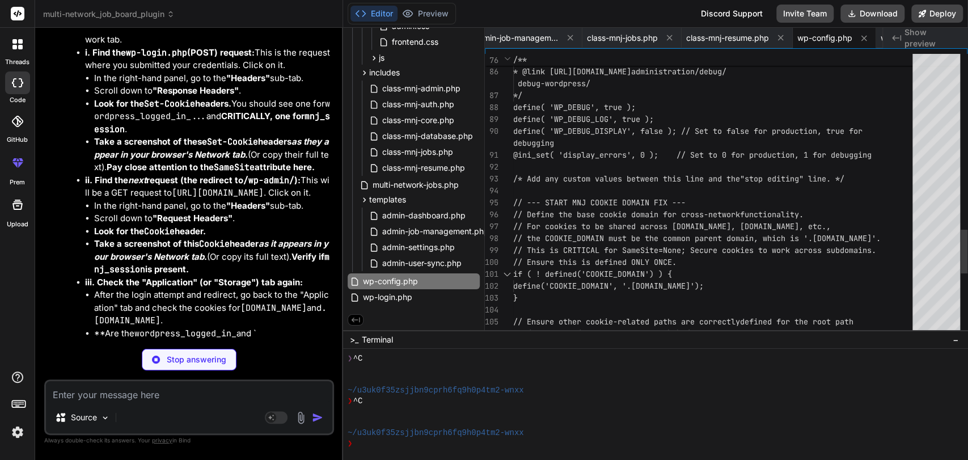
scroll to position [0, 0]
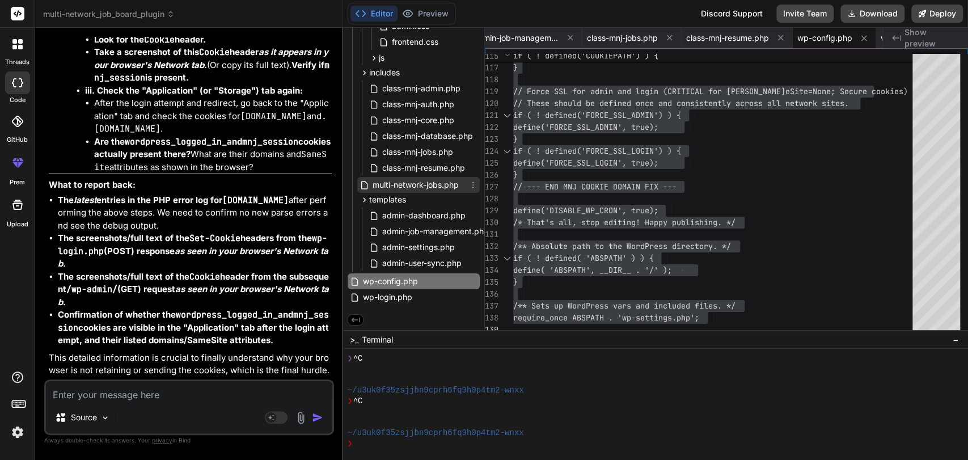
click at [415, 185] on span "multi-network-jobs.php" at bounding box center [415, 185] width 88 height 14
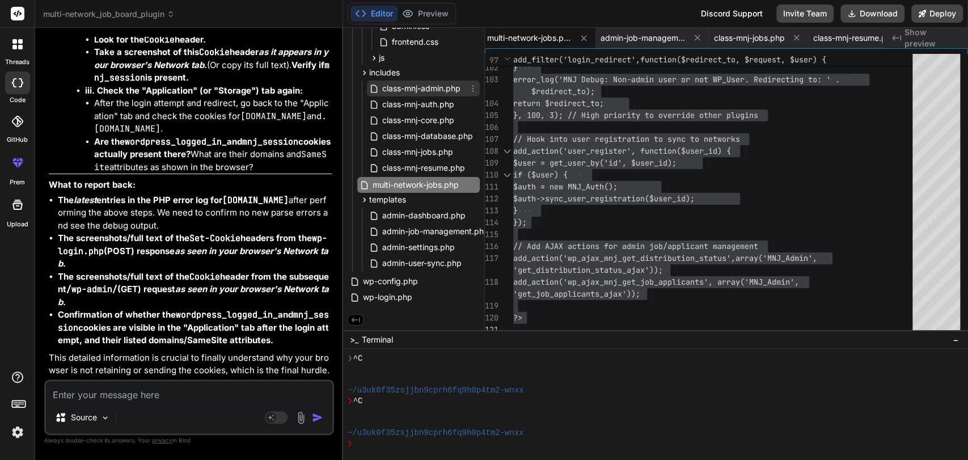
click at [434, 84] on span "class-mnj-admin.php" at bounding box center [421, 89] width 81 height 14
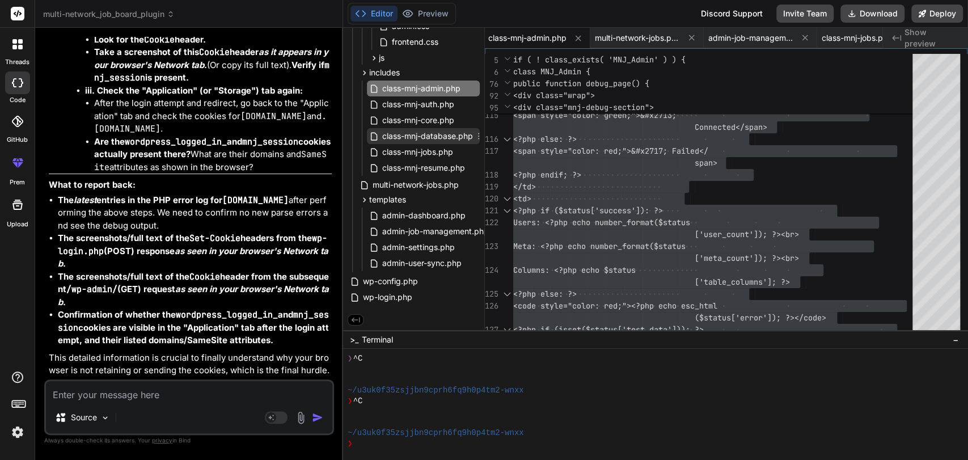
click at [424, 135] on span "class-mnj-database.php" at bounding box center [427, 136] width 93 height 14
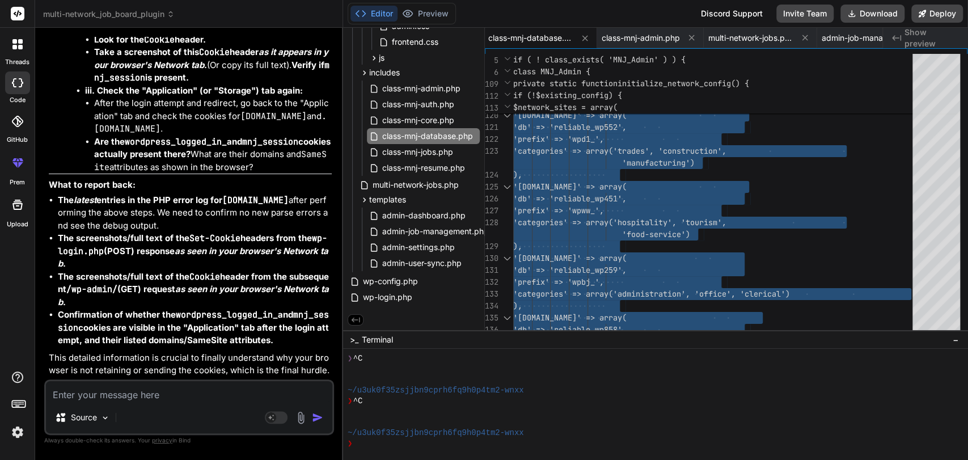
scroll to position [213100, 0]
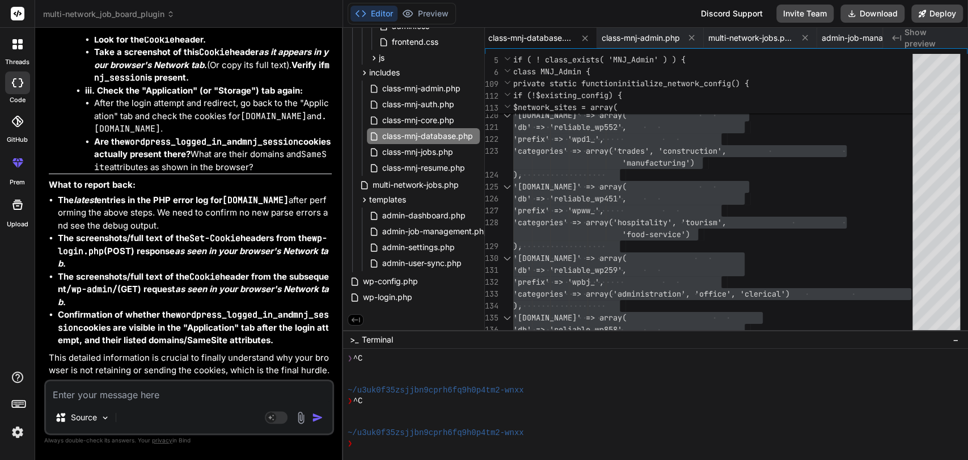
click at [79, 382] on textarea at bounding box center [189, 391] width 286 height 20
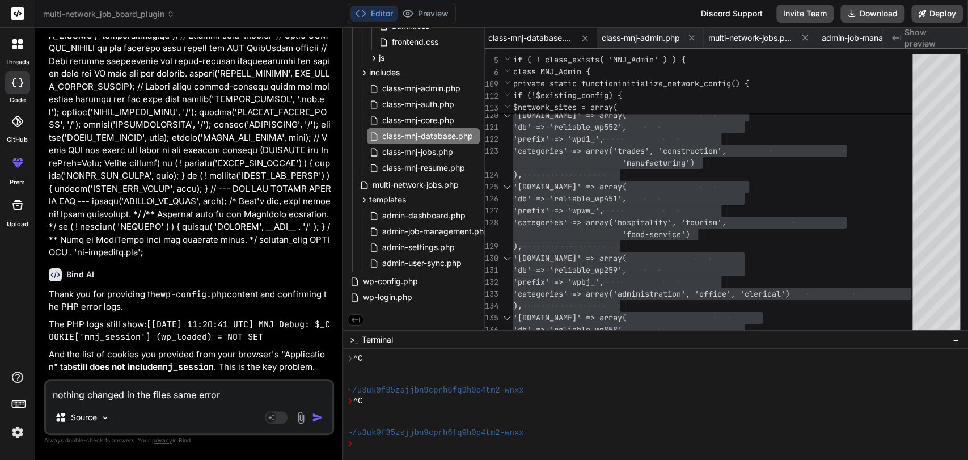
scroll to position [26408, 0]
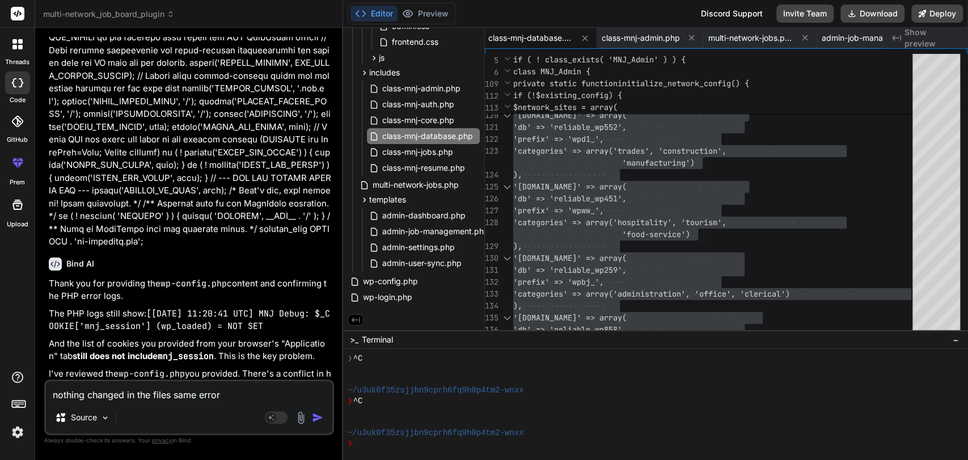
drag, startPoint x: 94, startPoint y: 133, endPoint x: 204, endPoint y: 257, distance: 165.1
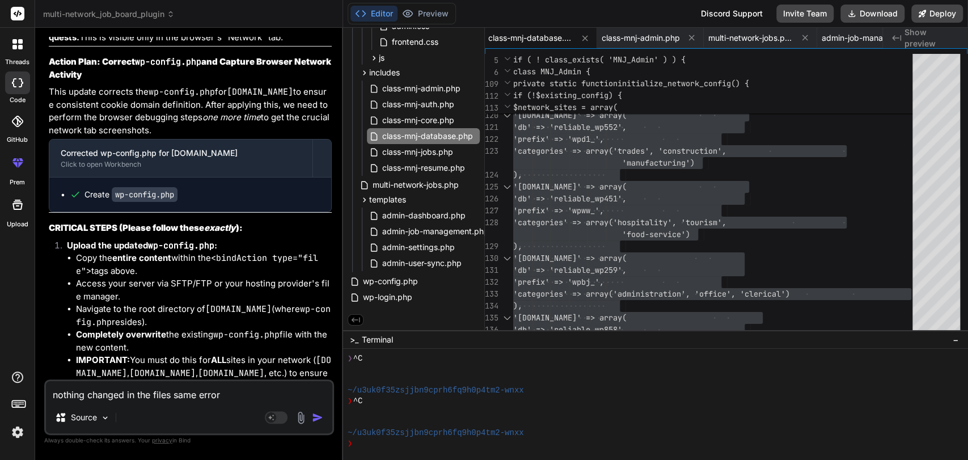
scroll to position [27104, 0]
copy p "<?php /** * The base configuration for WordPress * * The wp-config.php creation…"
click at [236, 396] on textarea "nothing changed in the files same error" at bounding box center [189, 391] width 286 height 20
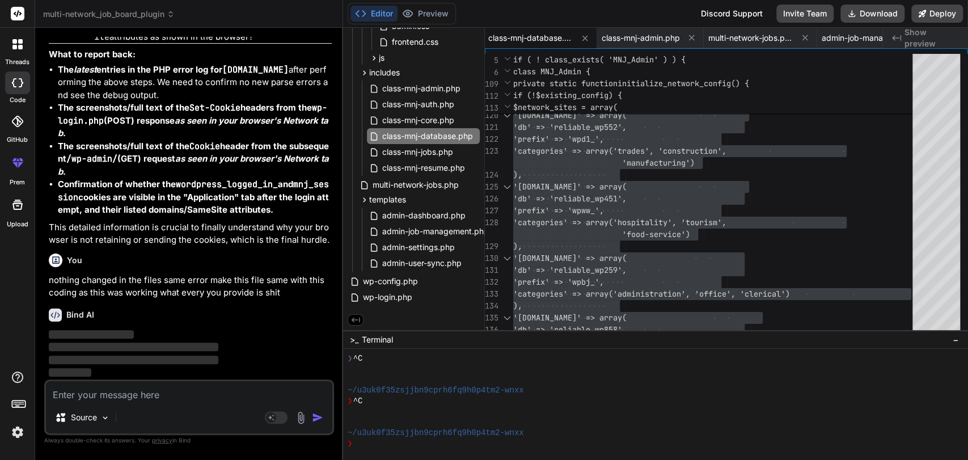
scroll to position [213231, 0]
click at [289, 287] on p "nothing changed in the files same error make this file same with this coding as…" at bounding box center [190, 287] width 283 height 26
click at [172, 288] on p "nothing changed in the files same error make this file same with this coding as…" at bounding box center [190, 287] width 283 height 26
click at [79, 391] on textarea at bounding box center [189, 391] width 286 height 20
paste textarea "<?php /** * The base configuration for WordPress * * The wp-config.php creation…"
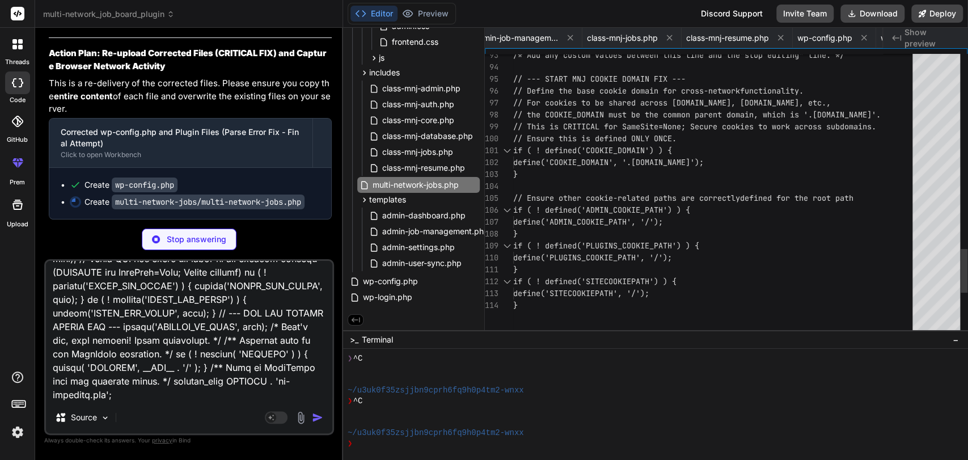
scroll to position [0, 323]
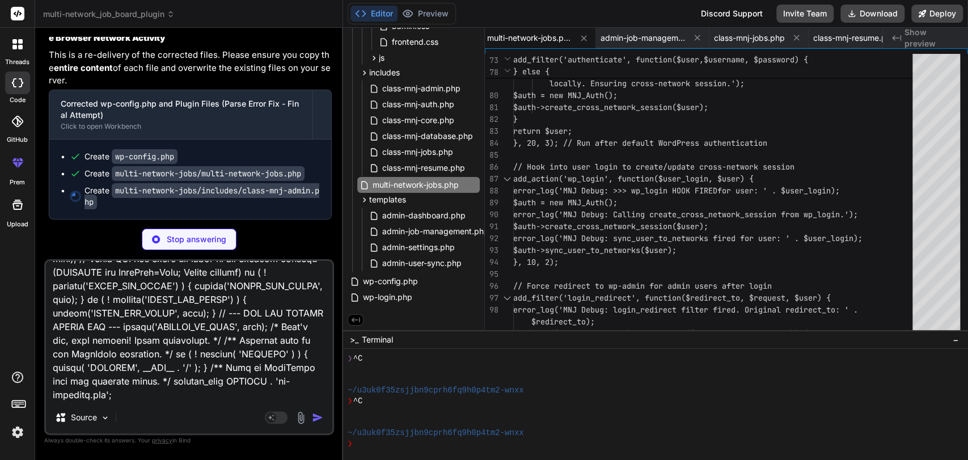
click at [162, 164] on code "wp-config.php" at bounding box center [145, 156] width 66 height 15
click at [392, 278] on span "wp-config.php" at bounding box center [390, 281] width 57 height 14
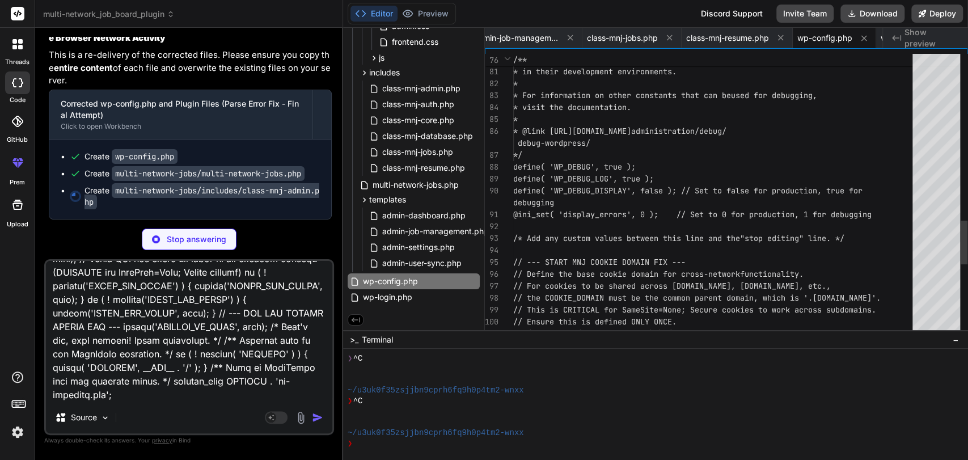
scroll to position [0, 0]
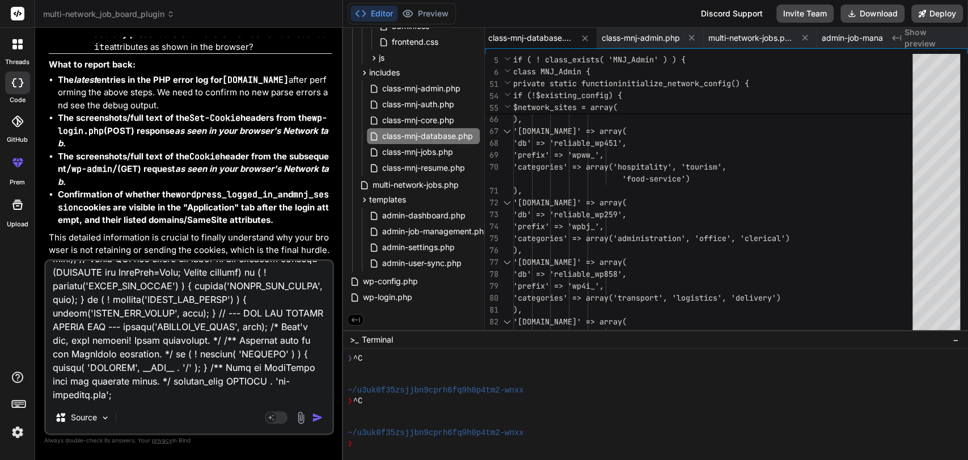
scroll to position [215457, 0]
click at [231, 383] on textarea at bounding box center [189, 331] width 286 height 141
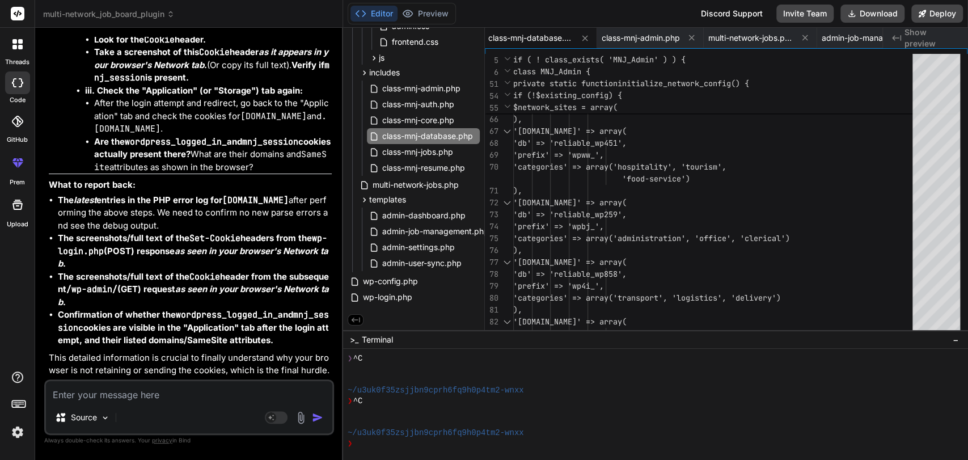
scroll to position [215338, 0]
paste textarea "if ( ! defined('COOKIE_DOMAIN') ) { define('COOKIE_DOMAIN', '[DOMAIN_NAME]');"
click at [380, 278] on span "wp-config.php" at bounding box center [390, 281] width 57 height 14
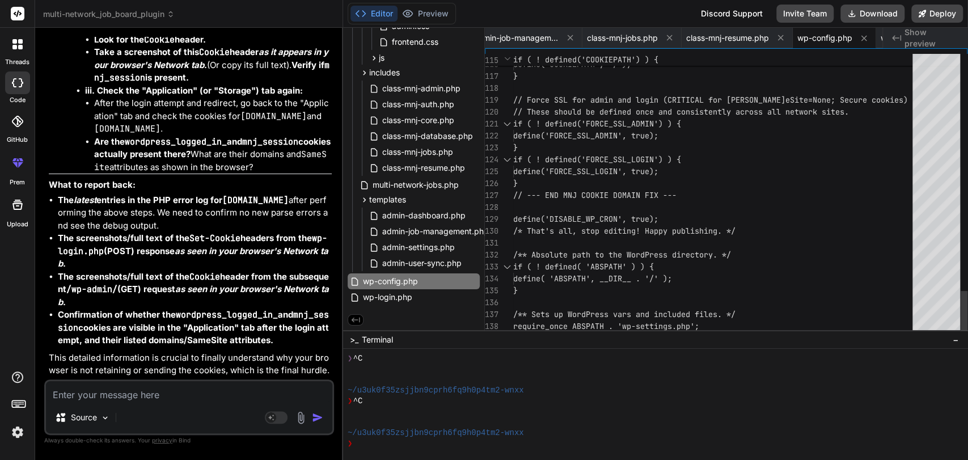
scroll to position [0, 0]
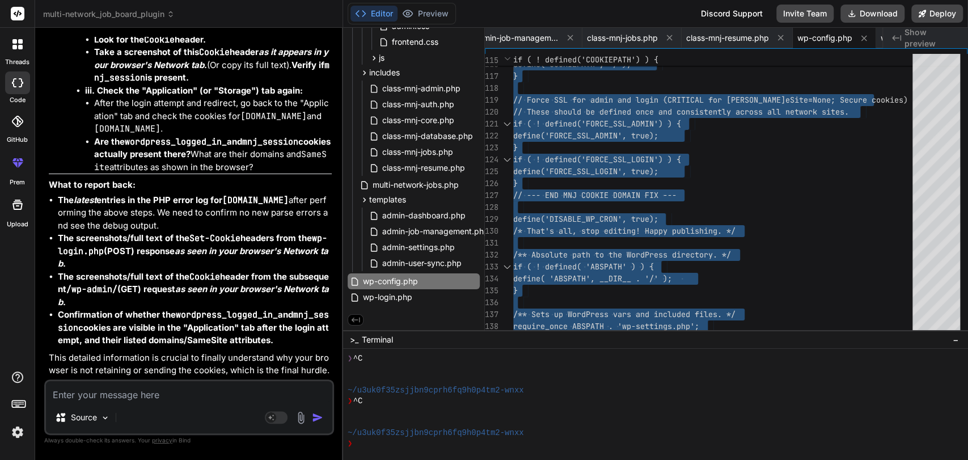
scroll to position [217651, 0]
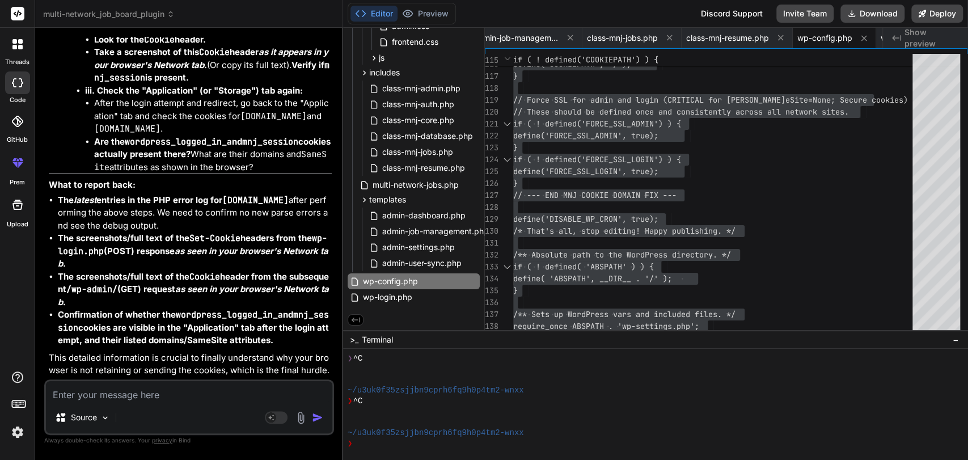
click at [100, 384] on textarea at bounding box center [189, 391] width 286 height 20
paste textarea "No jobs found Note: Expired listings will be removed from public view."
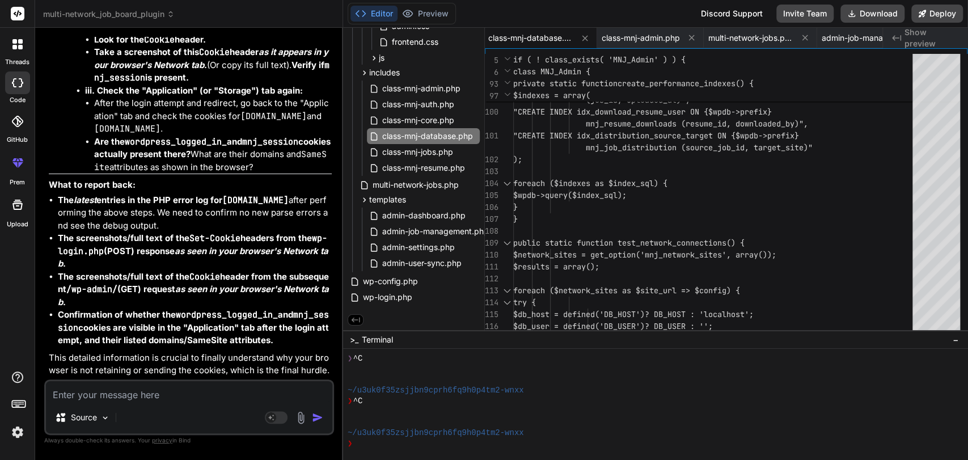
scroll to position [219914, 0]
click at [77, 388] on textarea at bounding box center [189, 391] width 286 height 20
click at [418, 180] on span "multi-network-jobs.php" at bounding box center [415, 185] width 88 height 14
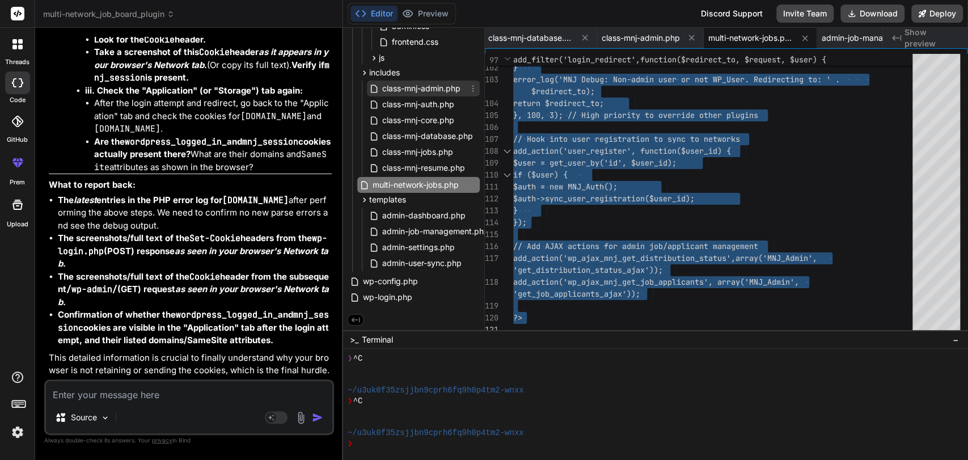
click at [439, 86] on span "class-mnj-admin.php" at bounding box center [421, 89] width 81 height 14
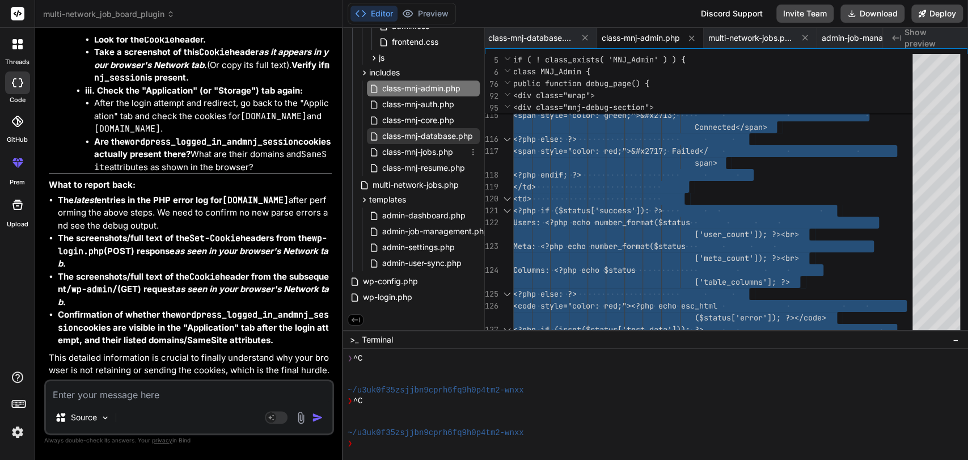
click at [417, 133] on span "class-mnj-database.php" at bounding box center [427, 136] width 93 height 14
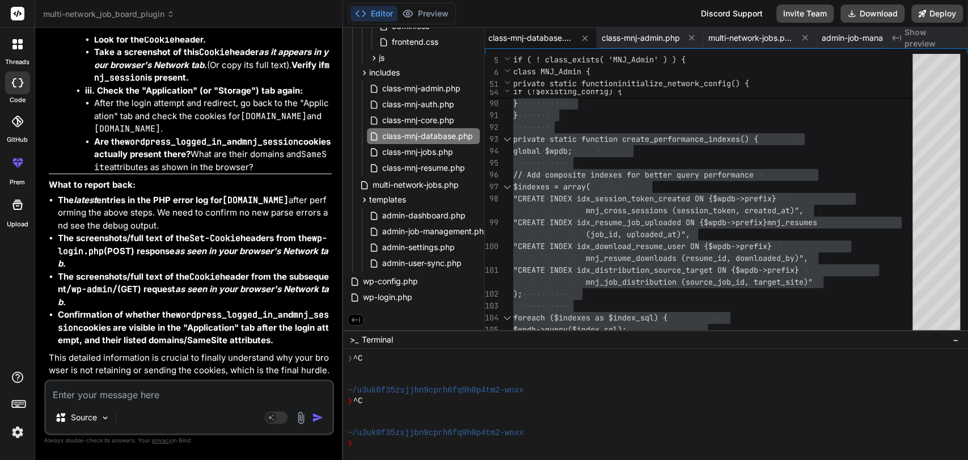
click at [96, 390] on textarea at bounding box center [189, 391] width 286 height 20
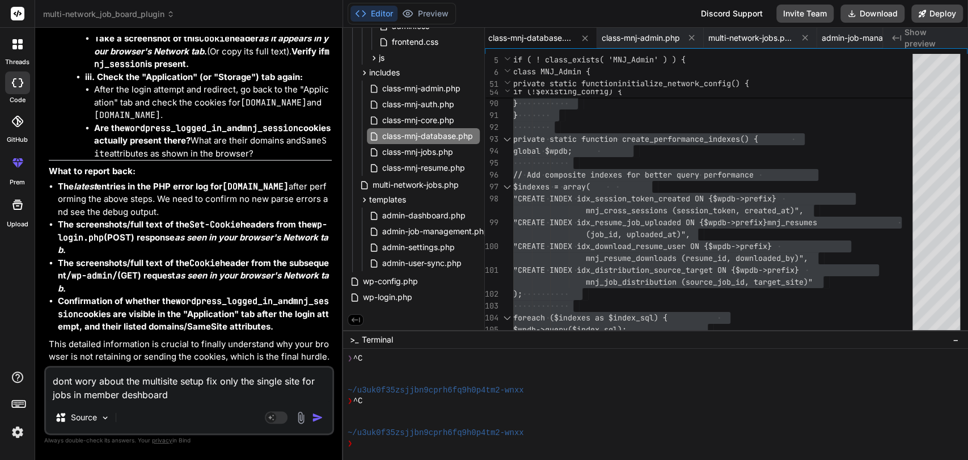
paste textarea "[[DATE] 12:31:25 UTC] MNJ Debug: setcookie() call result for mnj_session: true …"
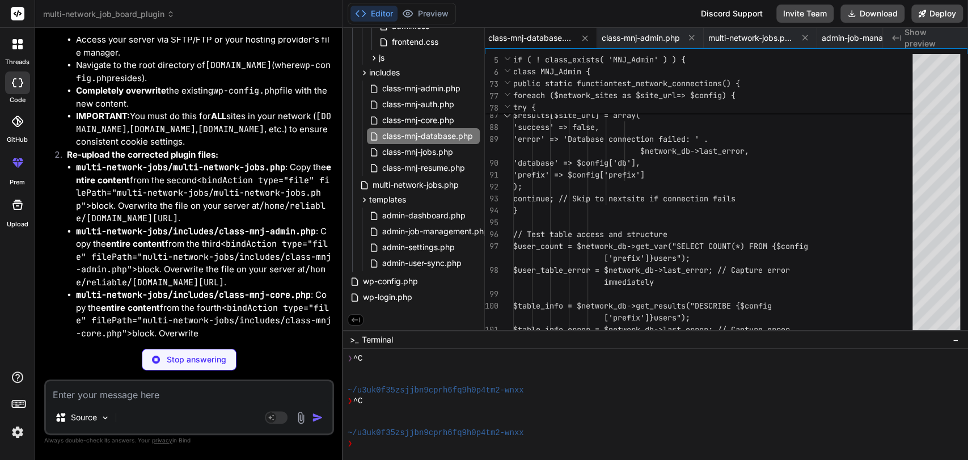
scroll to position [221250, 0]
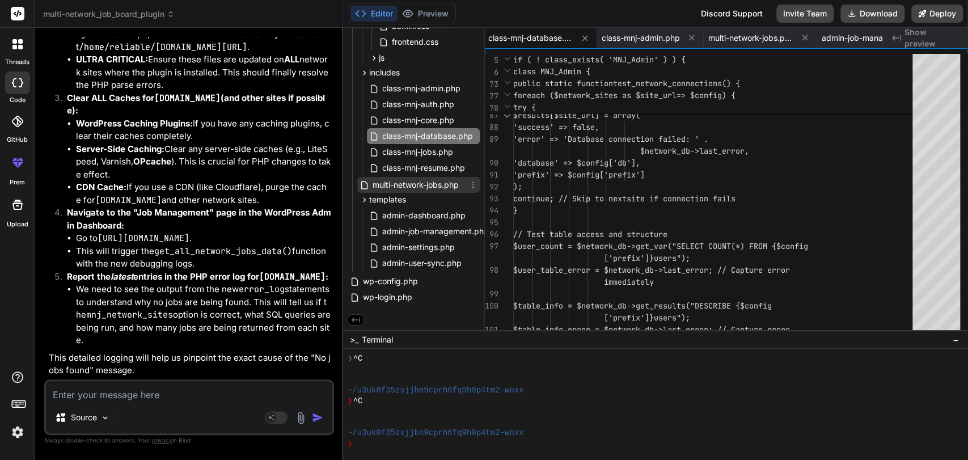
click at [411, 179] on span "multi-network-jobs.php" at bounding box center [415, 185] width 88 height 14
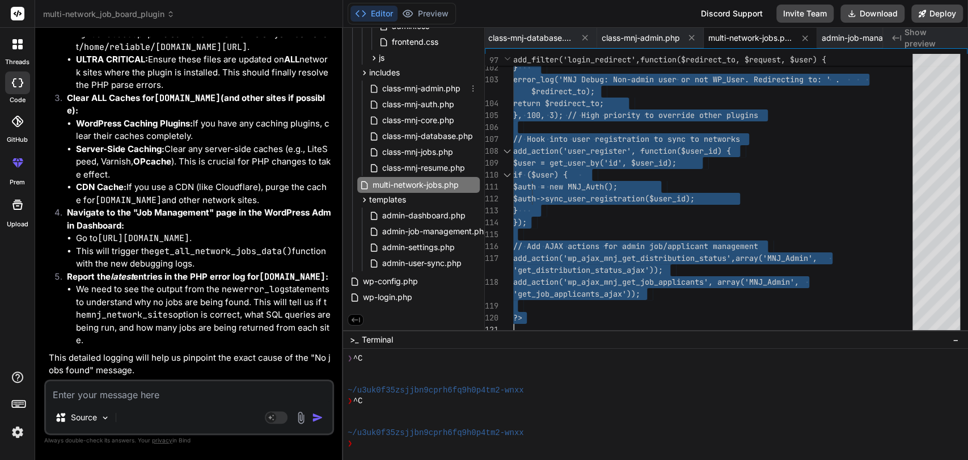
click at [433, 84] on span "class-mnj-admin.php" at bounding box center [421, 89] width 81 height 14
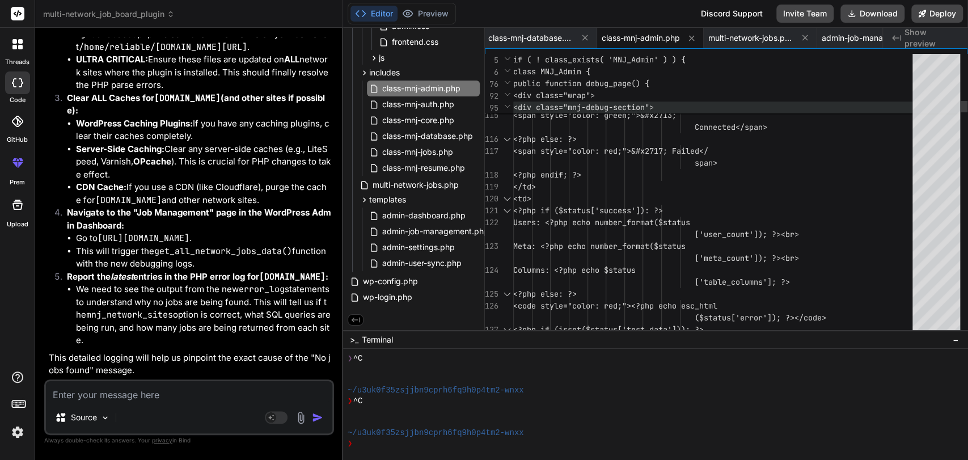
click at [572, 109] on span "<div class="mnj-debug-section">" at bounding box center [583, 107] width 141 height 10
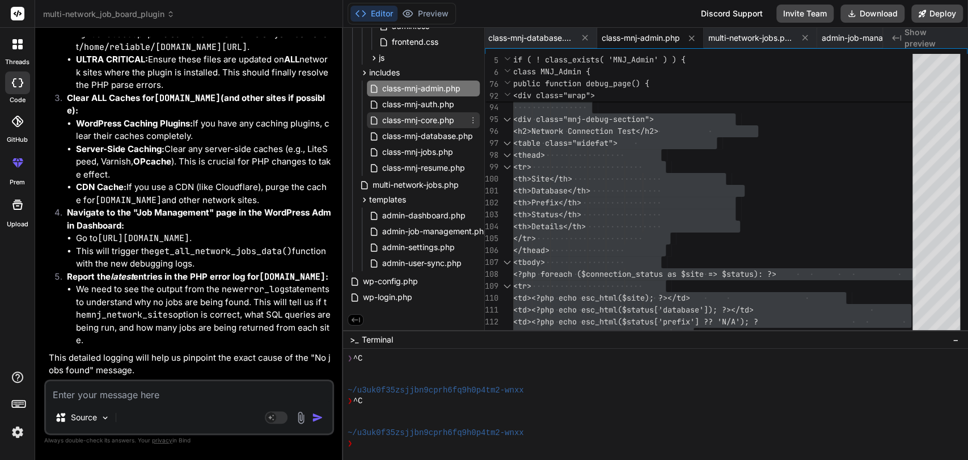
click at [429, 115] on span "class-mnj-core.php" at bounding box center [418, 120] width 74 height 14
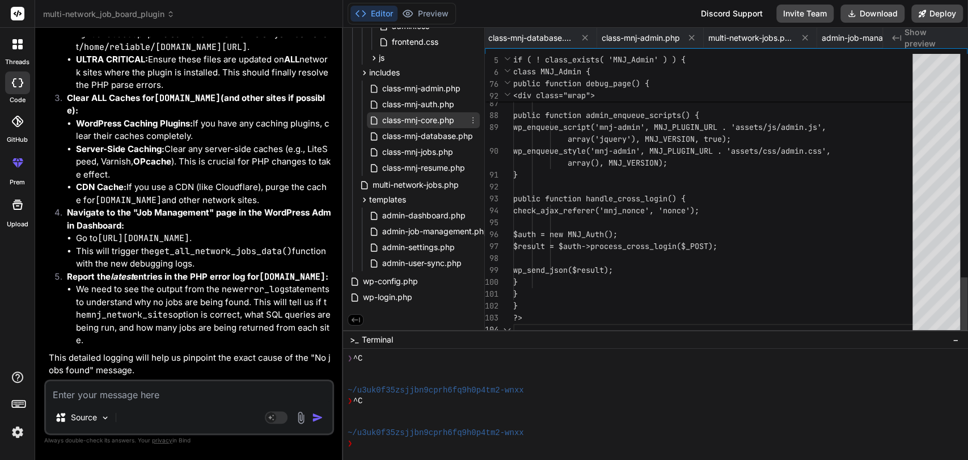
scroll to position [0, 630]
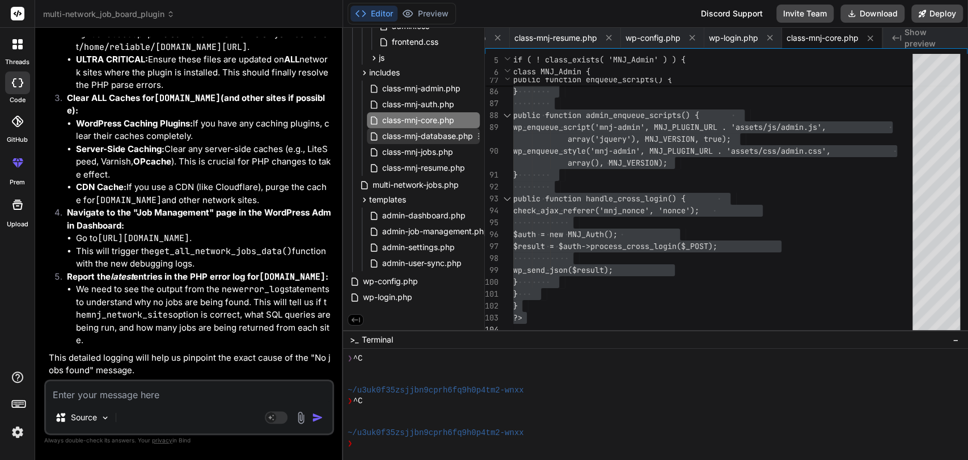
click at [438, 133] on span "class-mnj-database.php" at bounding box center [427, 136] width 93 height 14
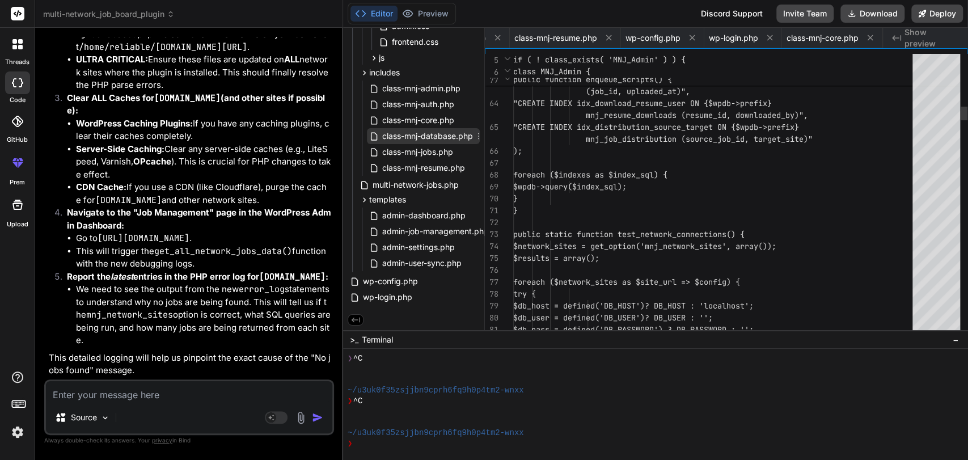
scroll to position [0, 101]
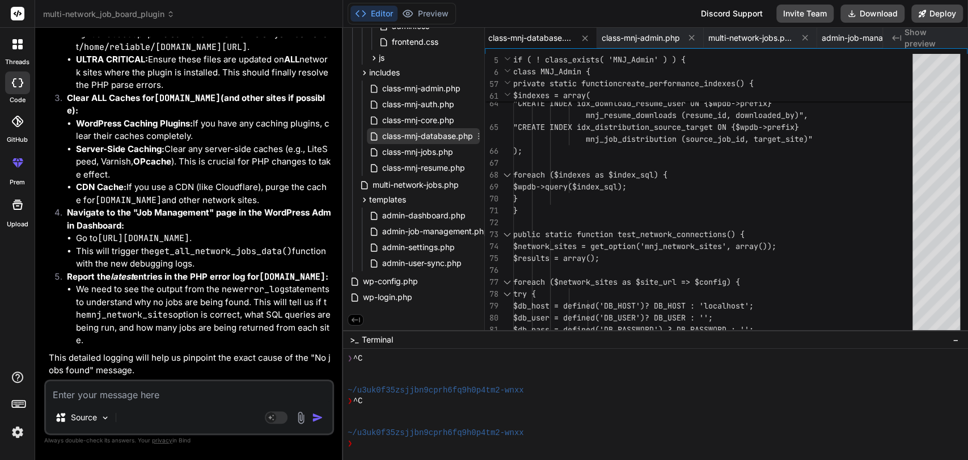
click at [438, 133] on span "class-mnj-database.php" at bounding box center [427, 136] width 93 height 14
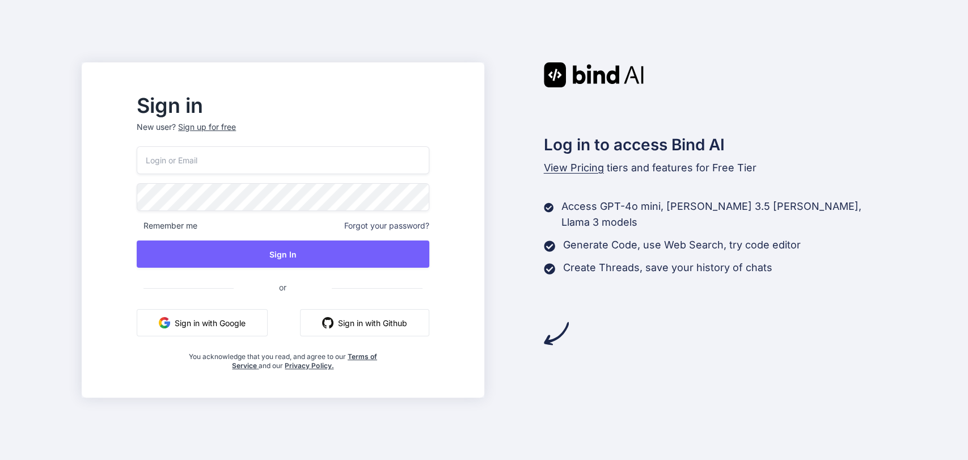
click at [249, 325] on button "Sign in with Google" at bounding box center [202, 322] width 131 height 27
